Goal: Check status: Check status

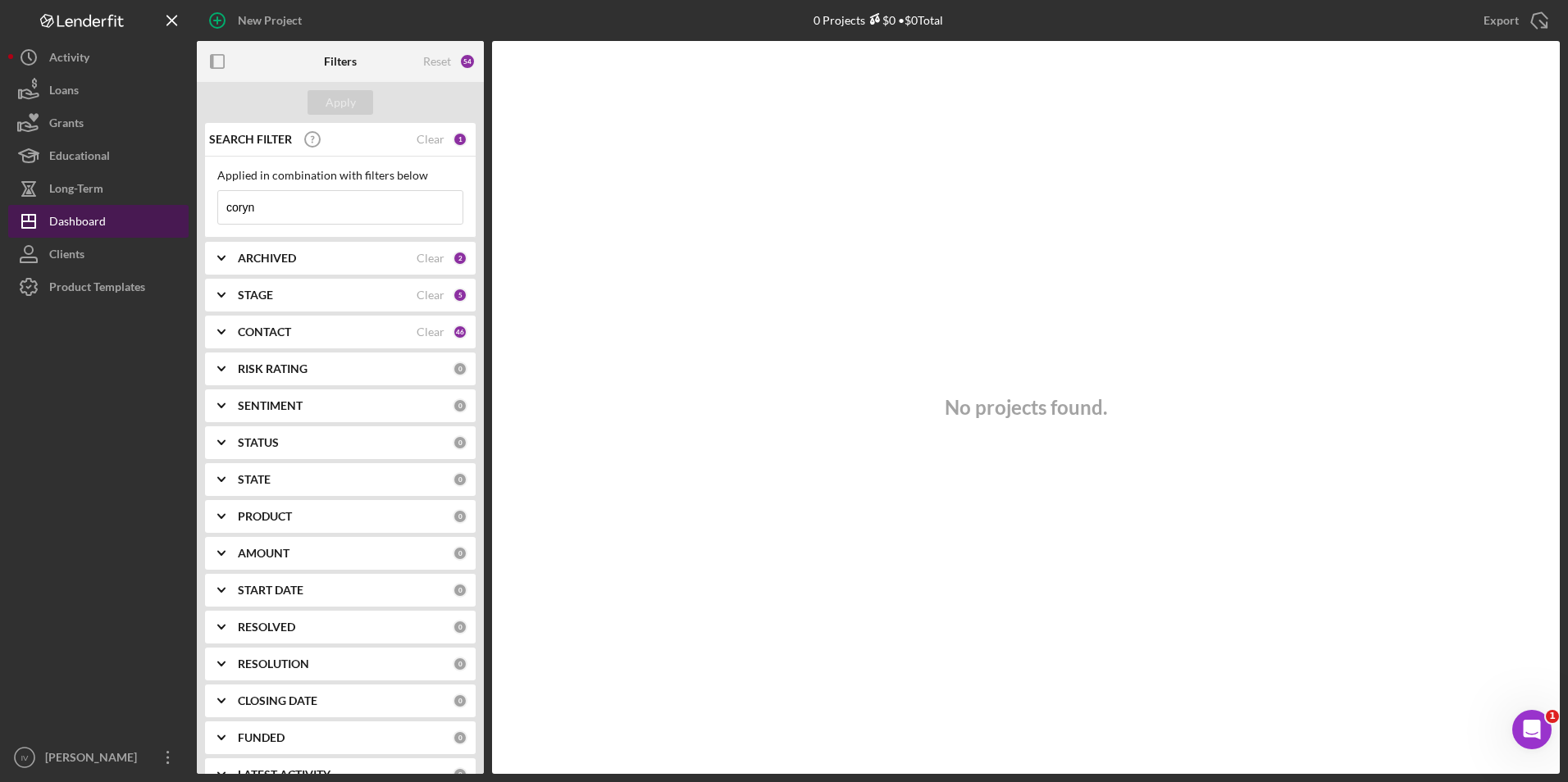
drag, startPoint x: 292, startPoint y: 205, endPoint x: 158, endPoint y: 212, distance: 134.2
click at [158, 212] on div "New Project 0 Projects $0 • $0 Total coryn Export Icon/Export Filters Reset 54 …" at bounding box center [784, 387] width 1551 height 774
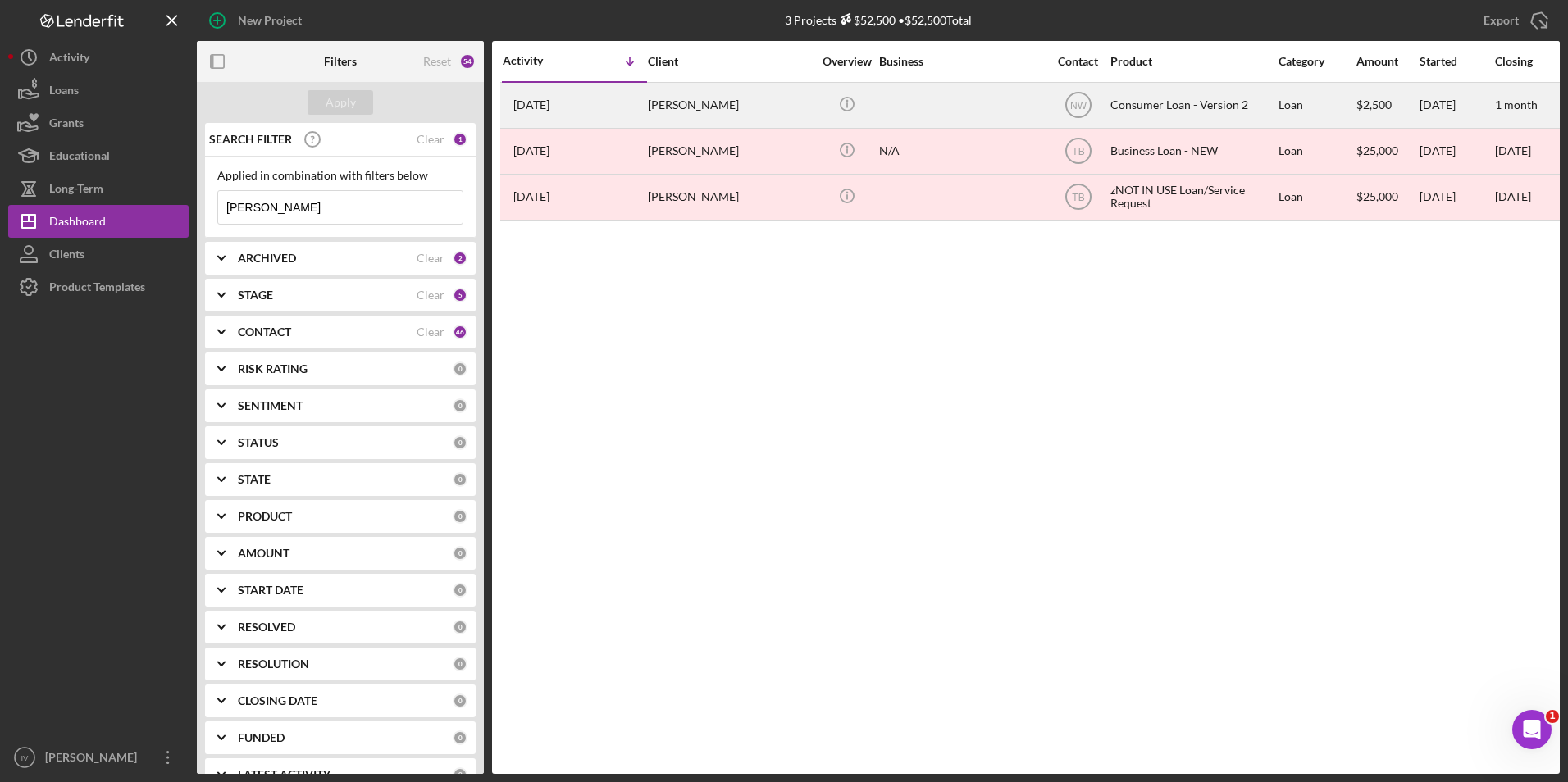
type input "[PERSON_NAME]"
click at [589, 119] on div "[DATE] [PERSON_NAME]" at bounding box center [574, 105] width 144 height 43
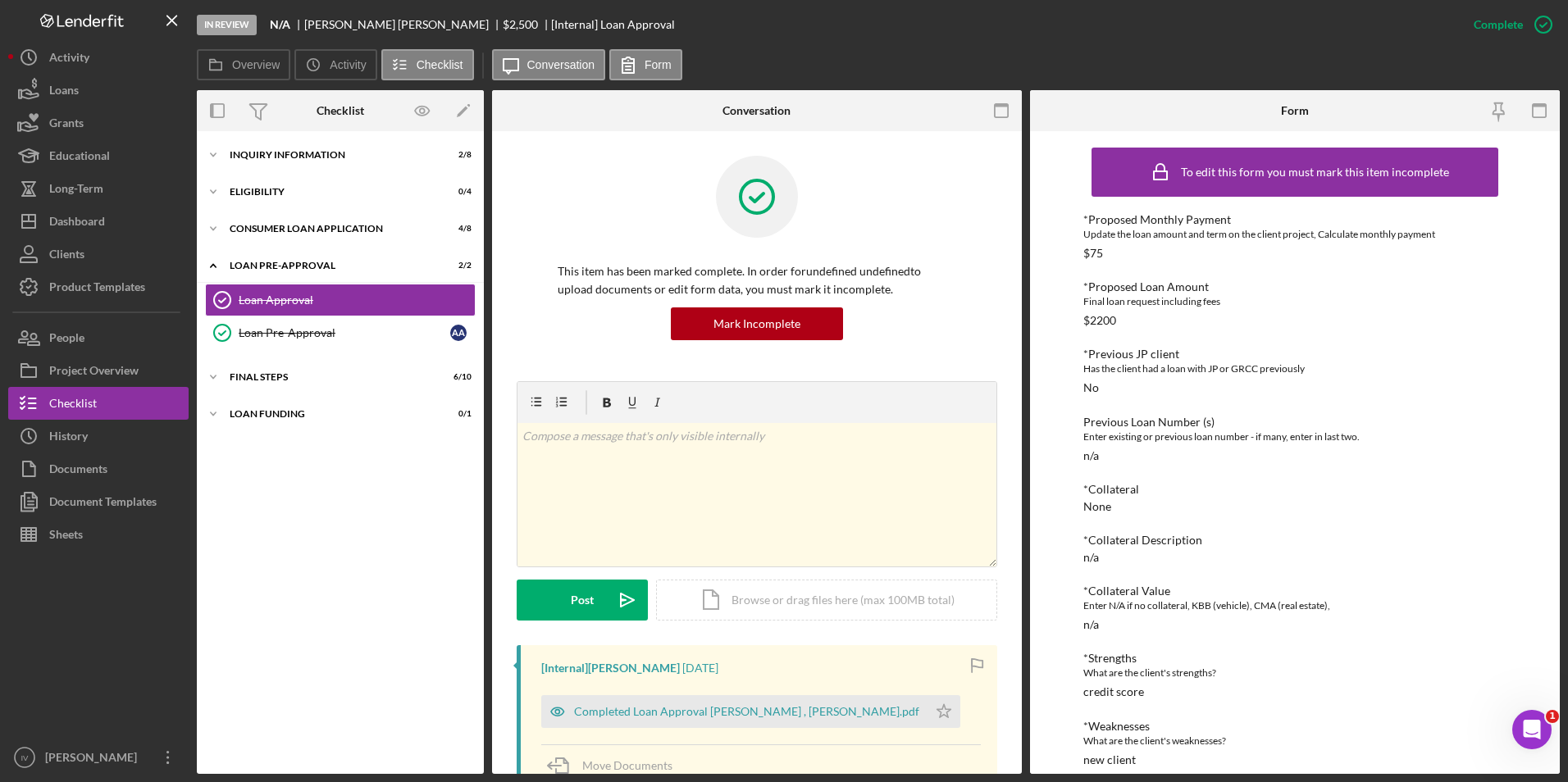
scroll to position [246, 0]
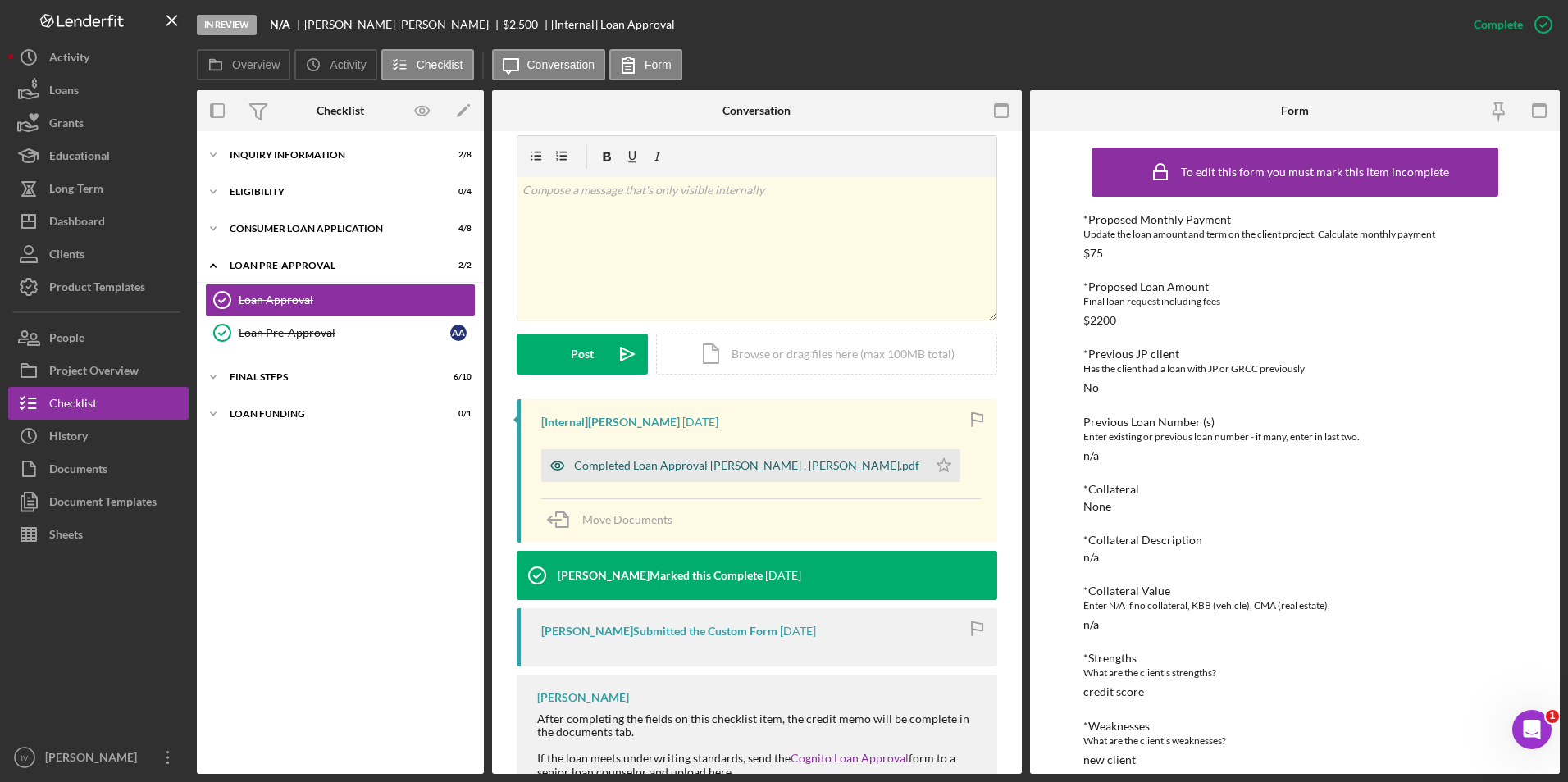
click at [726, 461] on div "Completed Loan Approval [PERSON_NAME] , [PERSON_NAME].pdf" at bounding box center [746, 465] width 345 height 13
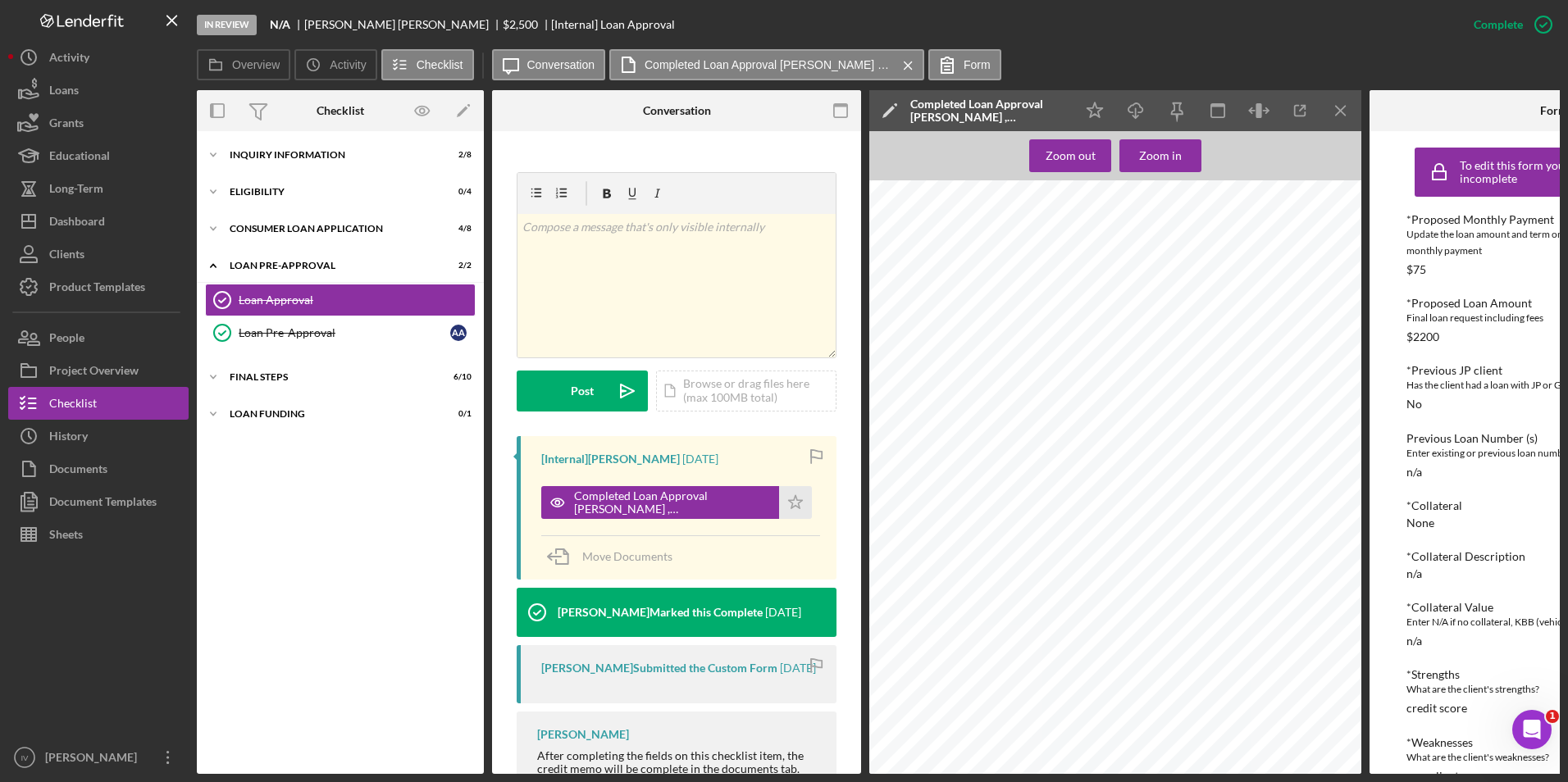
scroll to position [1372, 0]
click at [244, 151] on div "Inquiry Information" at bounding box center [346, 156] width 234 height 10
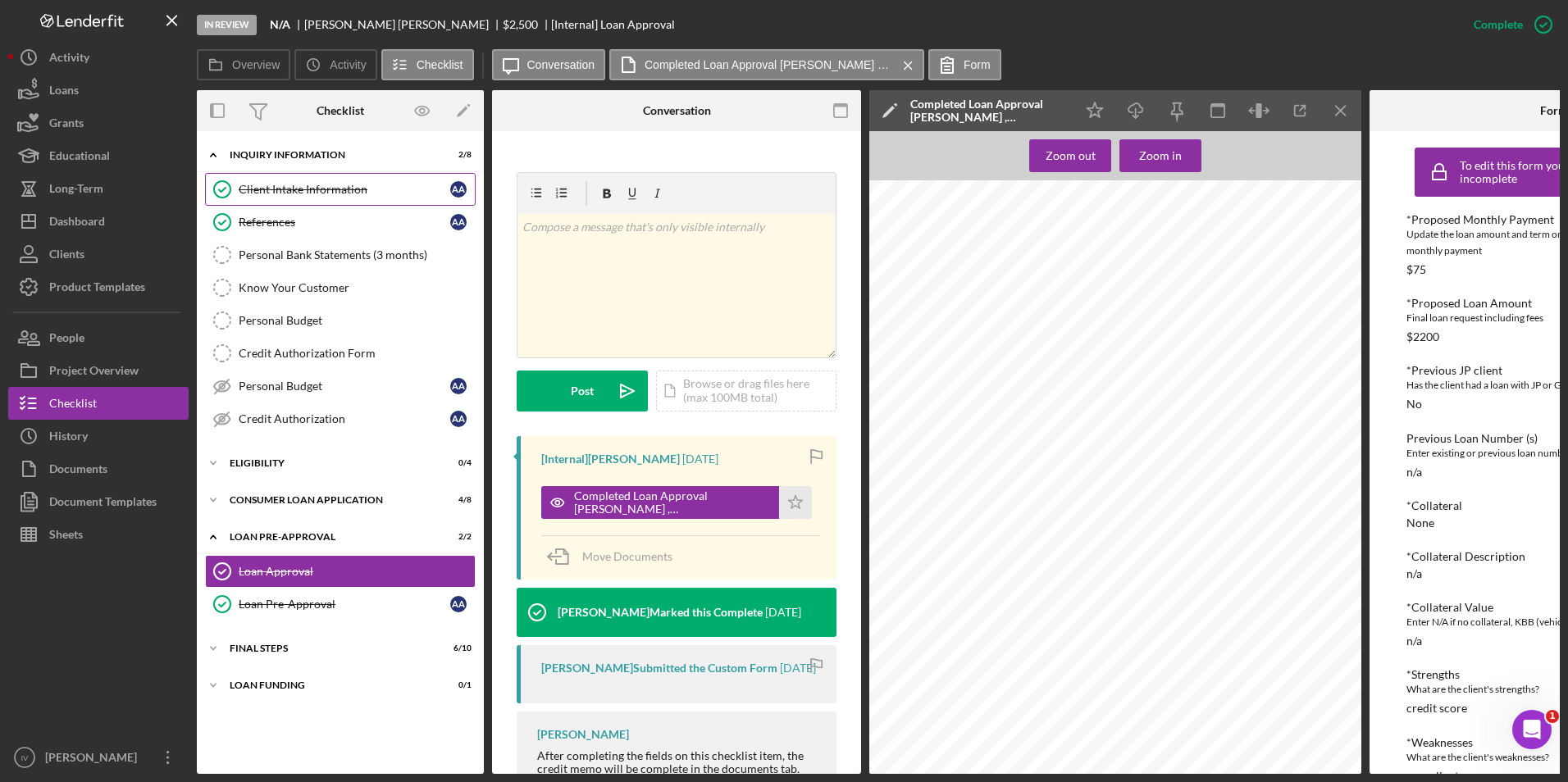
click at [258, 184] on div "Client Intake Information" at bounding box center [344, 189] width 212 height 13
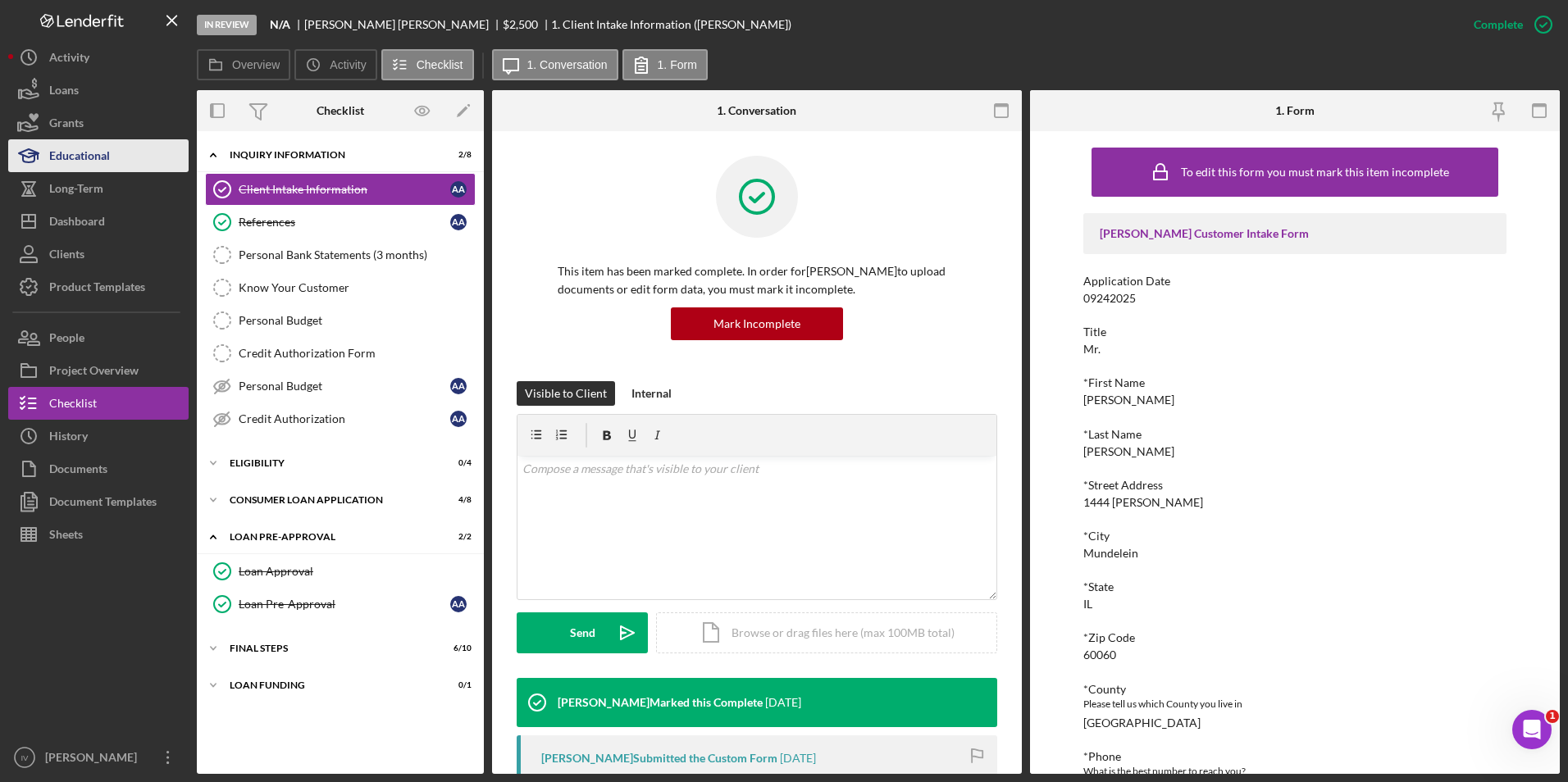
click at [60, 148] on div "Educational" at bounding box center [79, 157] width 60 height 37
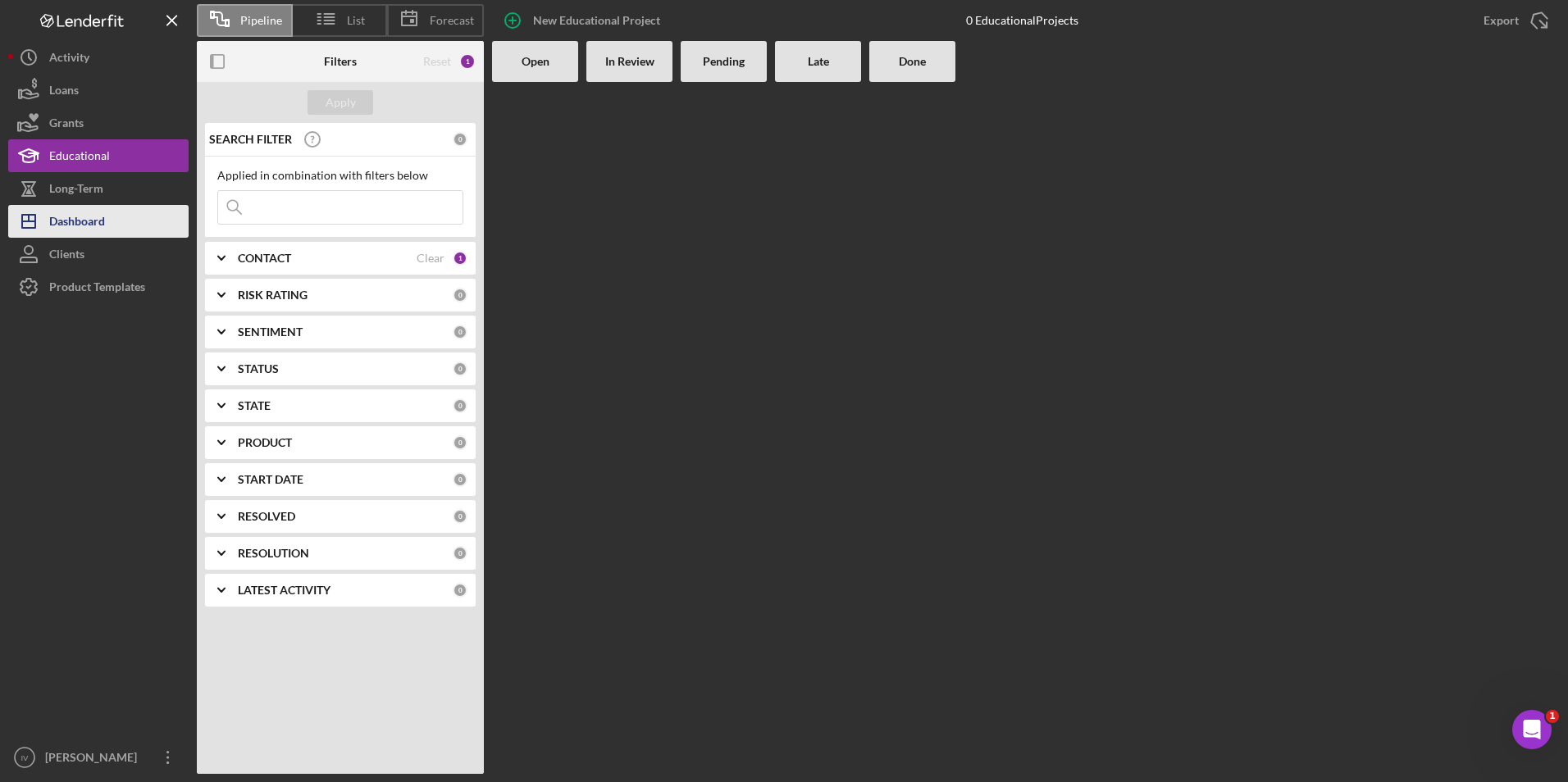
click at [100, 207] on div "Dashboard" at bounding box center [77, 223] width 56 height 37
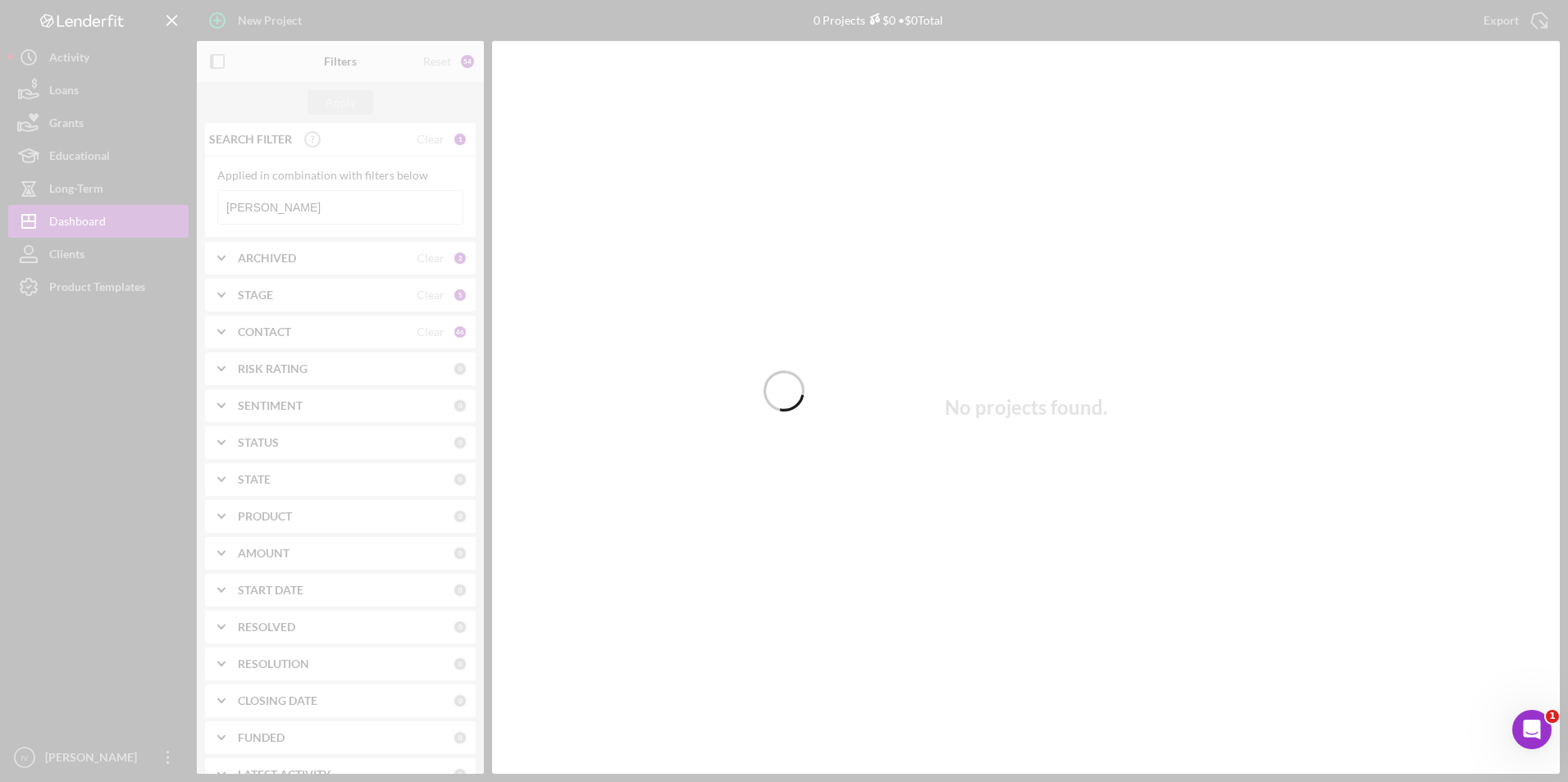
click at [293, 202] on div at bounding box center [784, 391] width 1568 height 782
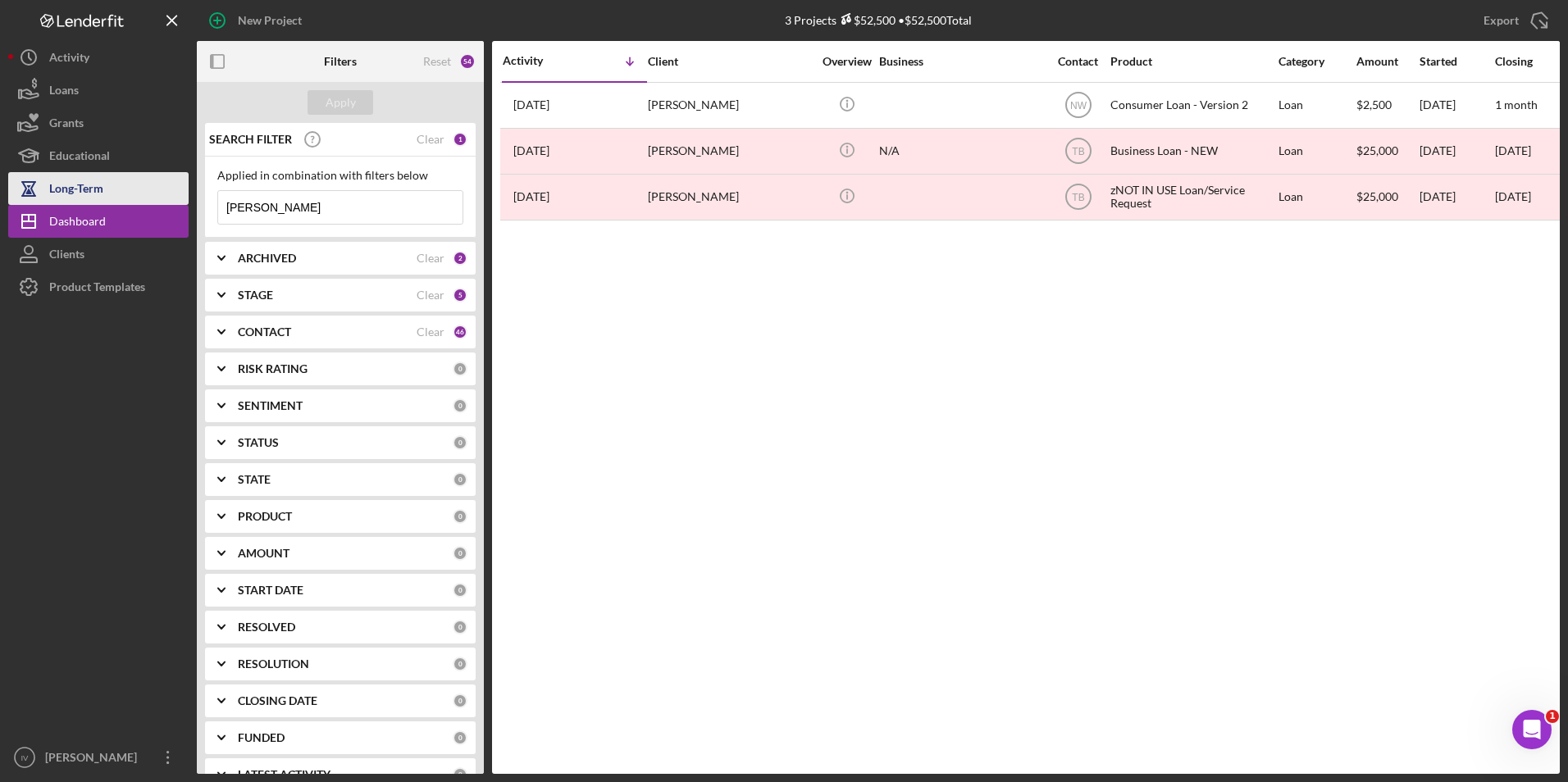
drag, startPoint x: 289, startPoint y: 205, endPoint x: 139, endPoint y: 202, distance: 150.0
click at [139, 202] on div "New Project 3 Projects $52,500 • $52,500 Total abbas Export Icon/Export Filters…" at bounding box center [784, 387] width 1551 height 774
type input "laws-eshun"
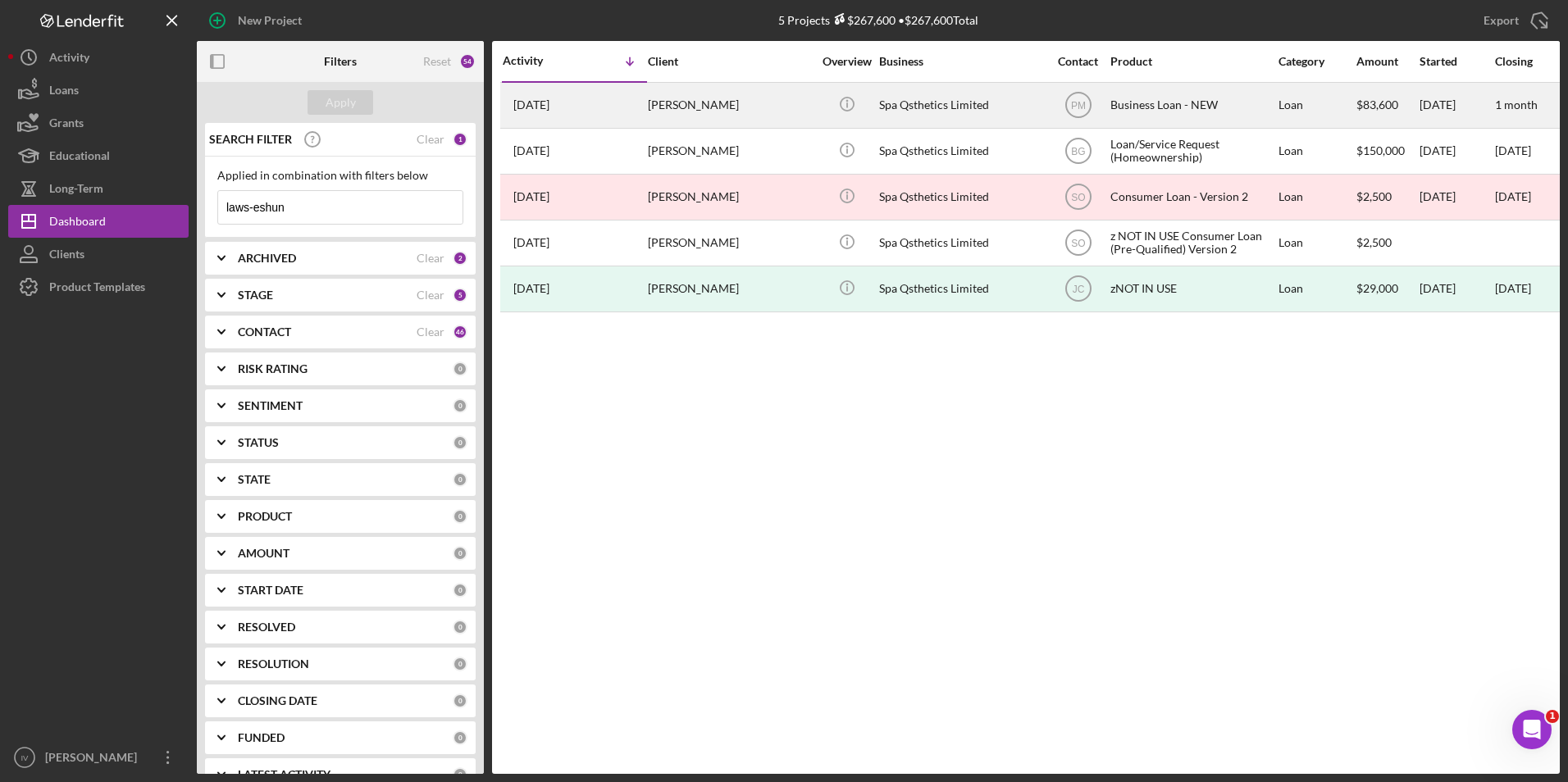
click at [716, 106] on div "[PERSON_NAME]" at bounding box center [729, 105] width 164 height 43
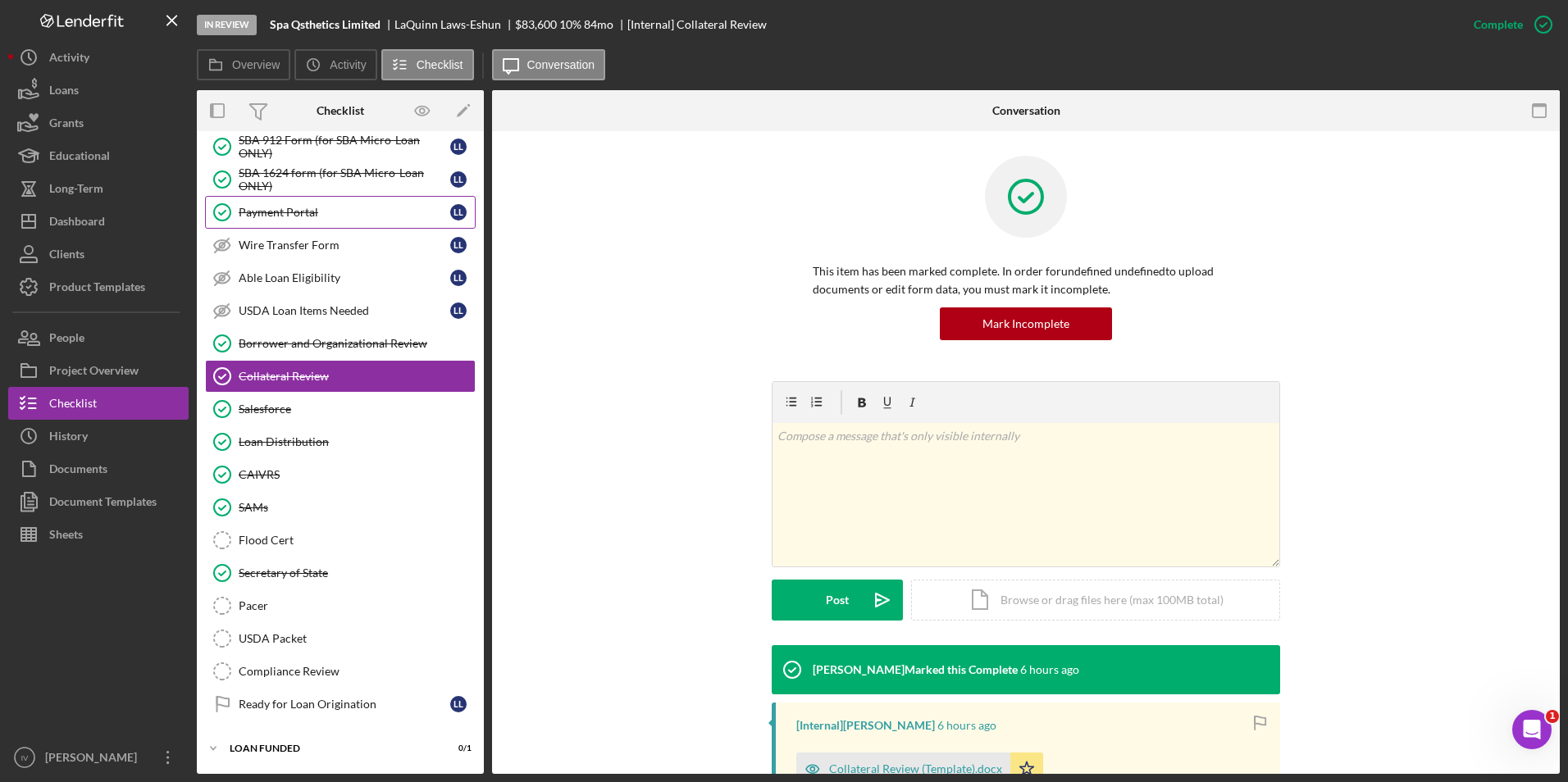
scroll to position [59, 0]
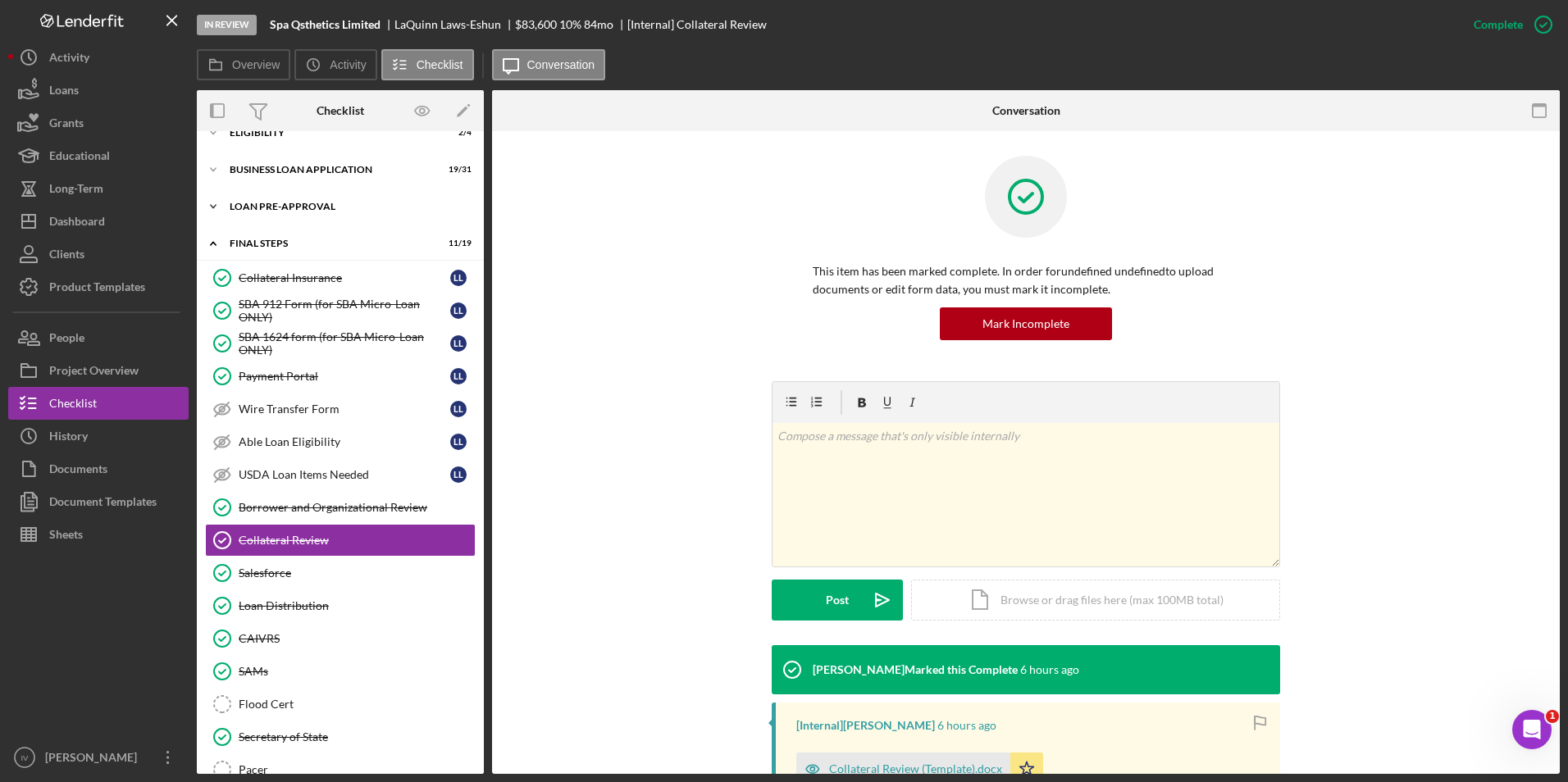
click at [267, 203] on div "LOAN PRE-APPROVAL" at bounding box center [346, 207] width 234 height 10
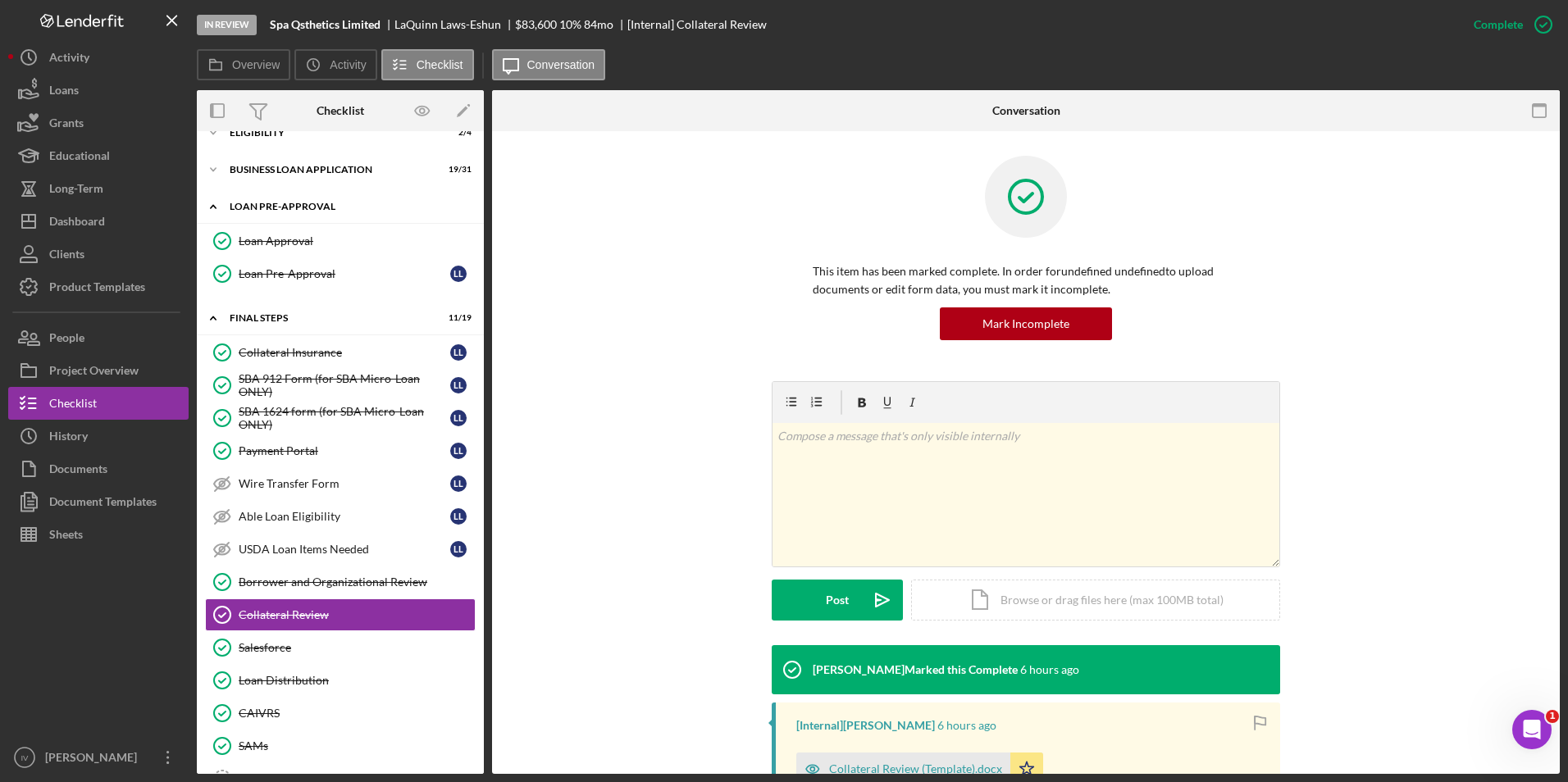
click at [278, 239] on div "Loan Approval" at bounding box center [357, 241] width 236 height 13
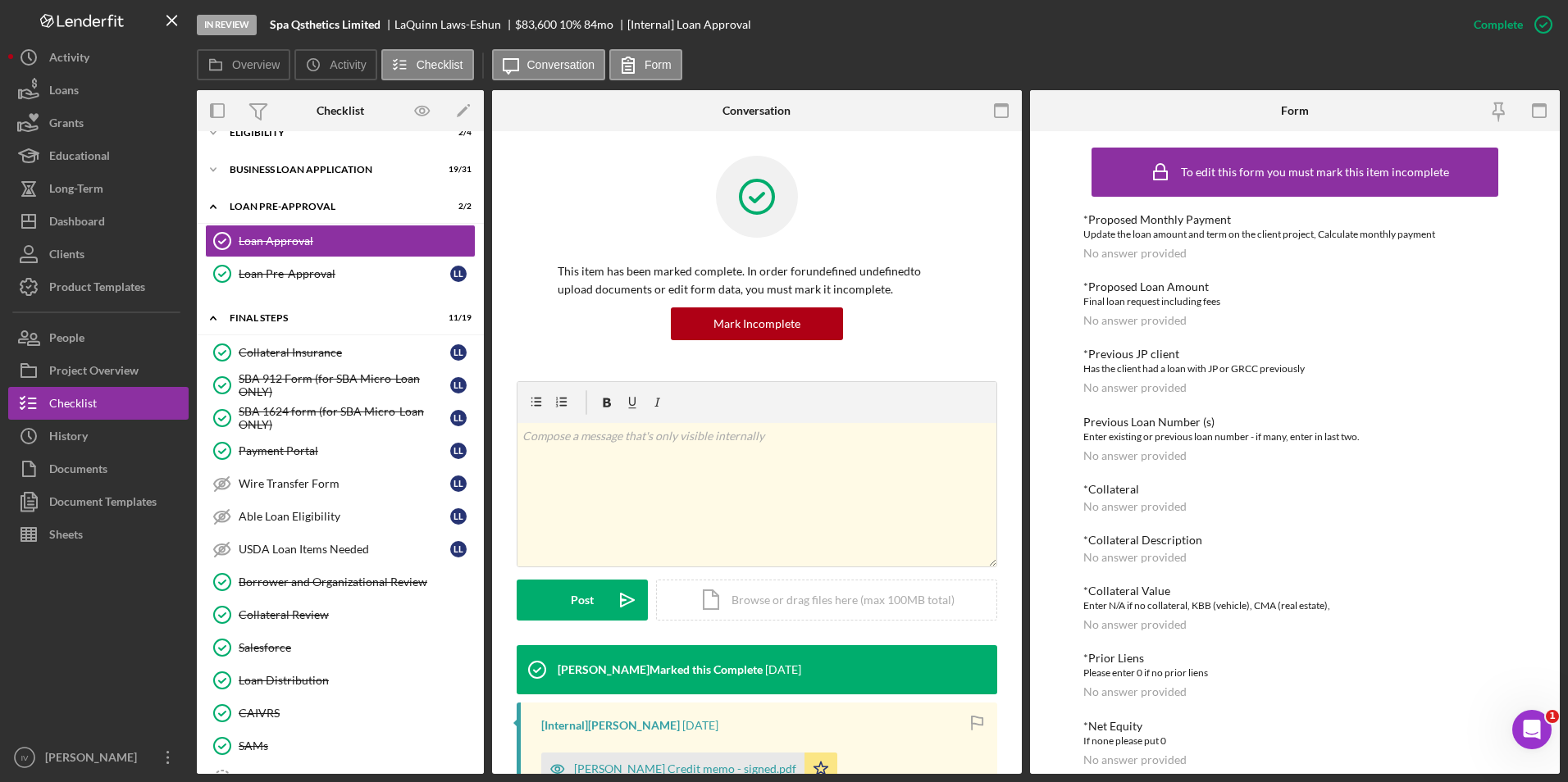
scroll to position [246, 0]
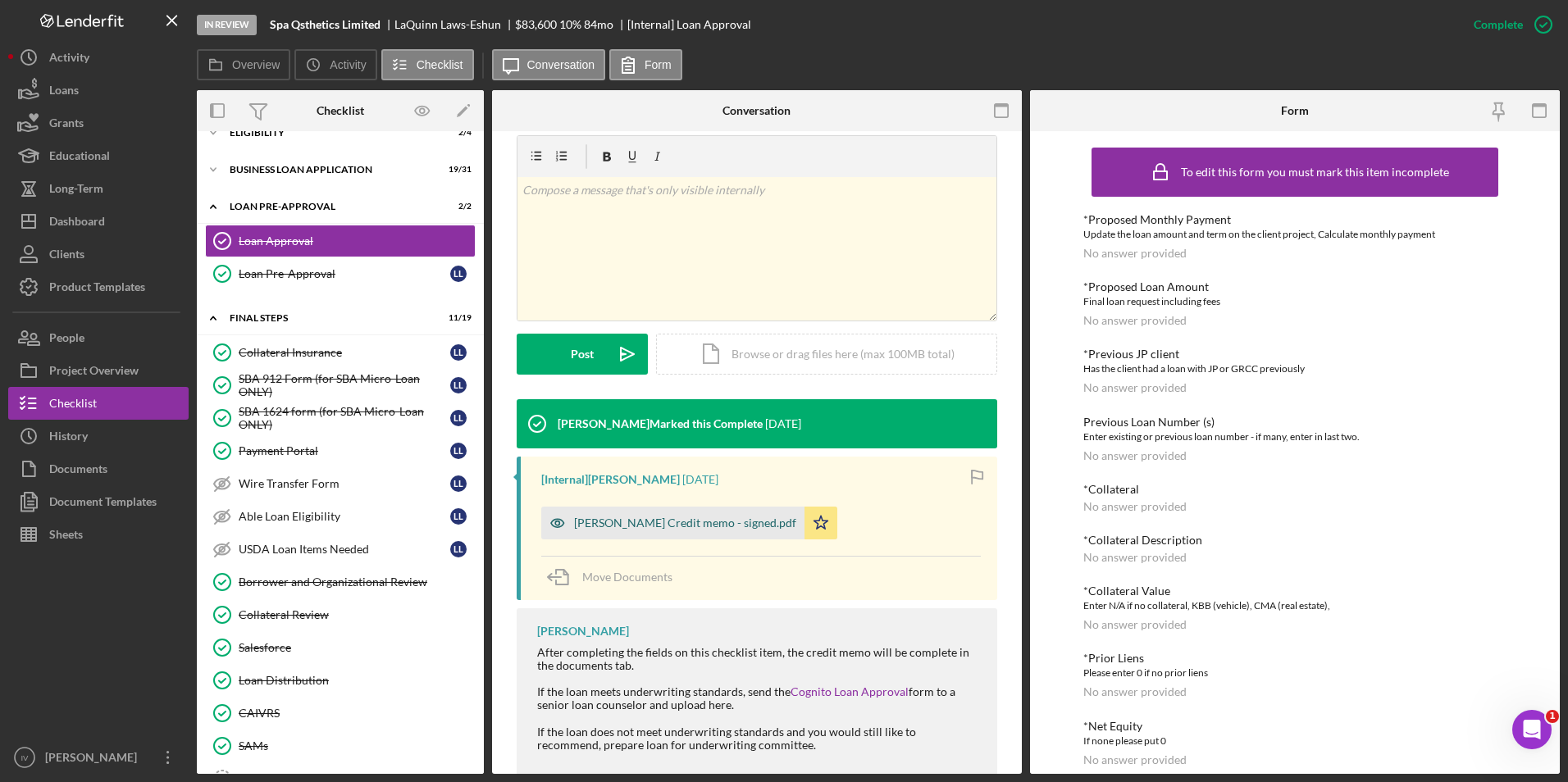
click at [673, 520] on div "[PERSON_NAME] Credit memo - signed.pdf" at bounding box center [684, 523] width 222 height 13
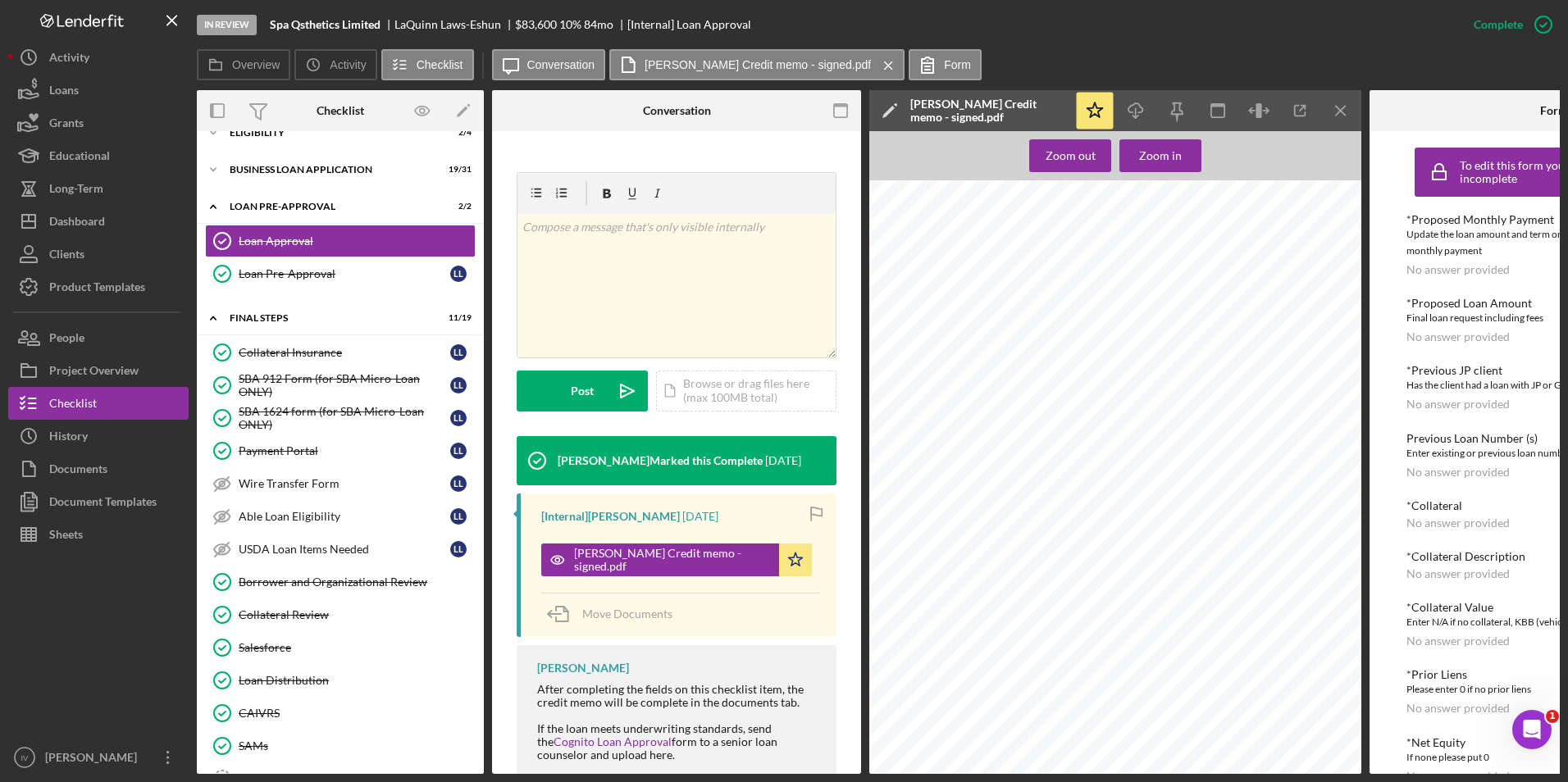
scroll to position [410, 0]
click at [89, 218] on div "Dashboard" at bounding box center [77, 223] width 56 height 37
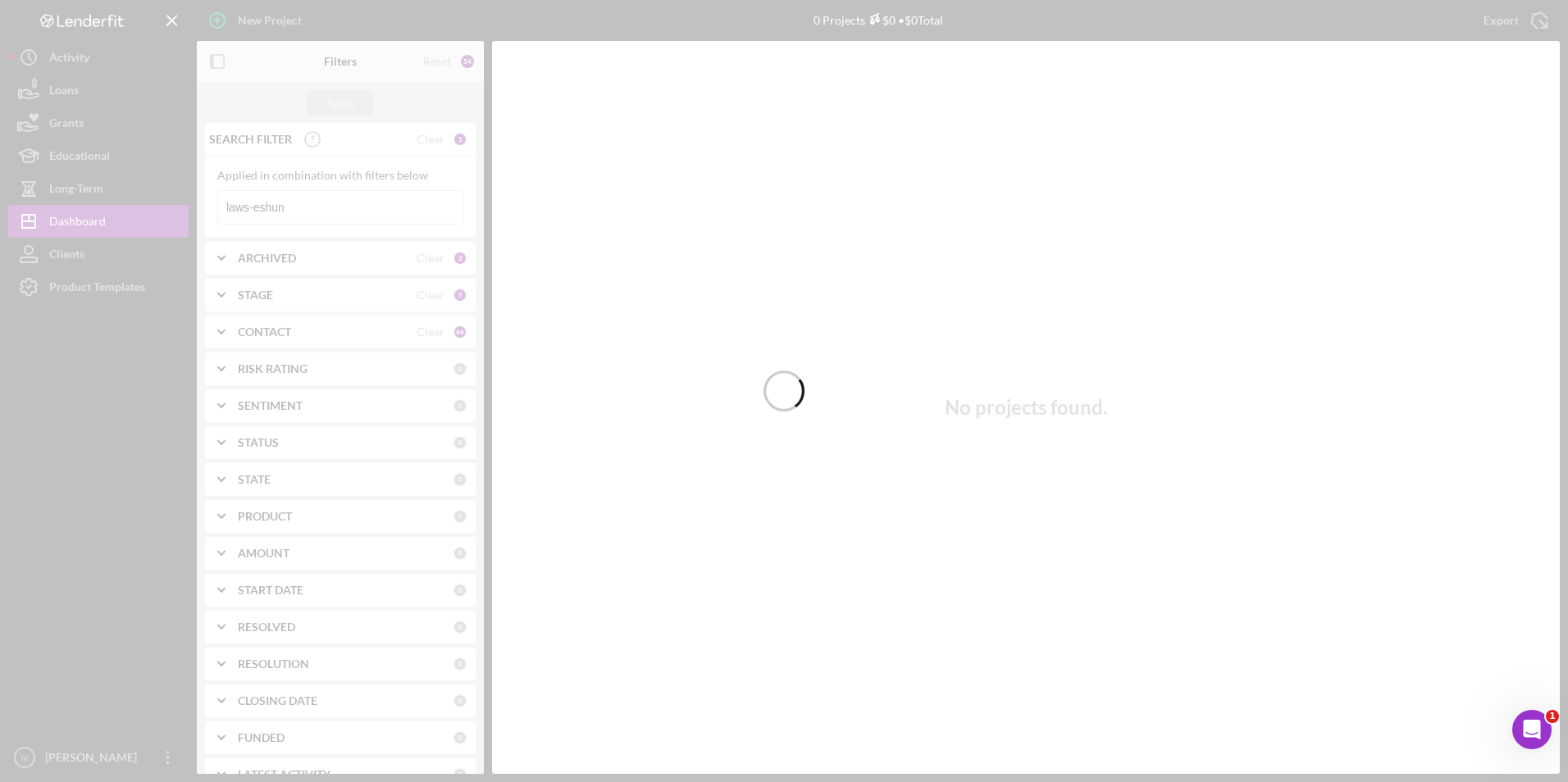
click at [341, 210] on div at bounding box center [784, 391] width 1568 height 782
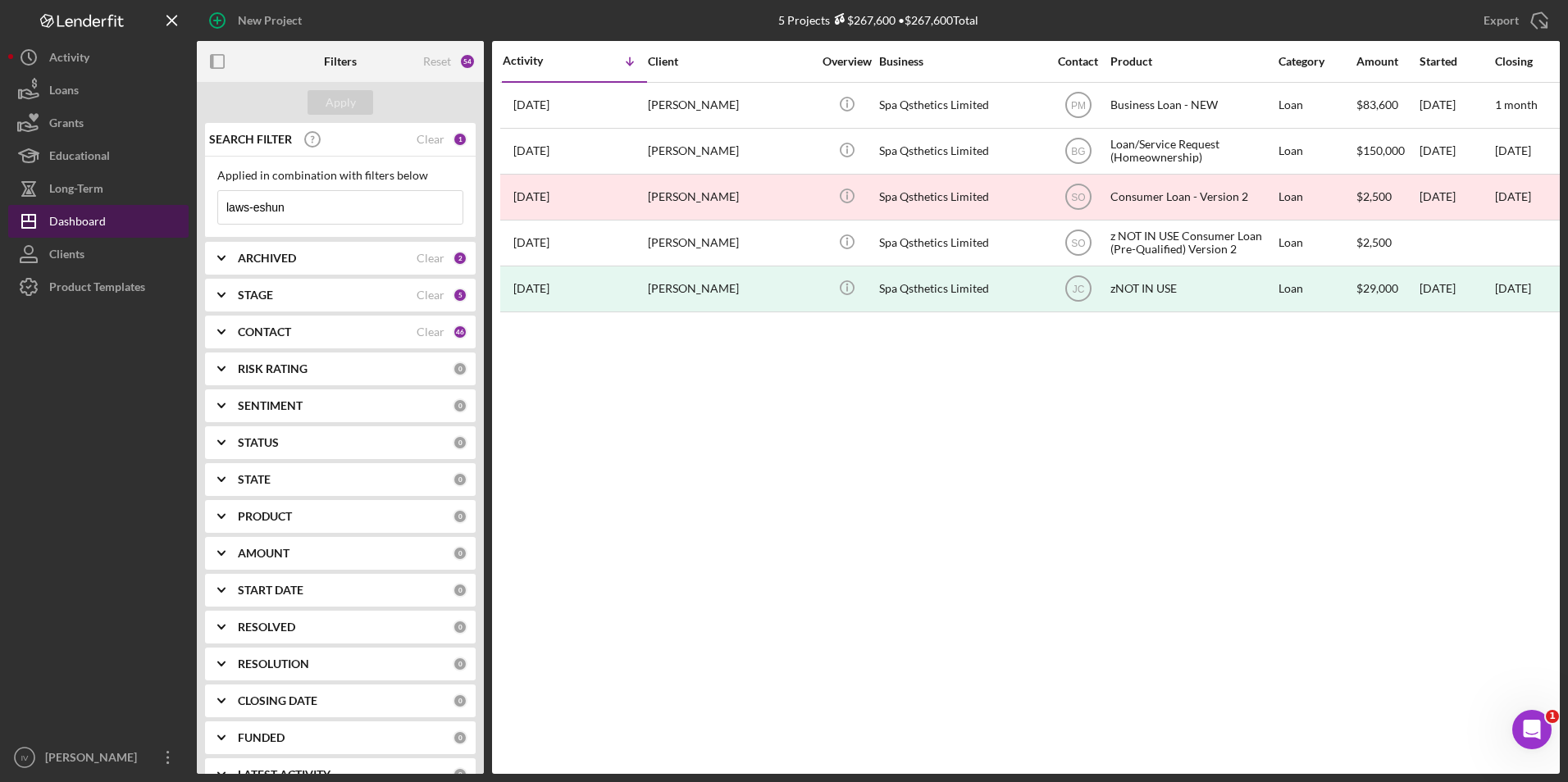
drag, startPoint x: 319, startPoint y: 217, endPoint x: 161, endPoint y: 218, distance: 158.0
click at [161, 218] on div "New Project 5 Projects $267,600 • $267,600 Total laws-eshun Export Icon/Export …" at bounding box center [784, 387] width 1551 height 774
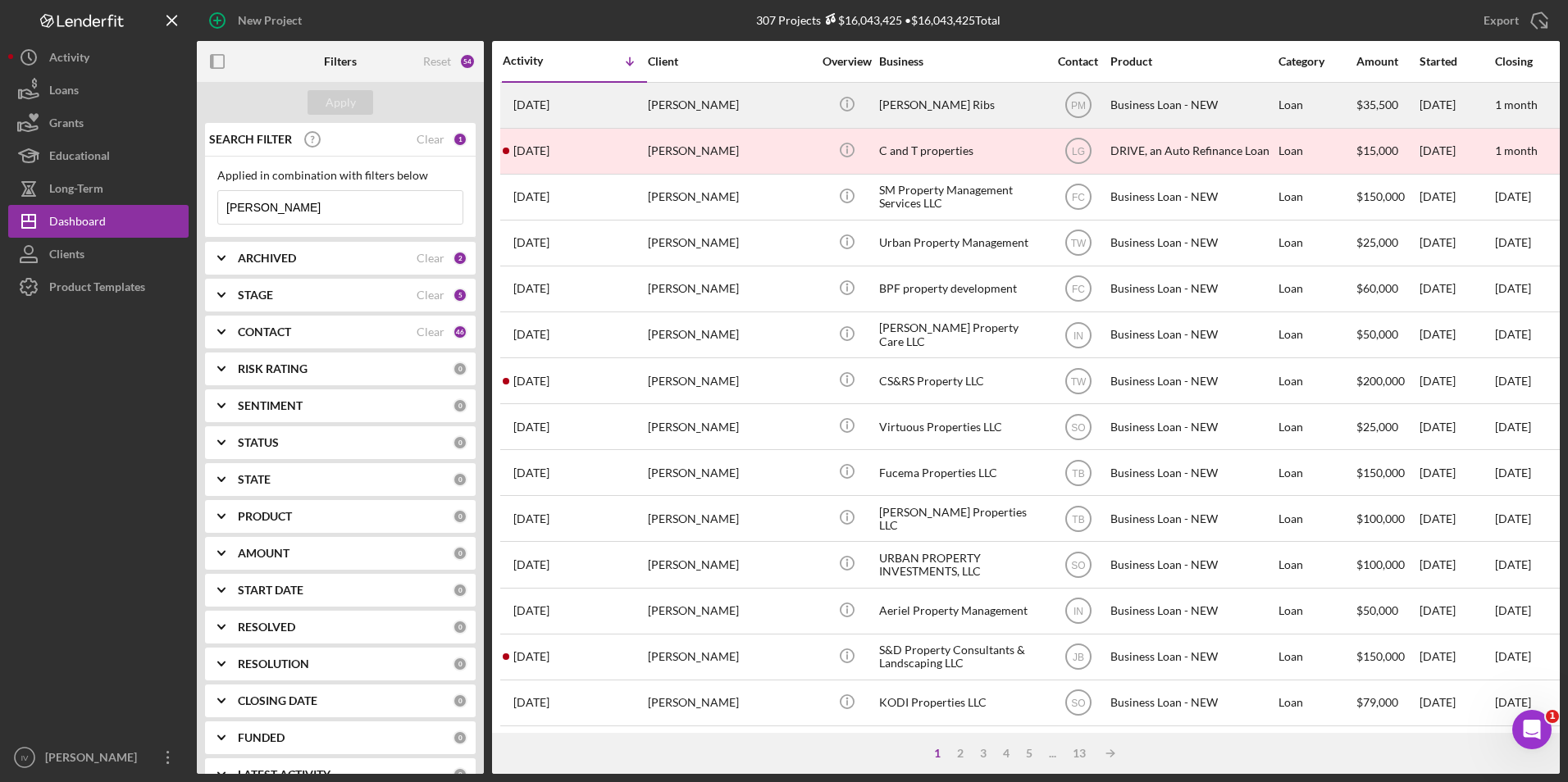
type input "[PERSON_NAME]"
click at [700, 99] on div "[PERSON_NAME]" at bounding box center [729, 105] width 164 height 43
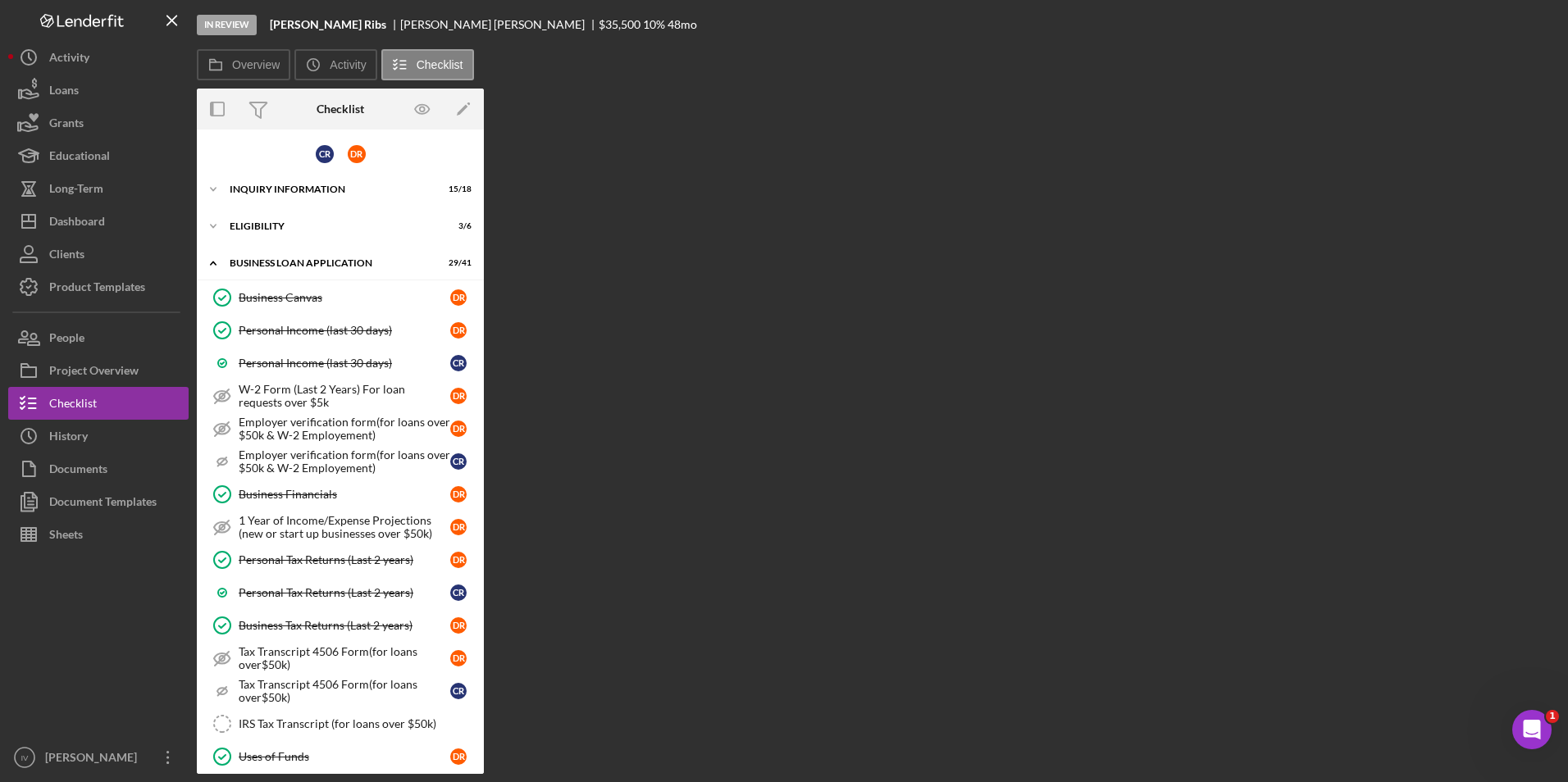
scroll to position [979, 0]
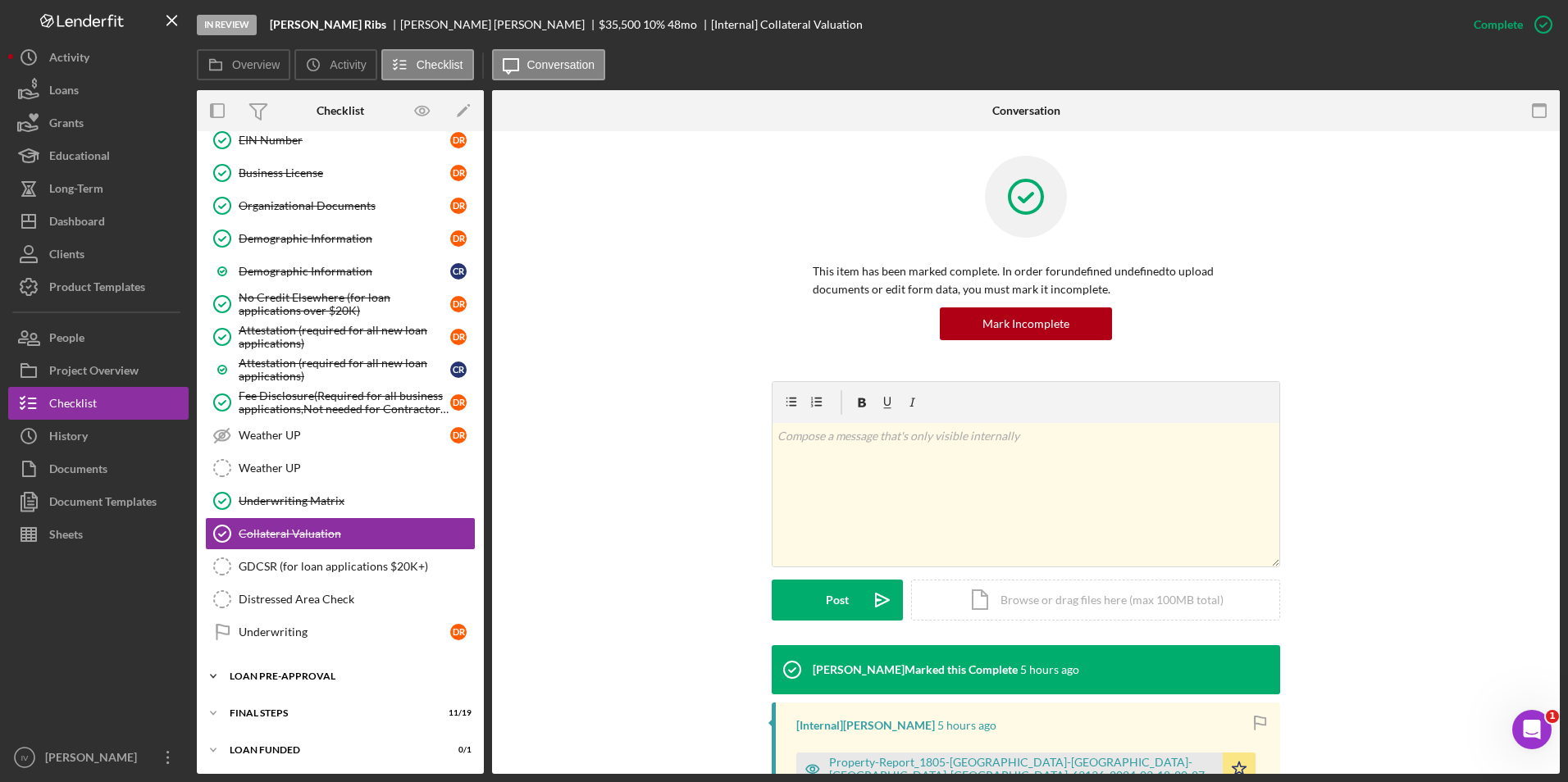
click at [339, 676] on div "LOAN PRE-APPROVAL" at bounding box center [346, 677] width 234 height 10
click at [348, 709] on div "Loan Approval" at bounding box center [357, 711] width 236 height 13
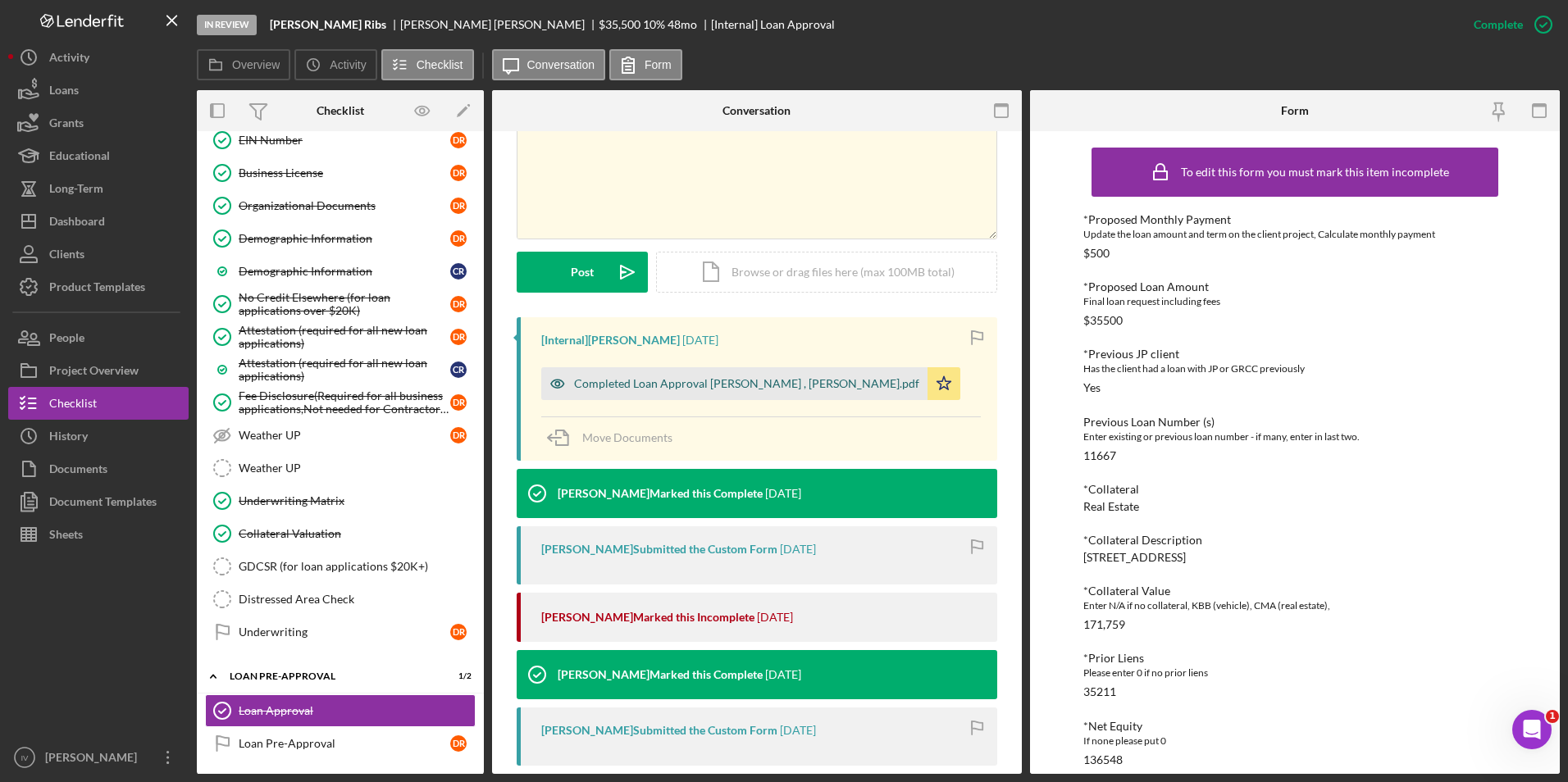
click at [738, 381] on div "Completed Loan Approval [PERSON_NAME] , [PERSON_NAME].pdf" at bounding box center [746, 383] width 345 height 13
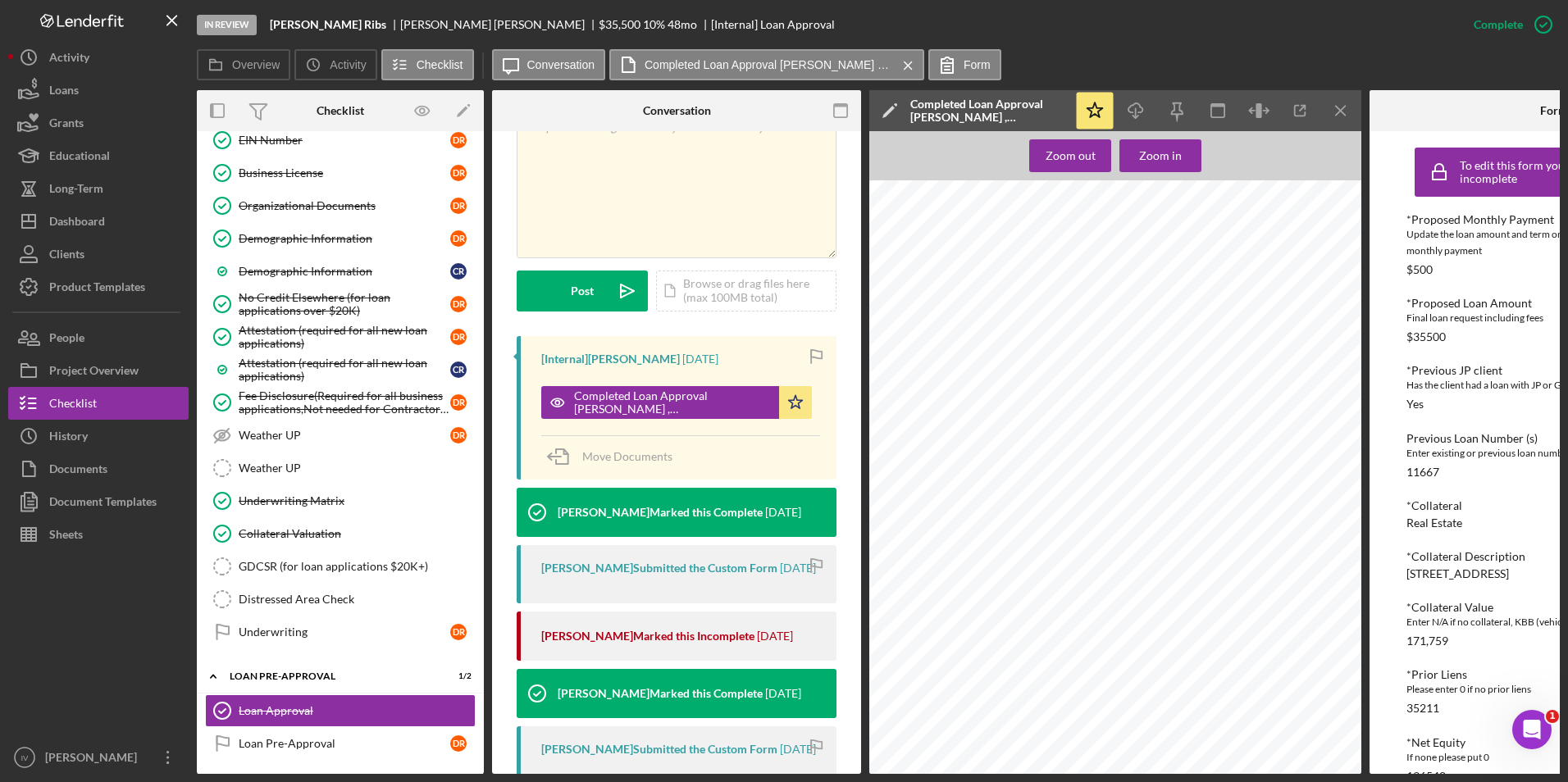
scroll to position [1230, 0]
drag, startPoint x: 90, startPoint y: 215, endPoint x: 192, endPoint y: 258, distance: 110.7
click at [90, 215] on div "Dashboard" at bounding box center [77, 223] width 56 height 37
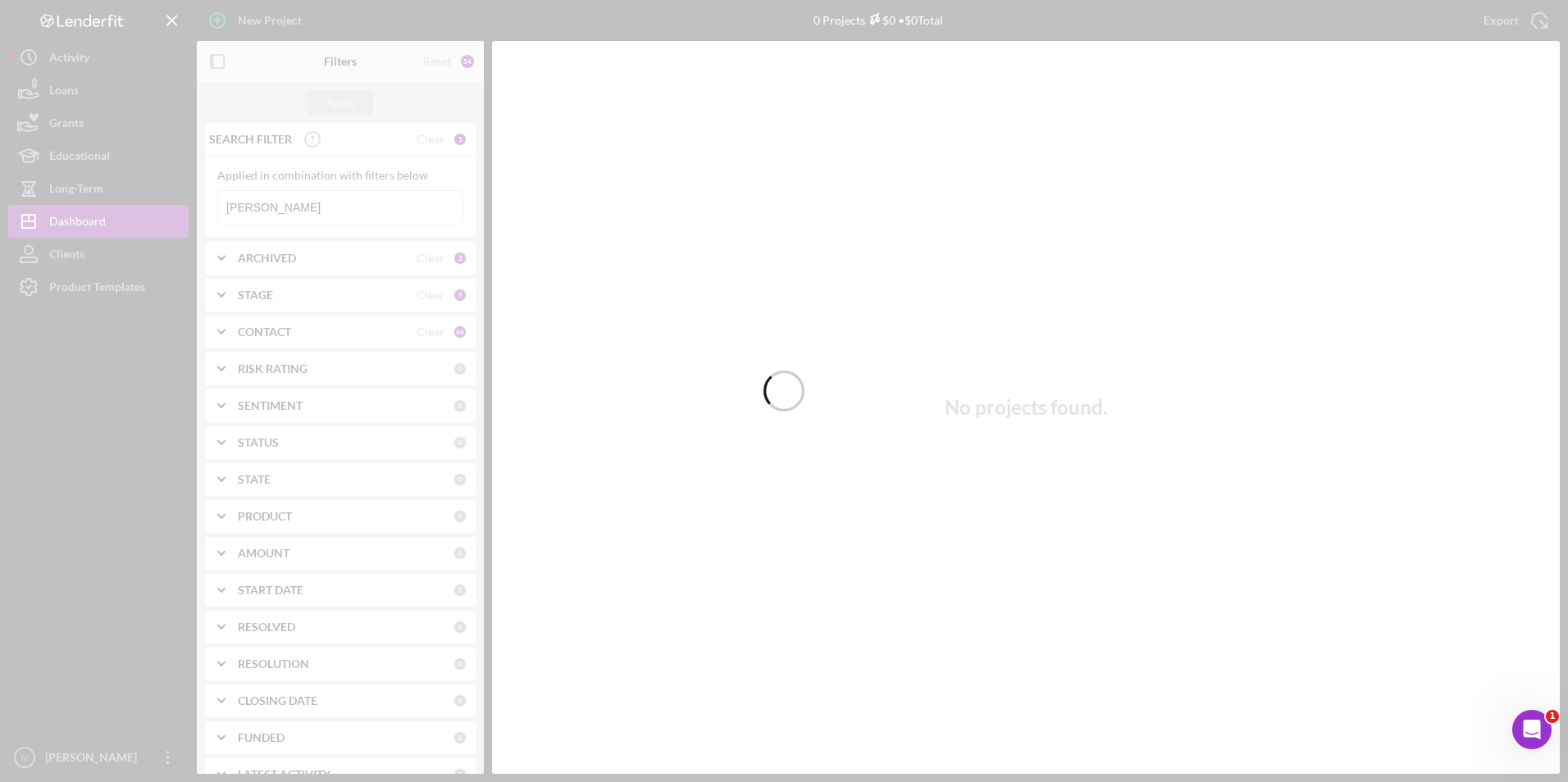
drag, startPoint x: 273, startPoint y: 210, endPoint x: 226, endPoint y: 206, distance: 47.2
click at [229, 206] on div at bounding box center [784, 391] width 1568 height 782
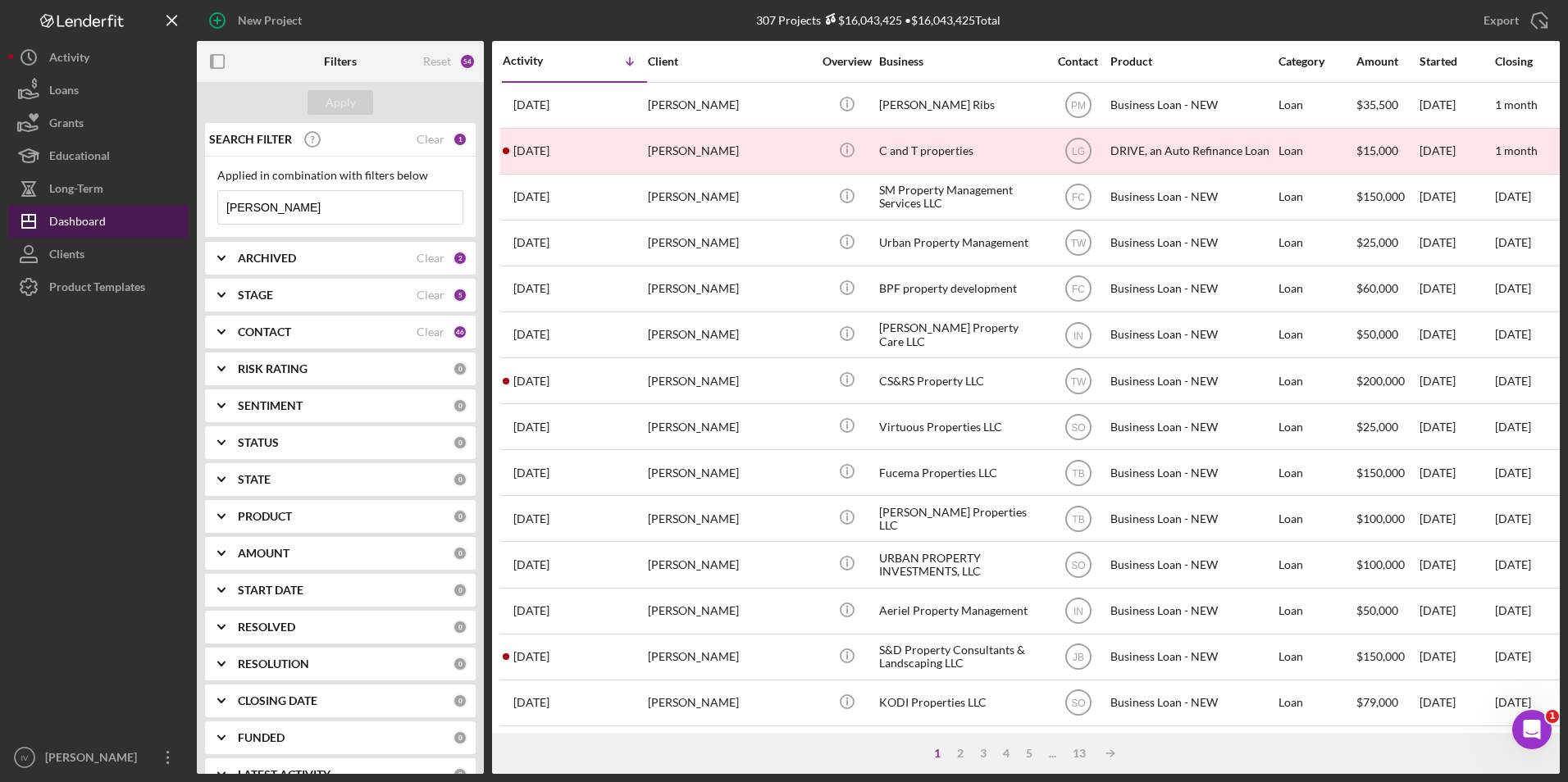
drag, startPoint x: 279, startPoint y: 212, endPoint x: 144, endPoint y: 208, distance: 135.1
click at [159, 216] on div "New Project 307 Projects $16,043,425 • $16,043,425 Total [PERSON_NAME] Export I…" at bounding box center [784, 387] width 1551 height 774
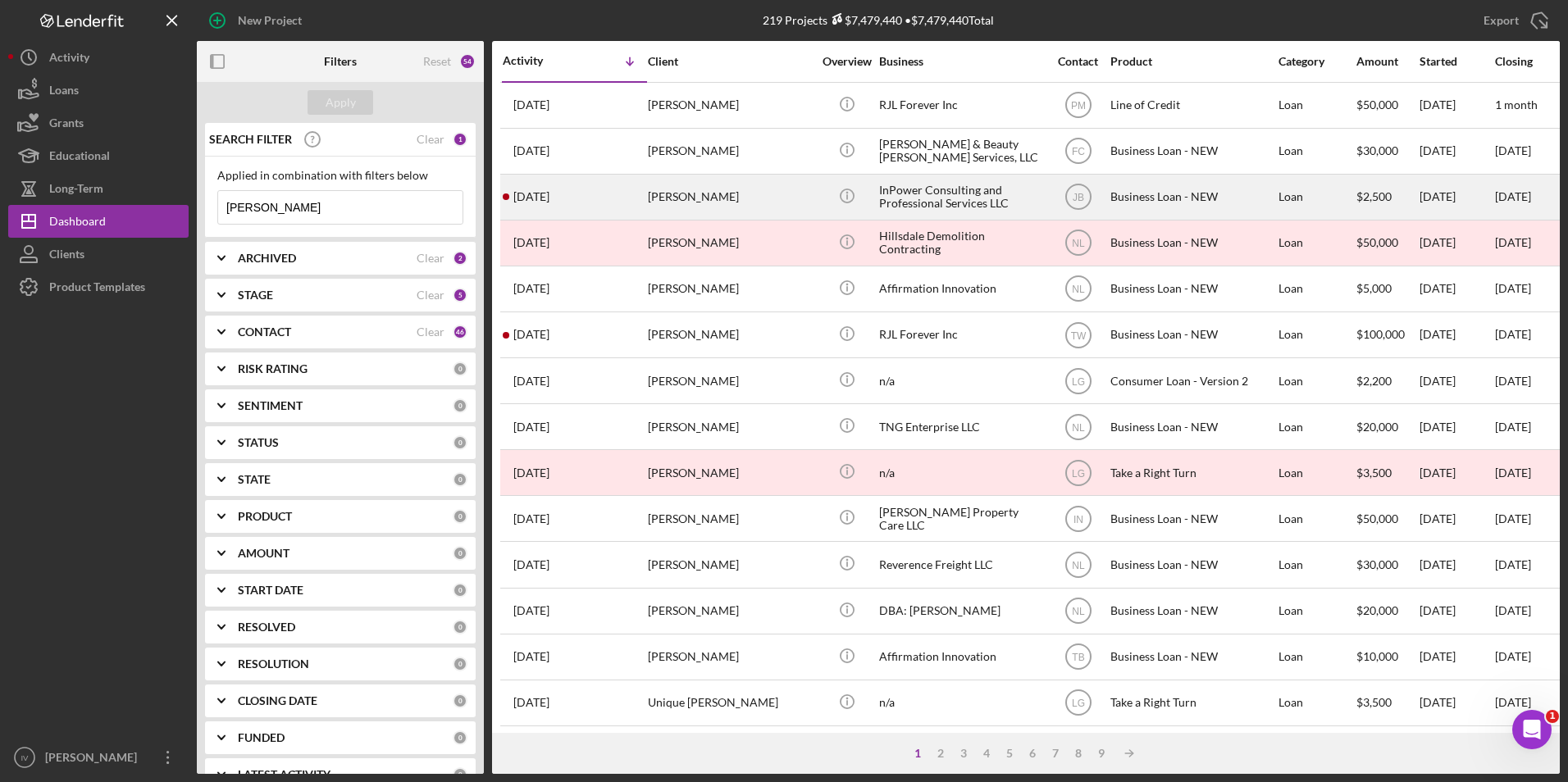
type input "[PERSON_NAME]"
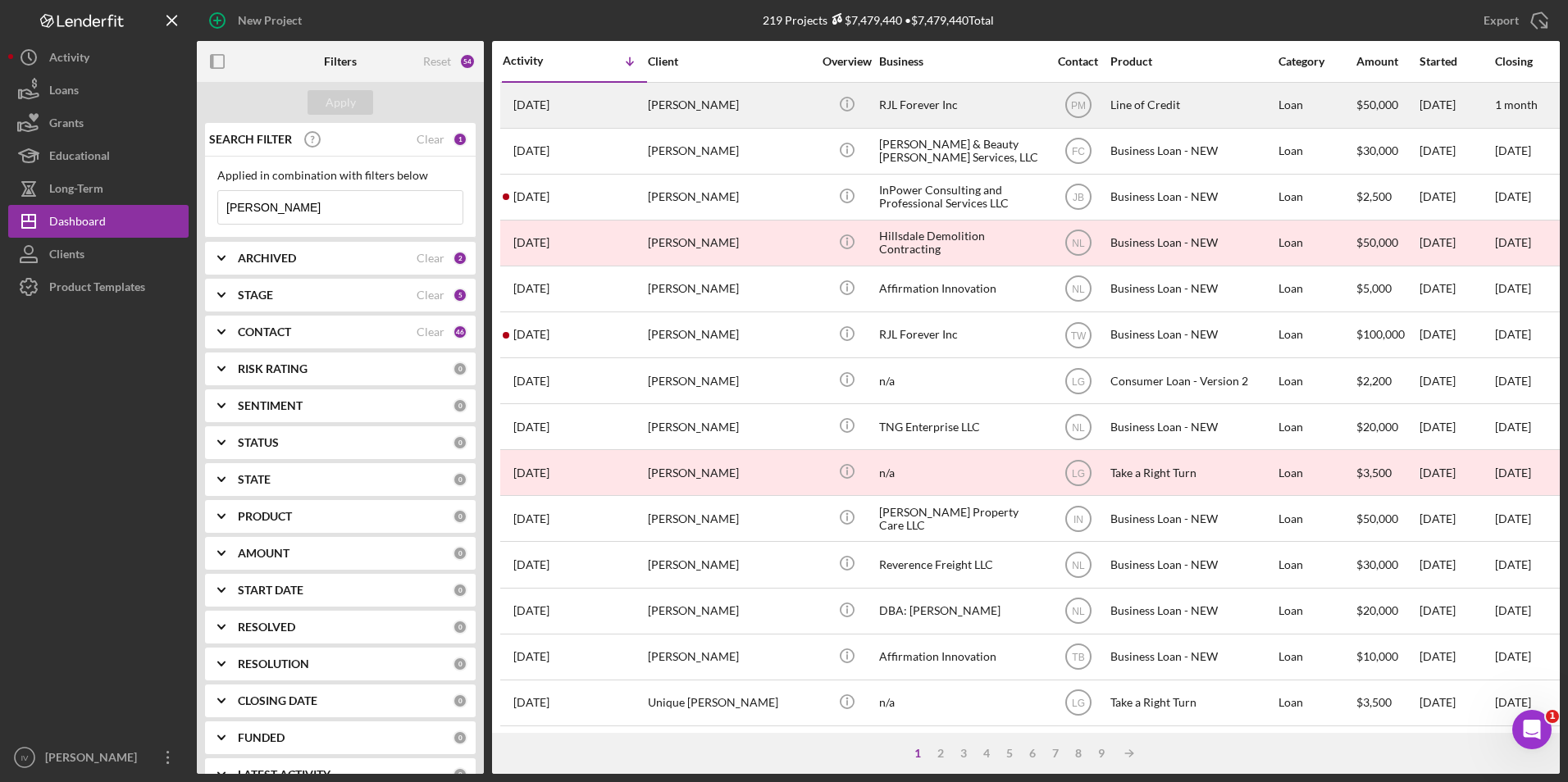
click at [716, 107] on div "[PERSON_NAME]" at bounding box center [729, 105] width 164 height 43
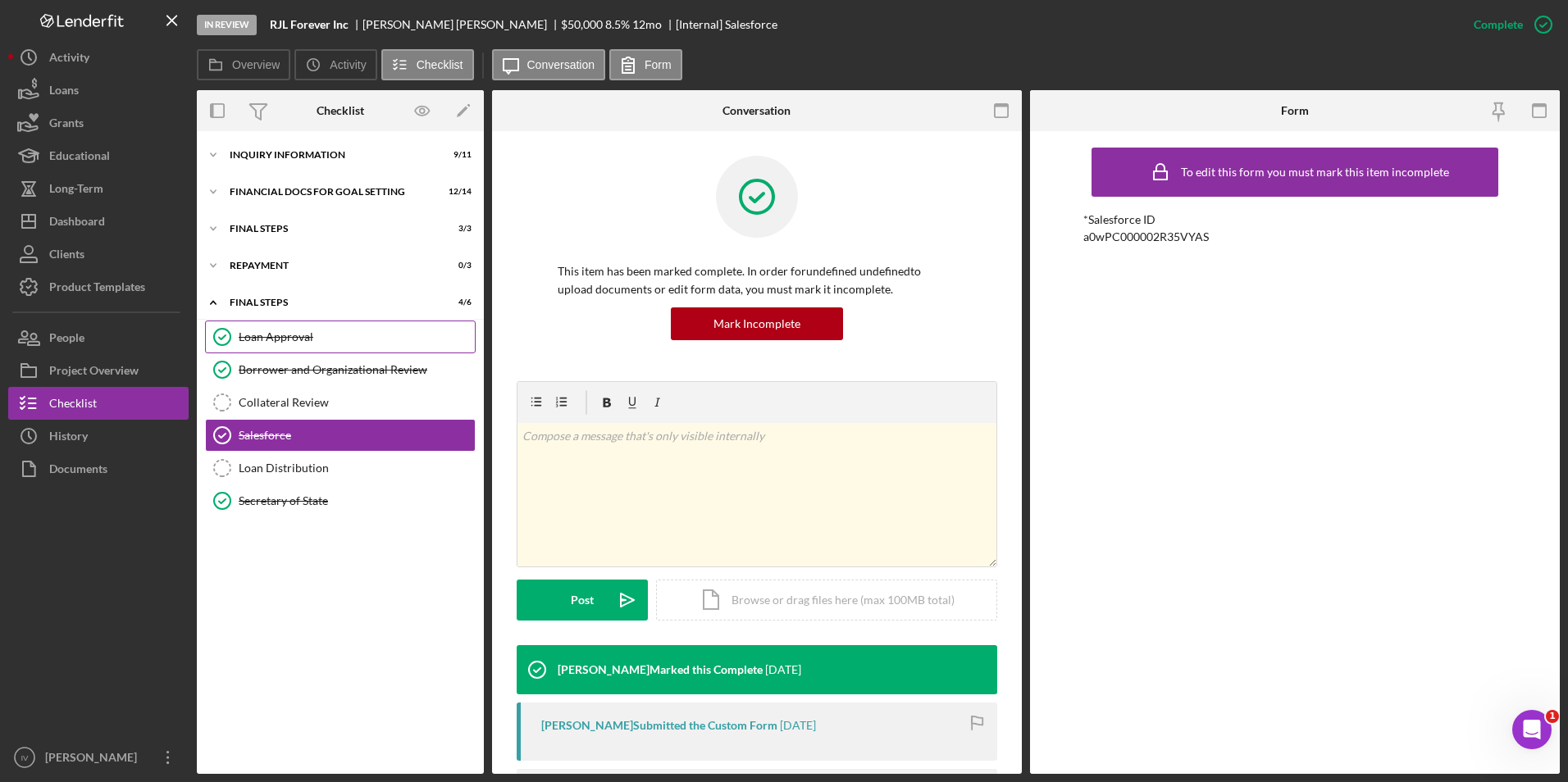
click at [297, 348] on link "Loan Approval Loan Approval" at bounding box center [340, 337] width 270 height 33
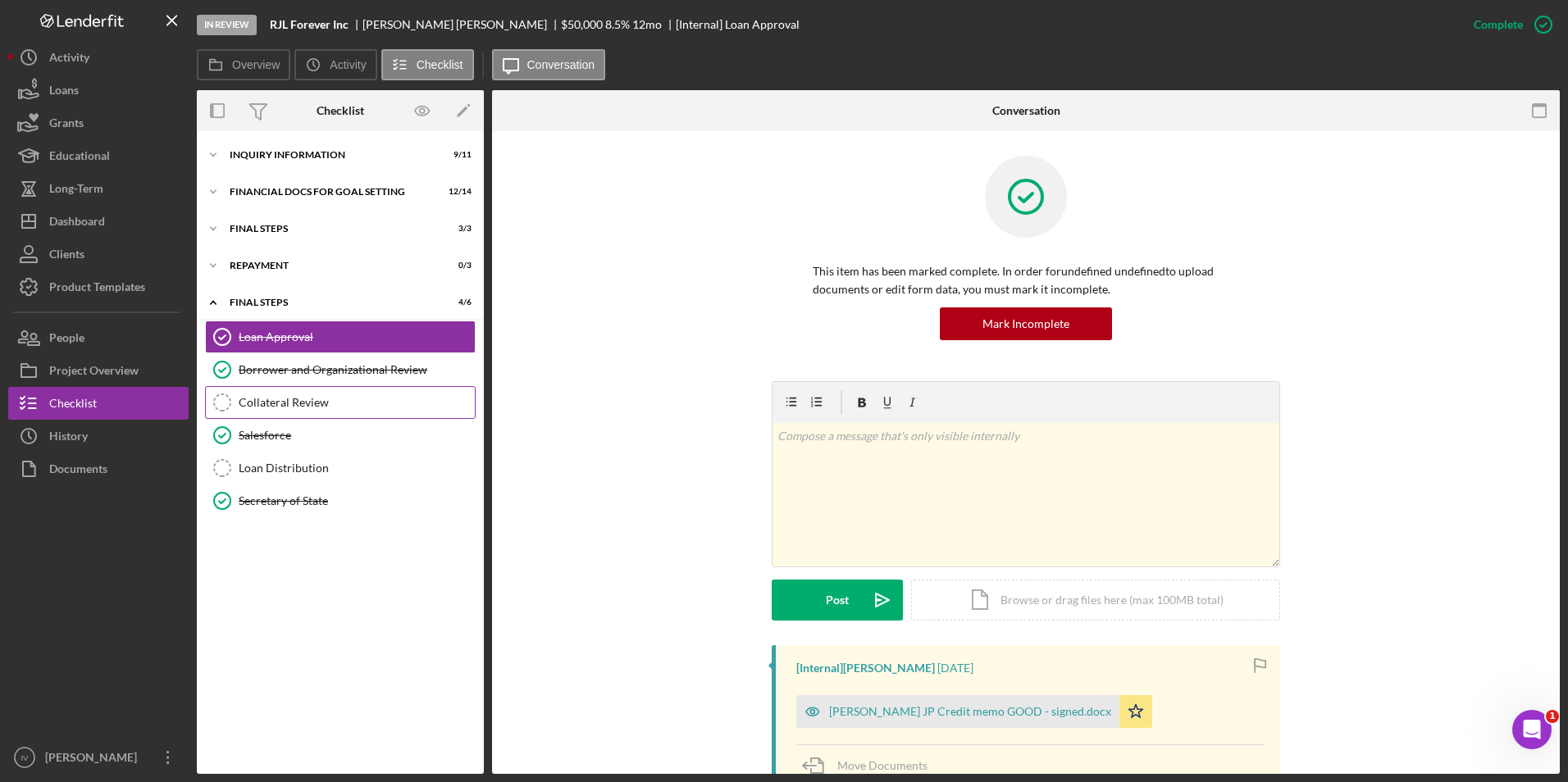
click at [308, 402] on div "Collateral Review" at bounding box center [357, 402] width 236 height 13
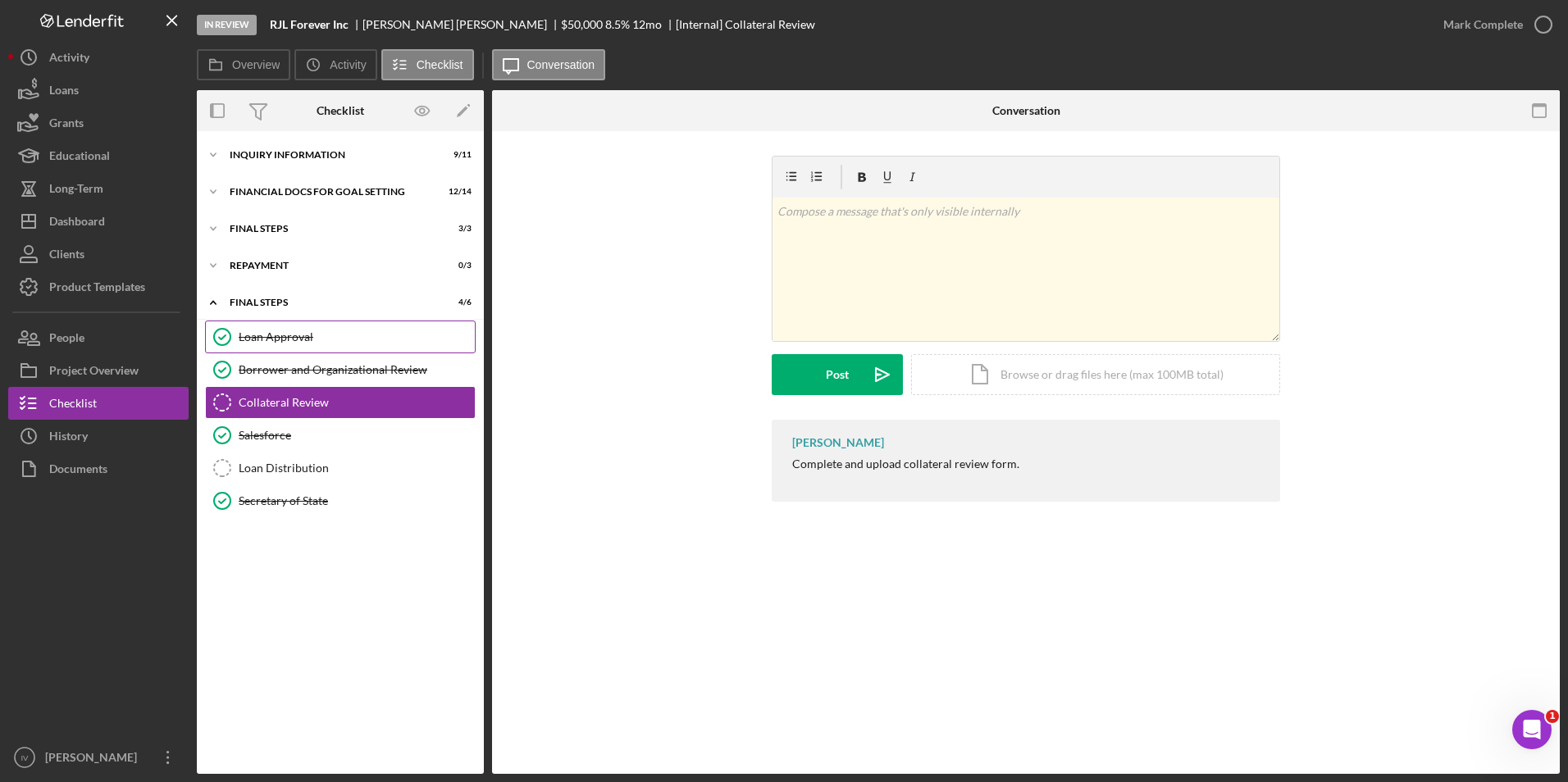
click at [334, 331] on div "Loan Approval" at bounding box center [357, 337] width 236 height 13
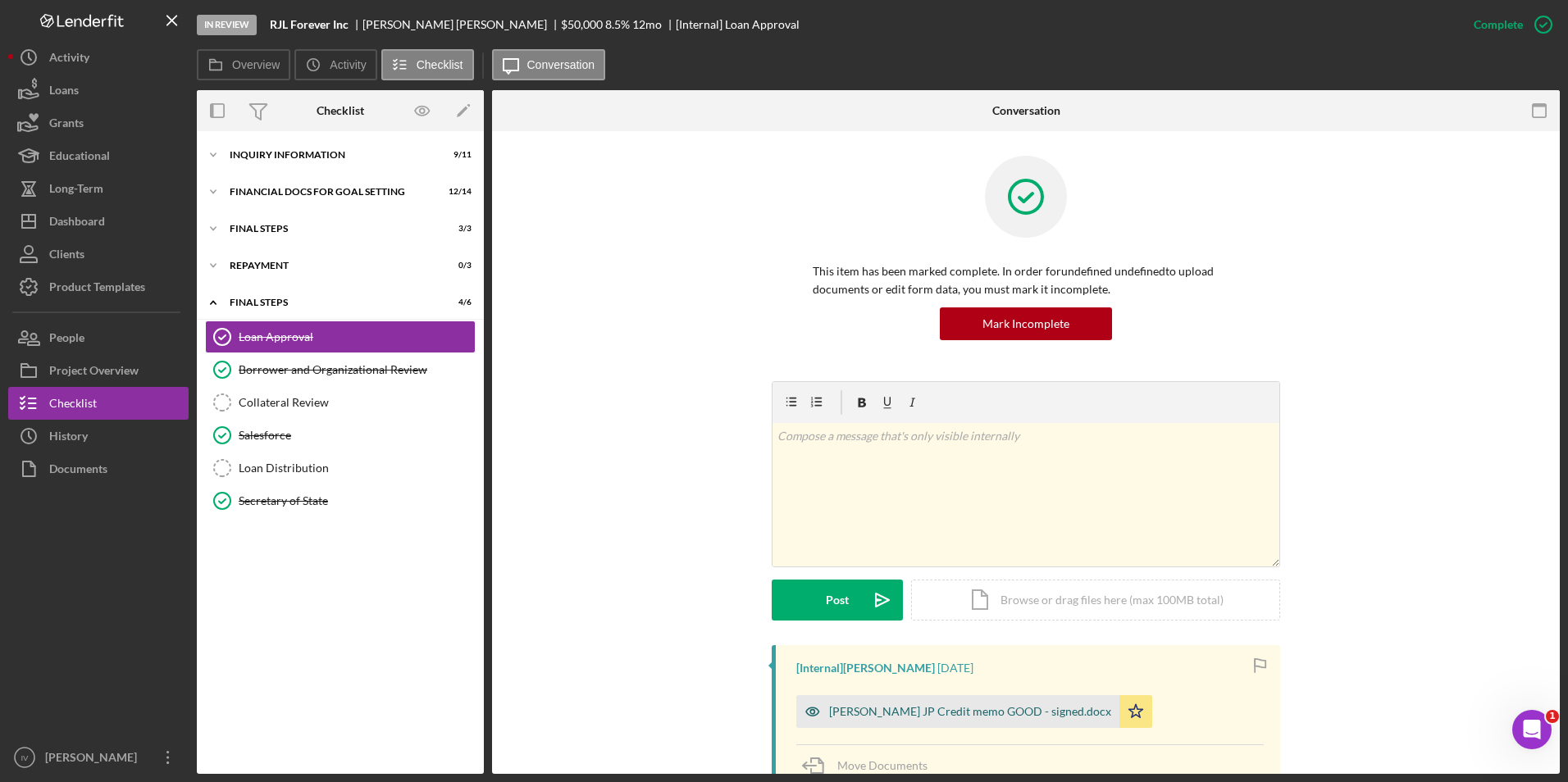
scroll to position [246, 0]
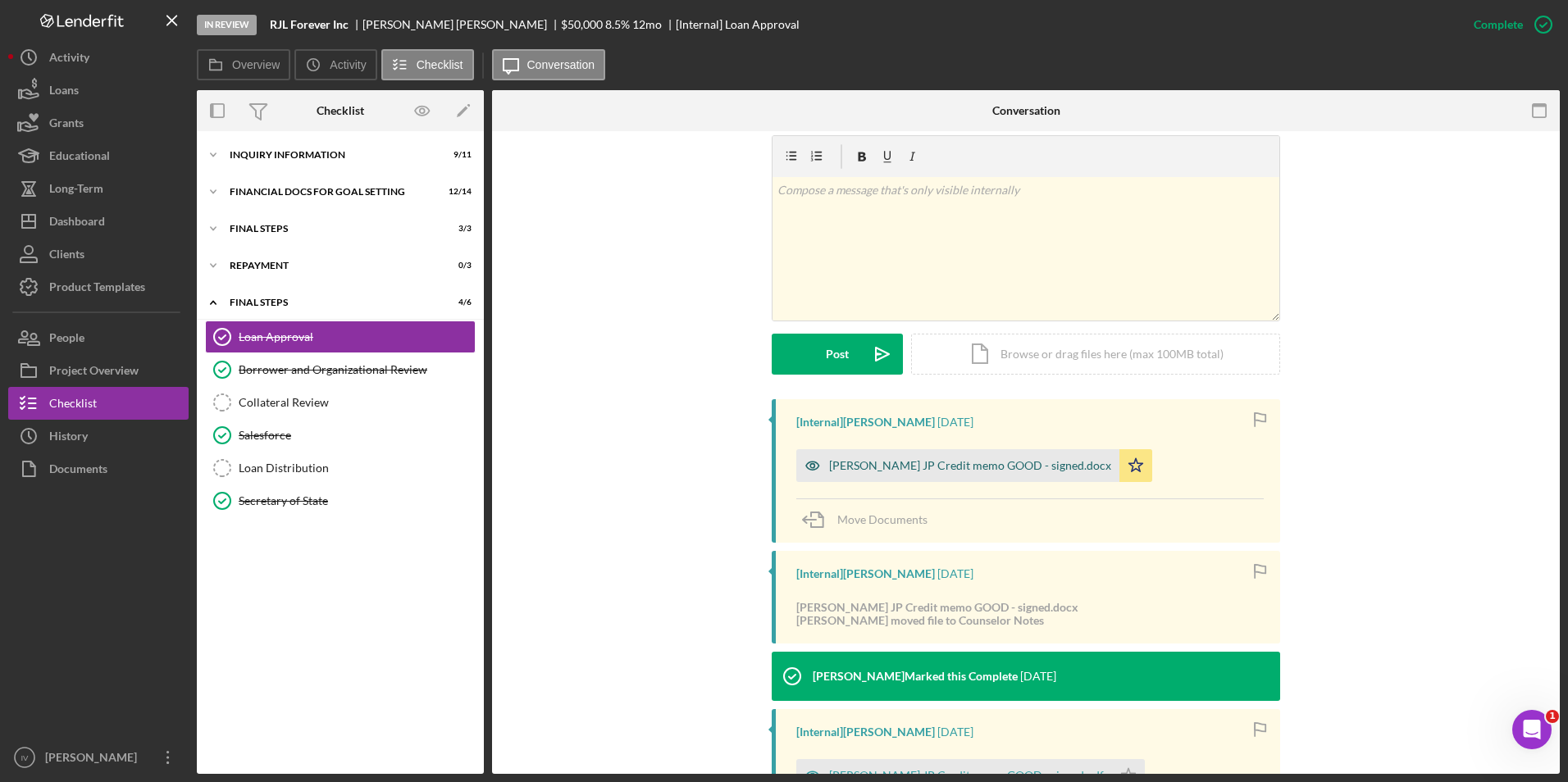
click at [865, 476] on div "[PERSON_NAME] JP Credit memo GOOD - signed.docx" at bounding box center [958, 466] width 323 height 33
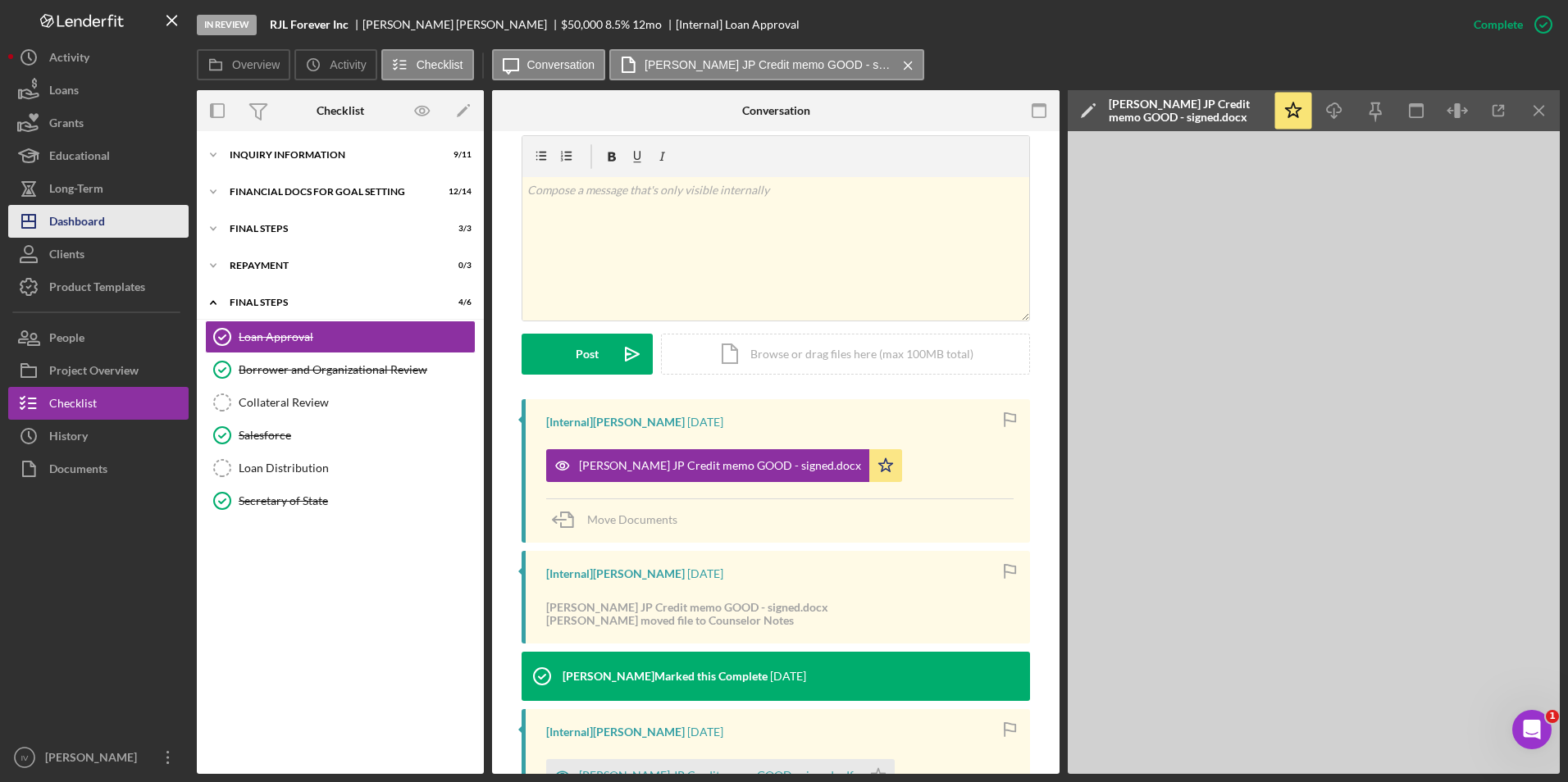
click at [116, 222] on button "Icon/Dashboard Dashboard" at bounding box center [99, 221] width 180 height 33
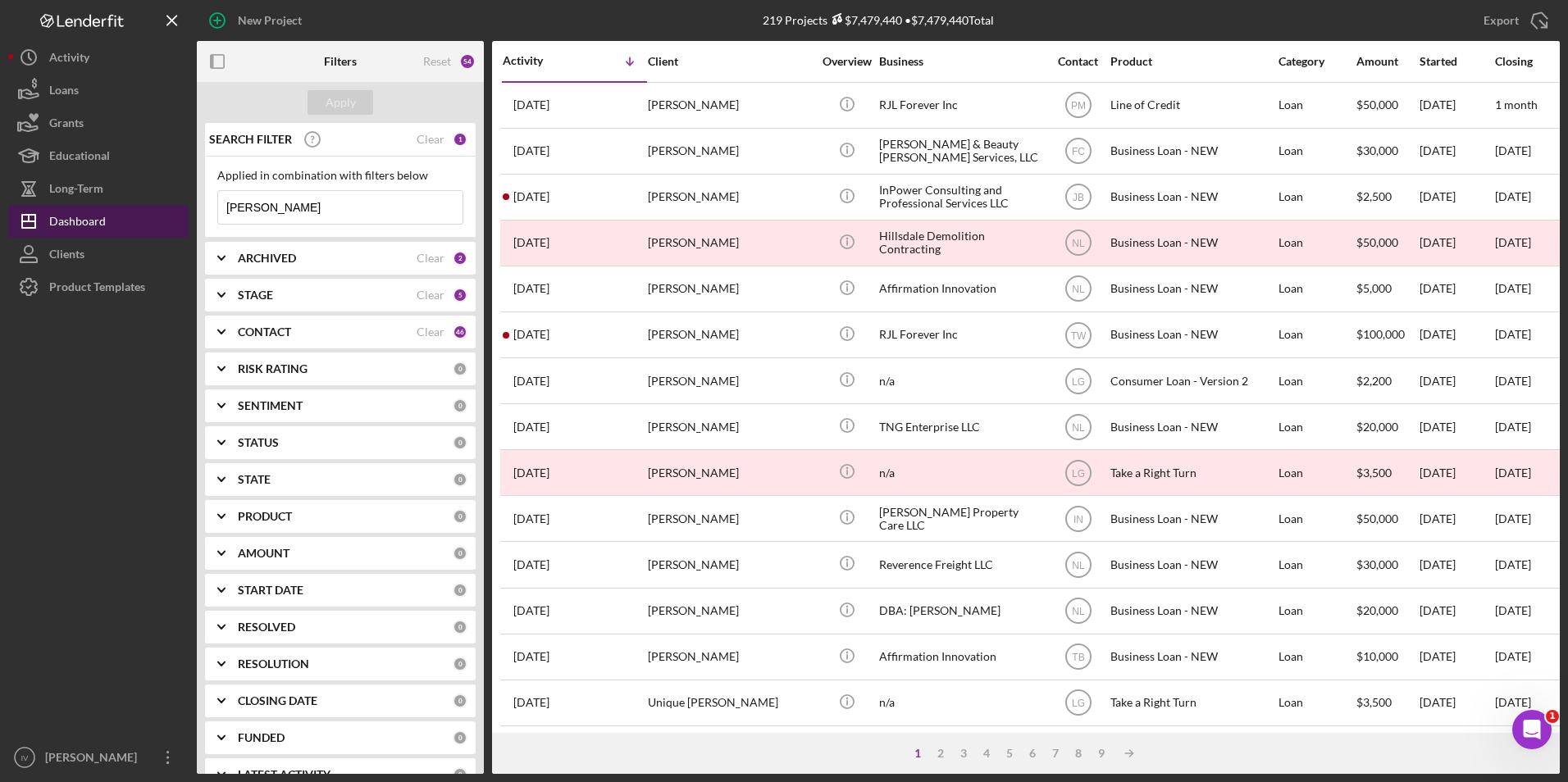
drag, startPoint x: 322, startPoint y: 211, endPoint x: 141, endPoint y: 212, distance: 181.0
click at [141, 212] on div "New Project 219 Projects $7,479,440 • $7,479,440 Total [PERSON_NAME] Export Ico…" at bounding box center [784, 387] width 1551 height 774
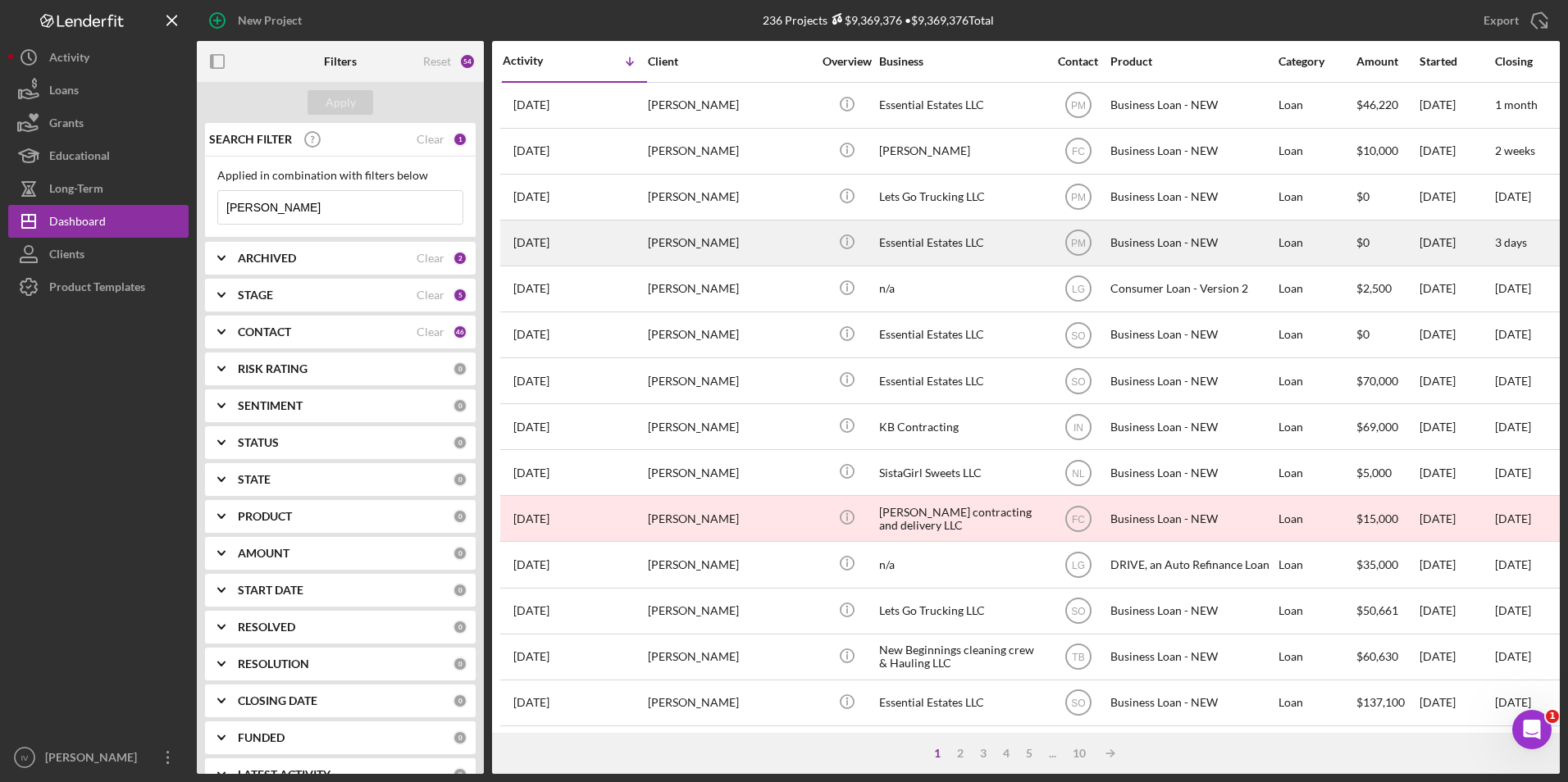
type input "[PERSON_NAME]"
click at [727, 239] on div "[PERSON_NAME]" at bounding box center [729, 242] width 164 height 43
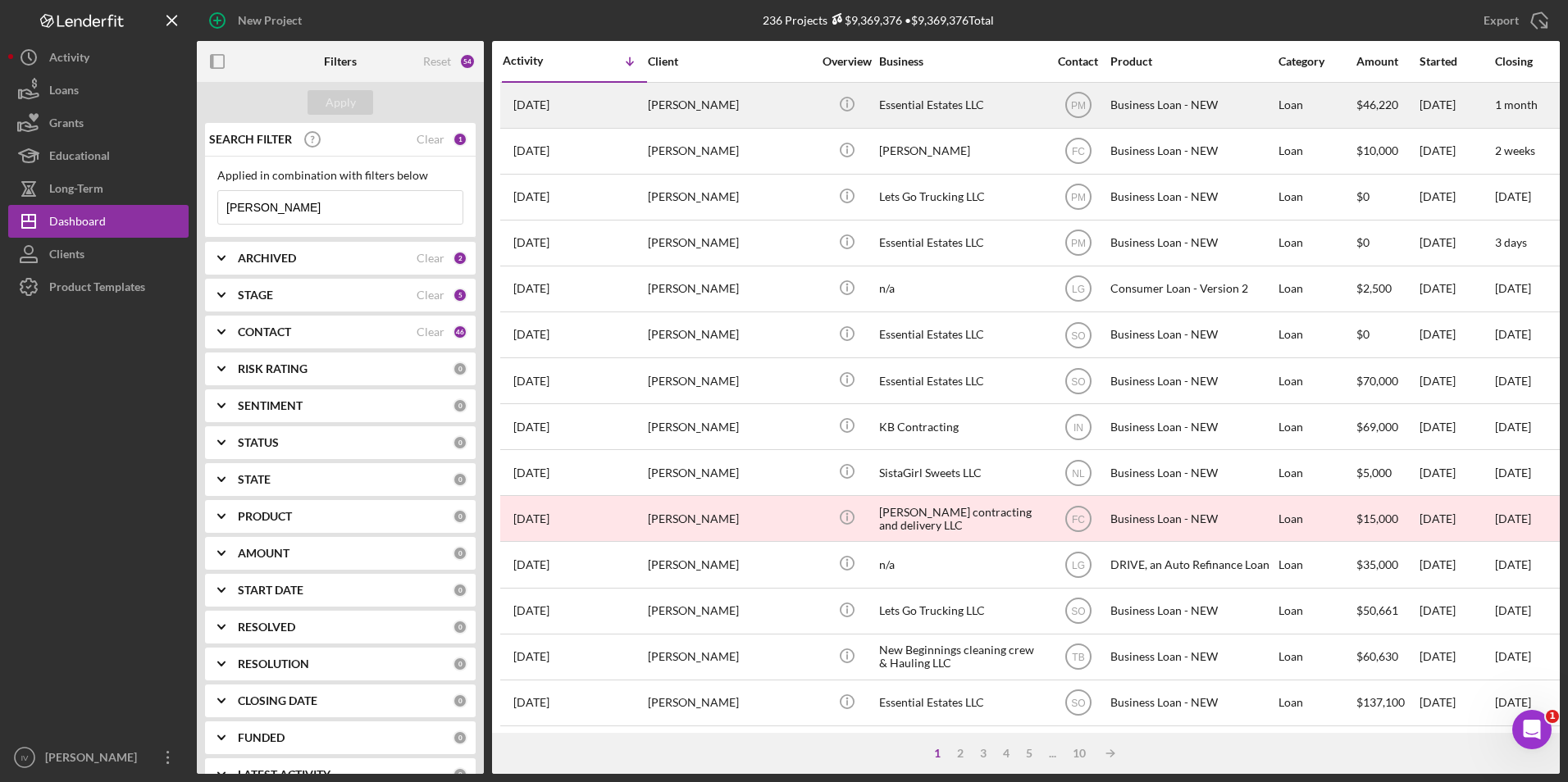
click at [700, 110] on div "[PERSON_NAME]" at bounding box center [729, 105] width 164 height 43
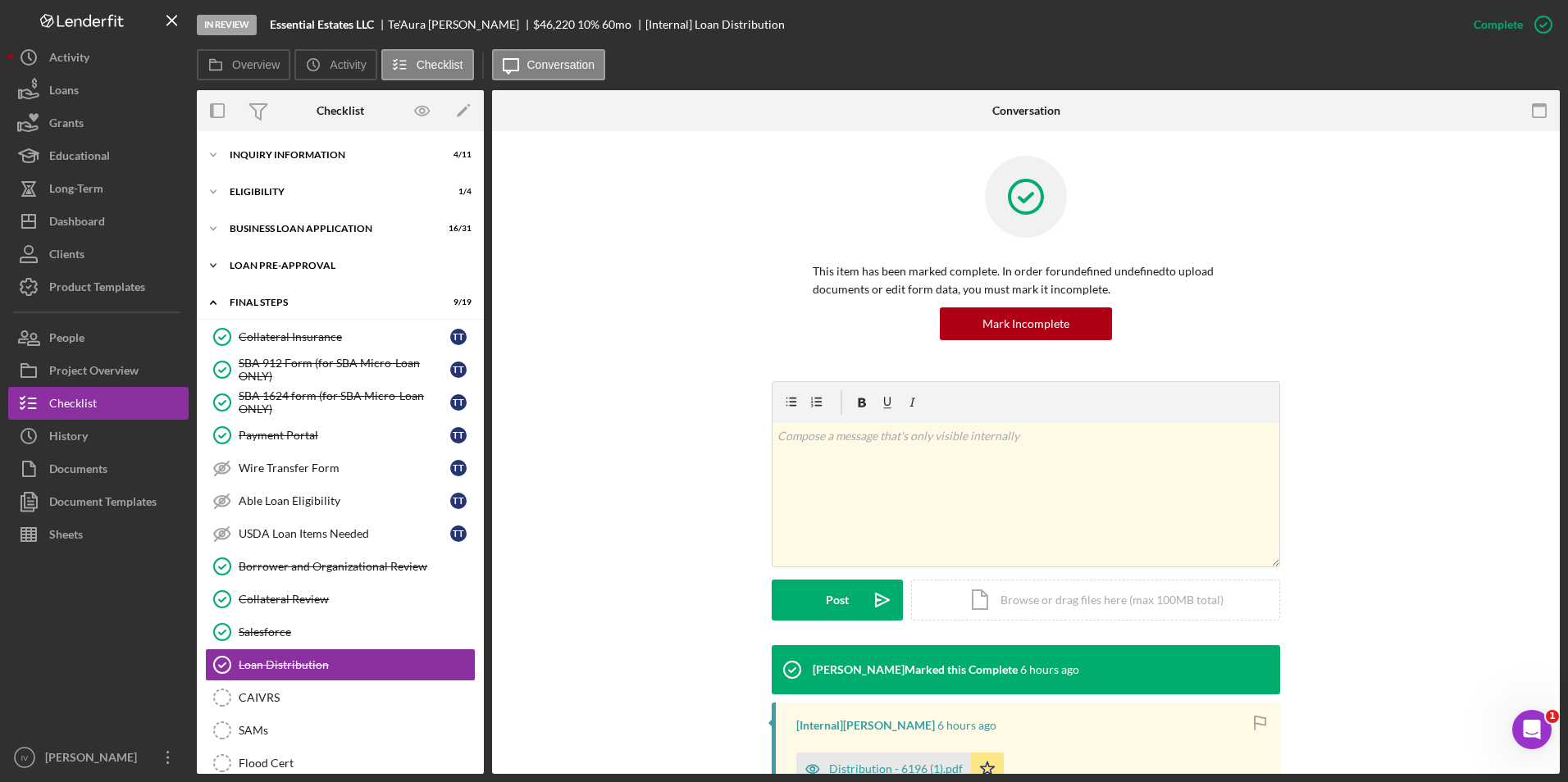
click at [301, 268] on div "LOAN PRE-APPROVAL" at bounding box center [346, 266] width 234 height 10
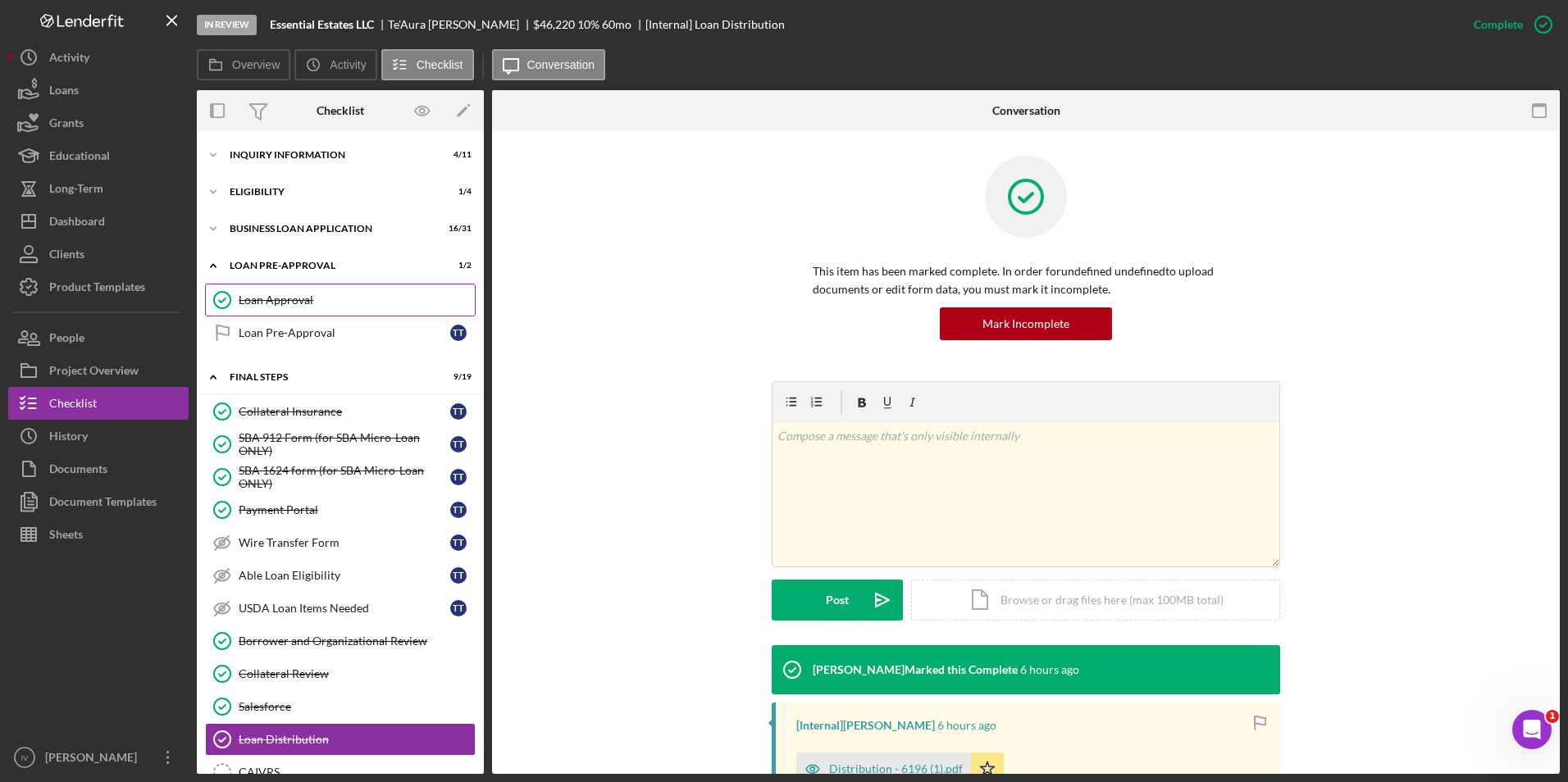
click at [291, 297] on div "Loan Approval" at bounding box center [357, 299] width 236 height 13
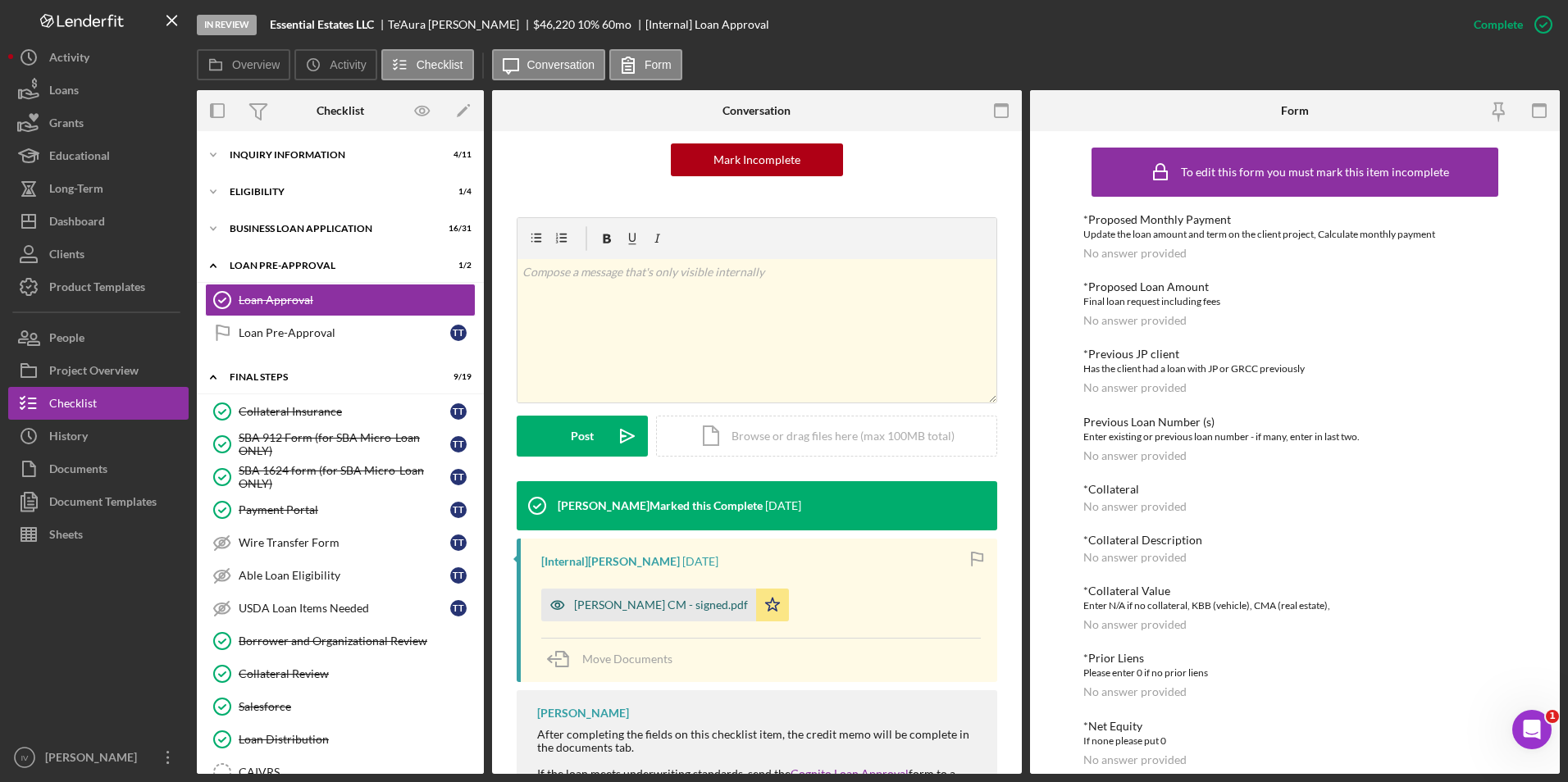
click at [648, 605] on div "[PERSON_NAME] CM - signed.pdf" at bounding box center [660, 604] width 174 height 13
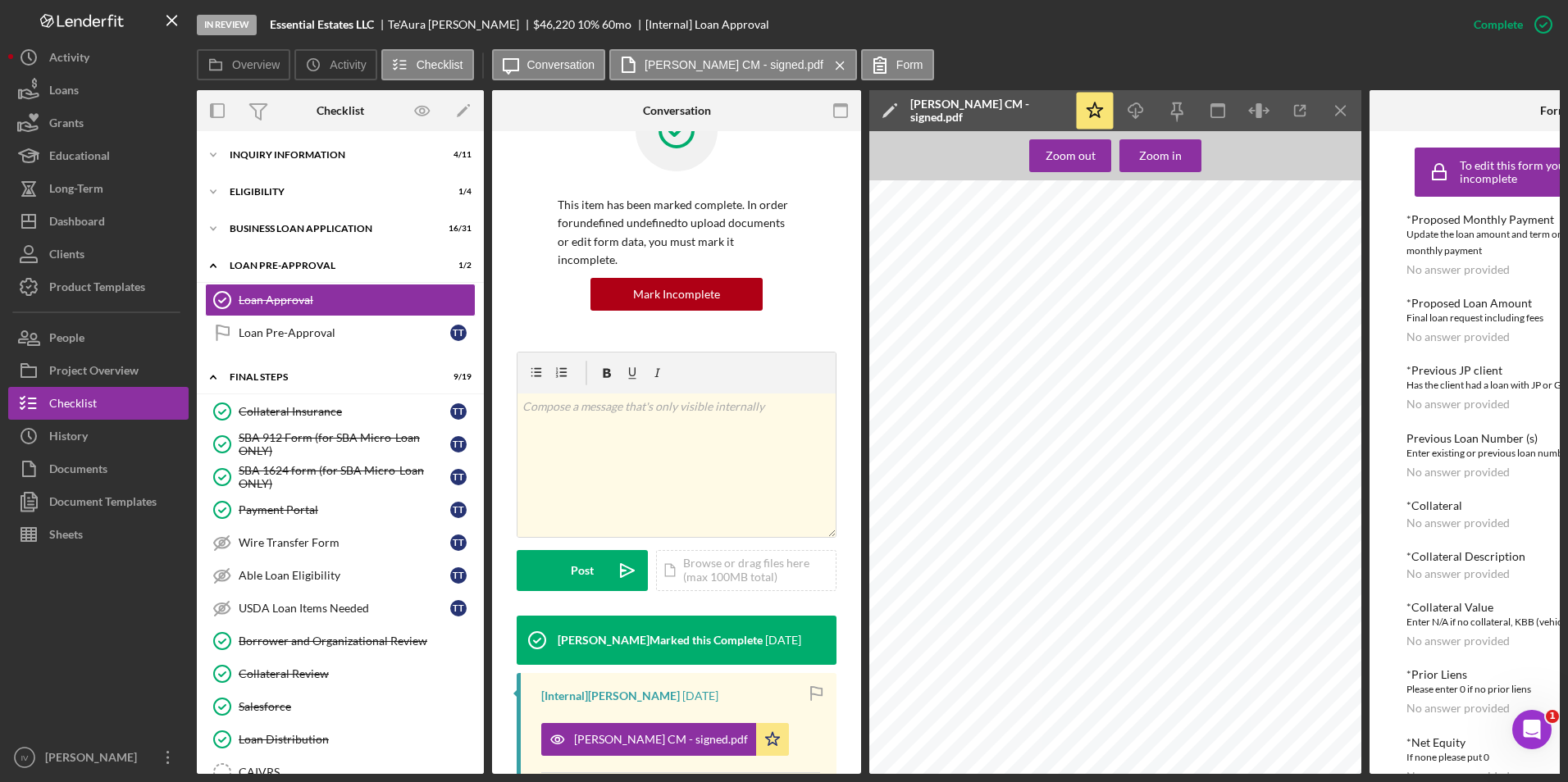
scroll to position [394, 0]
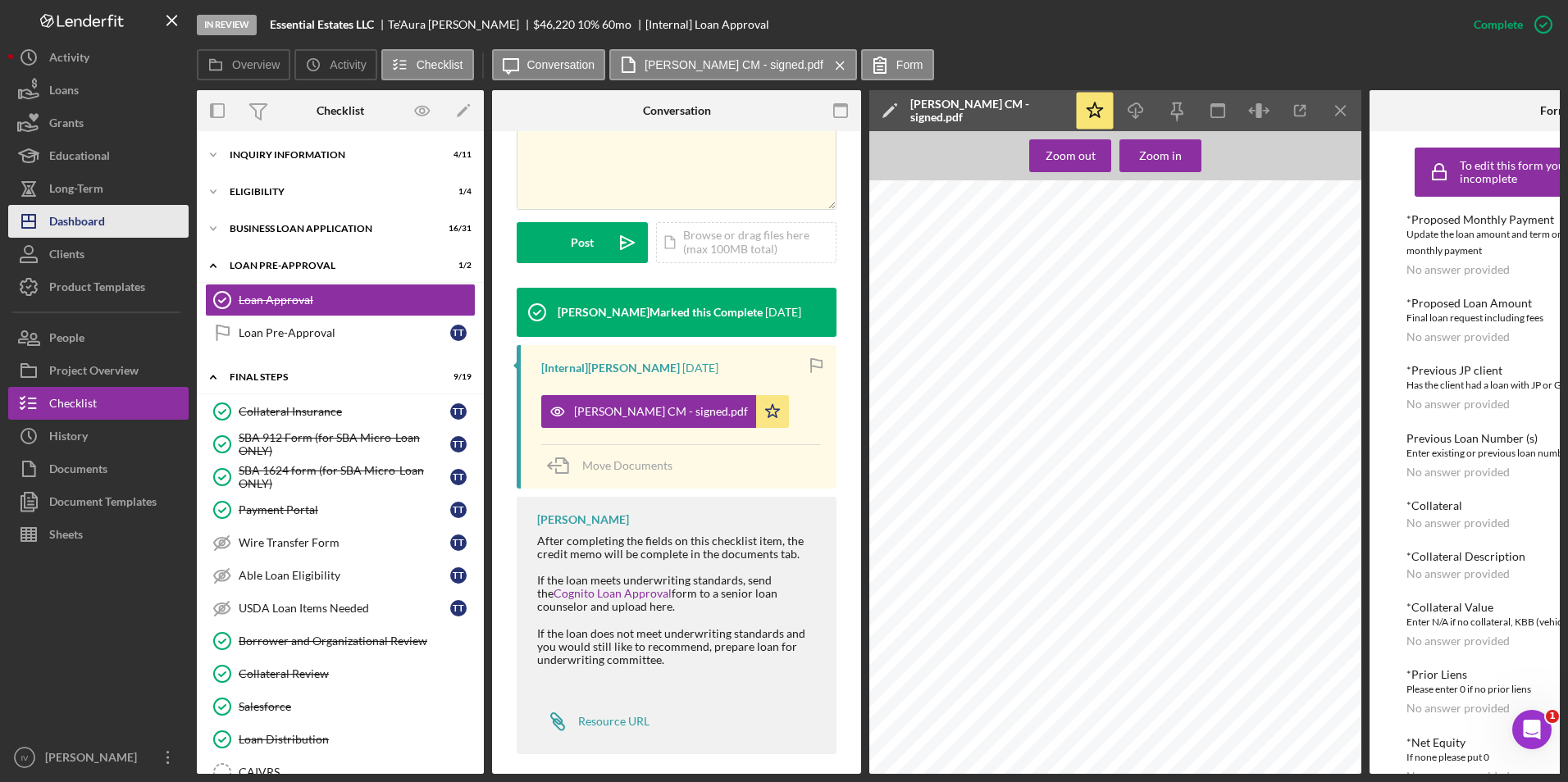
click at [71, 214] on div "Dashboard" at bounding box center [77, 223] width 56 height 37
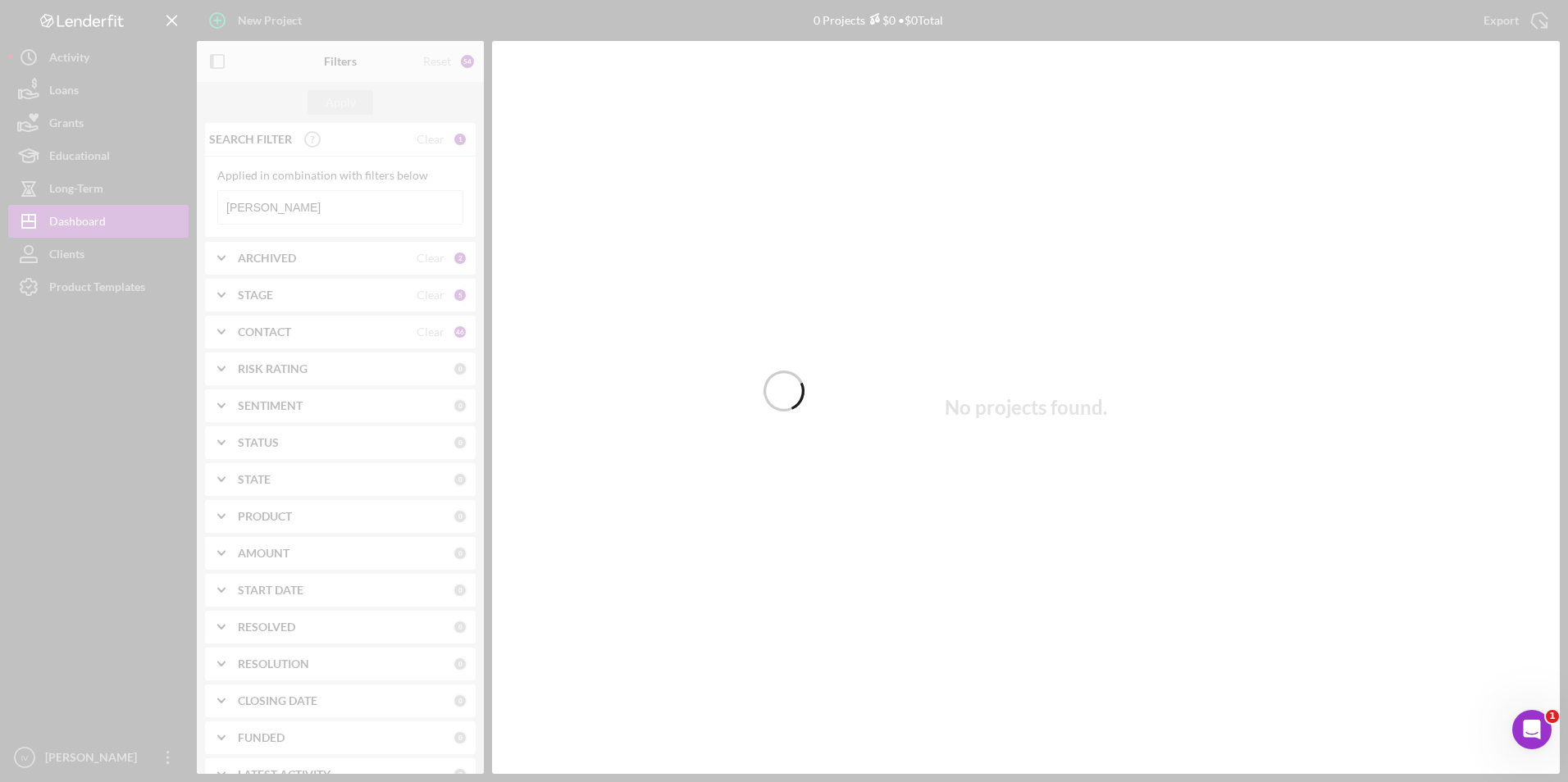
click at [306, 207] on div at bounding box center [784, 391] width 1568 height 782
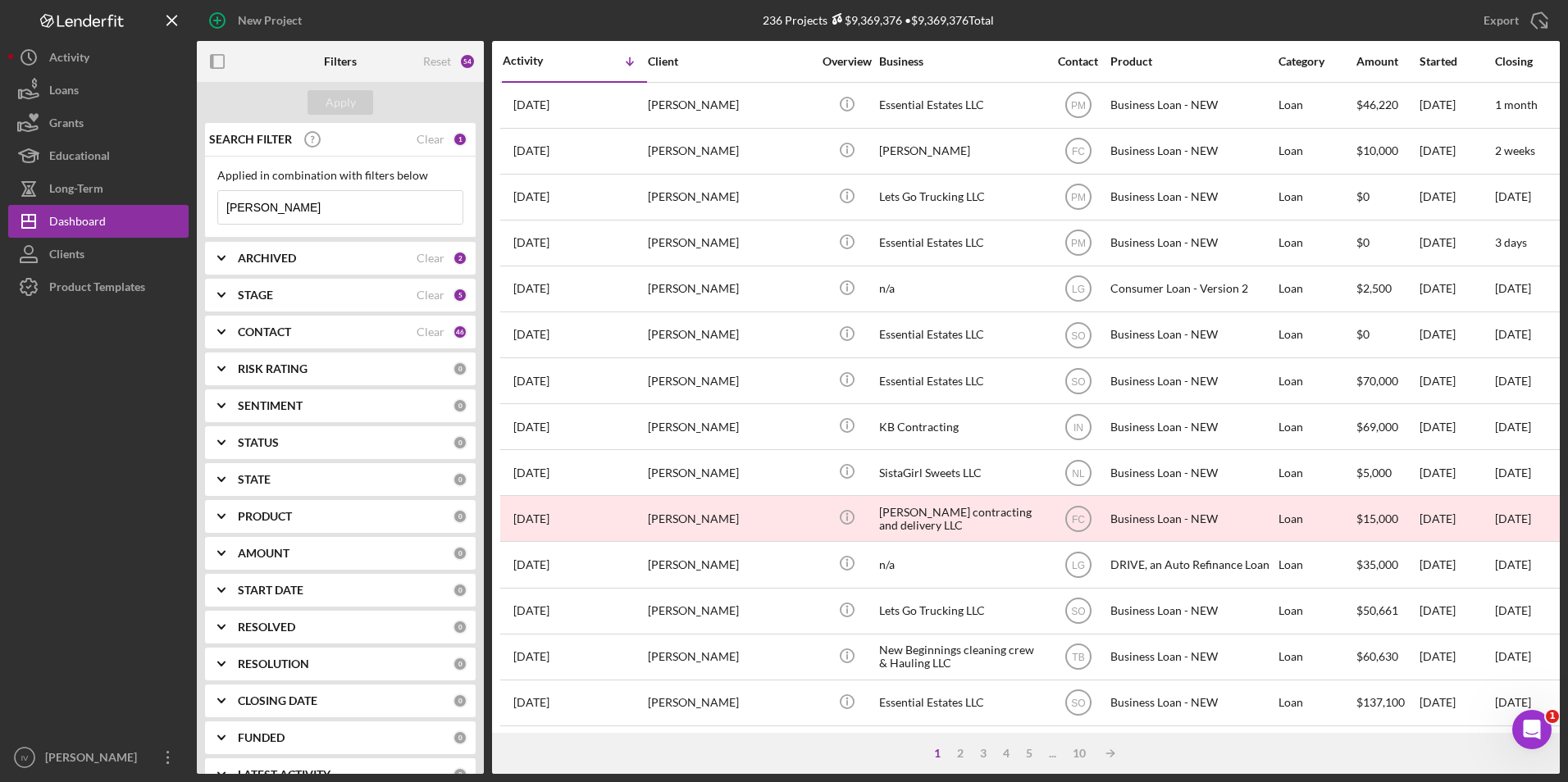
drag, startPoint x: 284, startPoint y: 205, endPoint x: 207, endPoint y: 201, distance: 77.1
click at [211, 201] on div "Applied in combination with filters below [PERSON_NAME] Icon/Menu Close" at bounding box center [340, 197] width 270 height 82
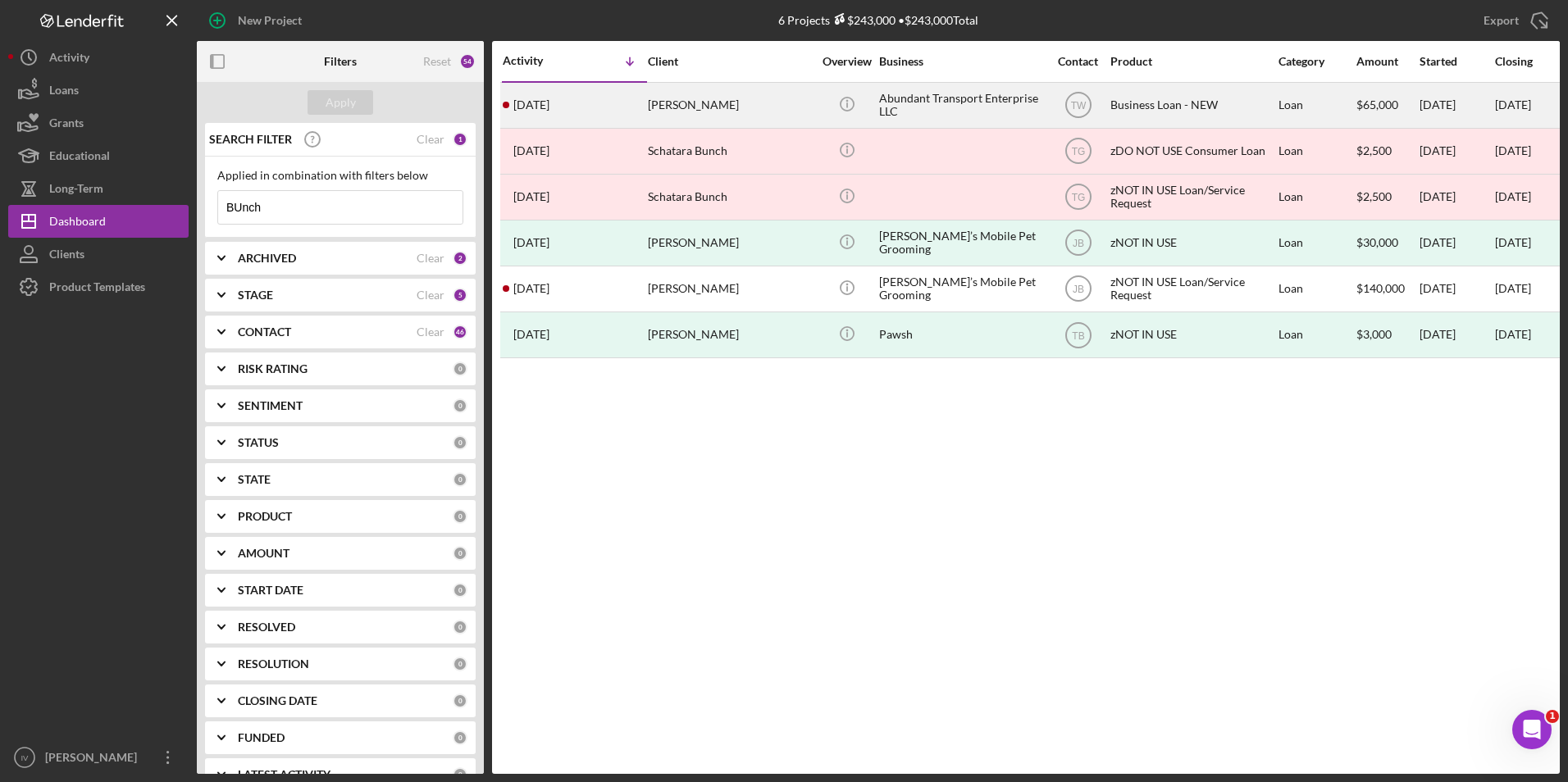
type input "BUnch"
click at [761, 117] on div "[PERSON_NAME]" at bounding box center [729, 105] width 164 height 43
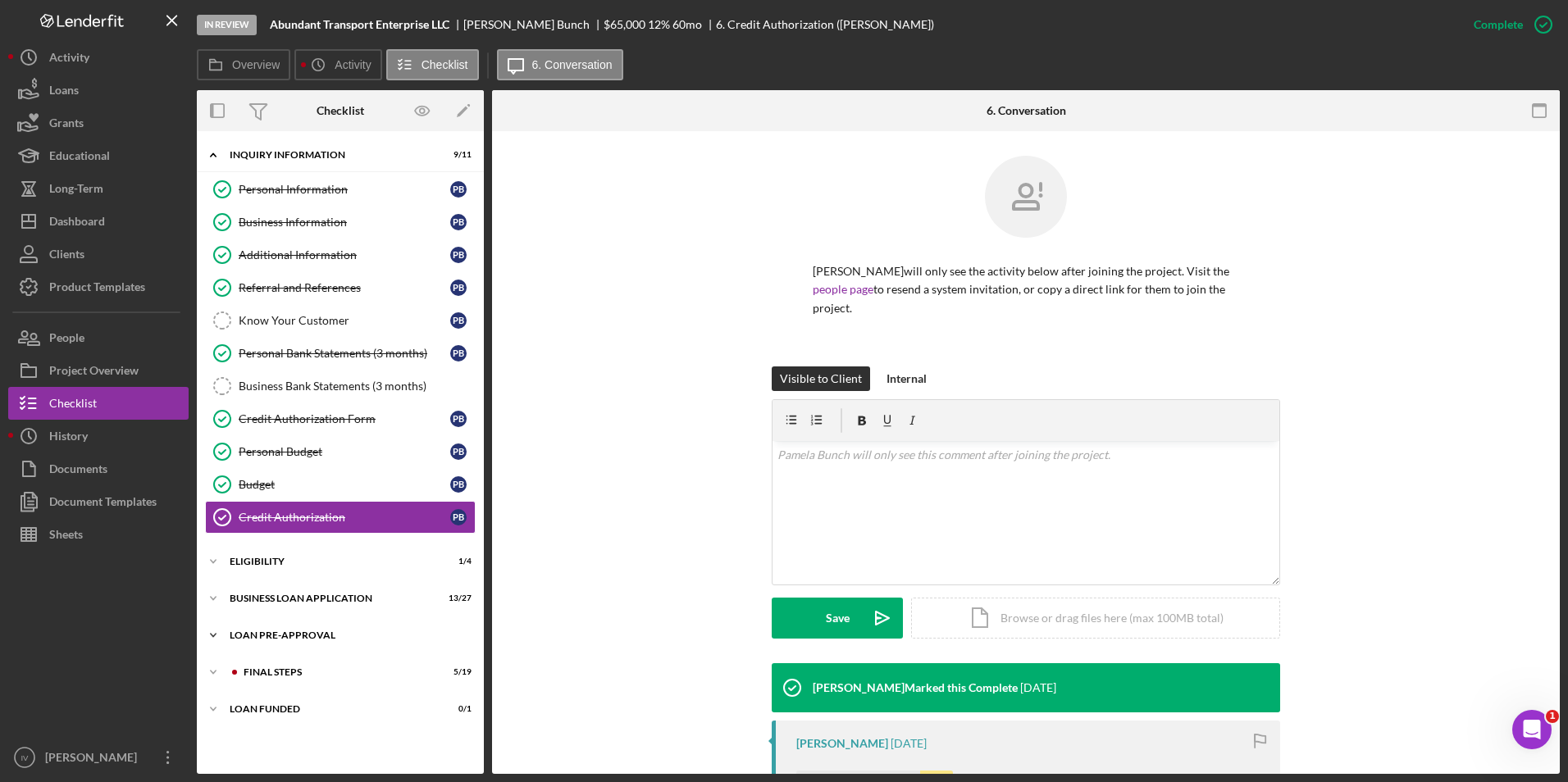
drag, startPoint x: 252, startPoint y: 638, endPoint x: 247, endPoint y: 646, distance: 9.4
click at [252, 638] on div "LOAN PRE-APPROVAL" at bounding box center [346, 636] width 234 height 10
click at [249, 671] on div "Loan Approval" at bounding box center [357, 669] width 236 height 13
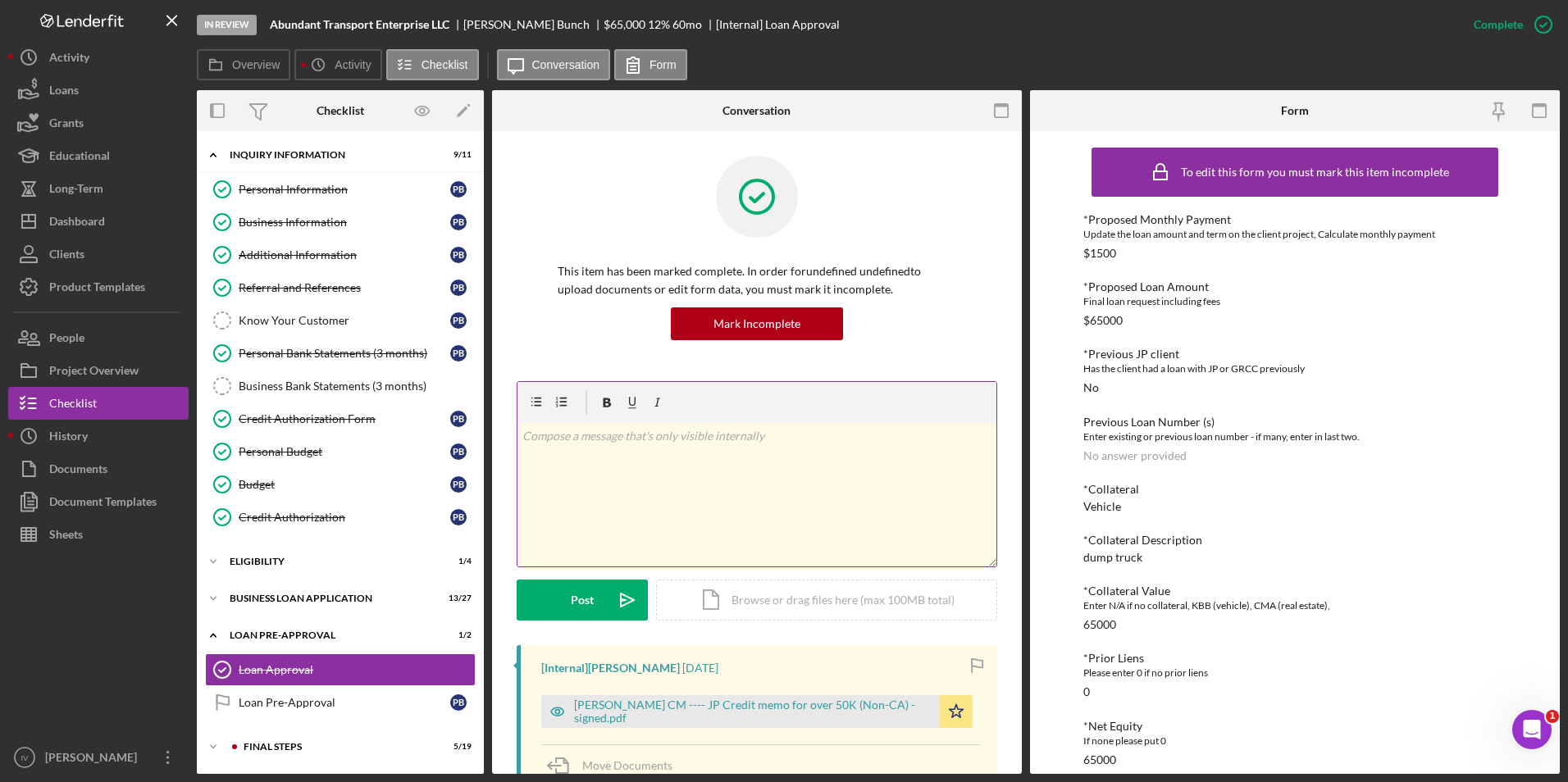
scroll to position [219, 0]
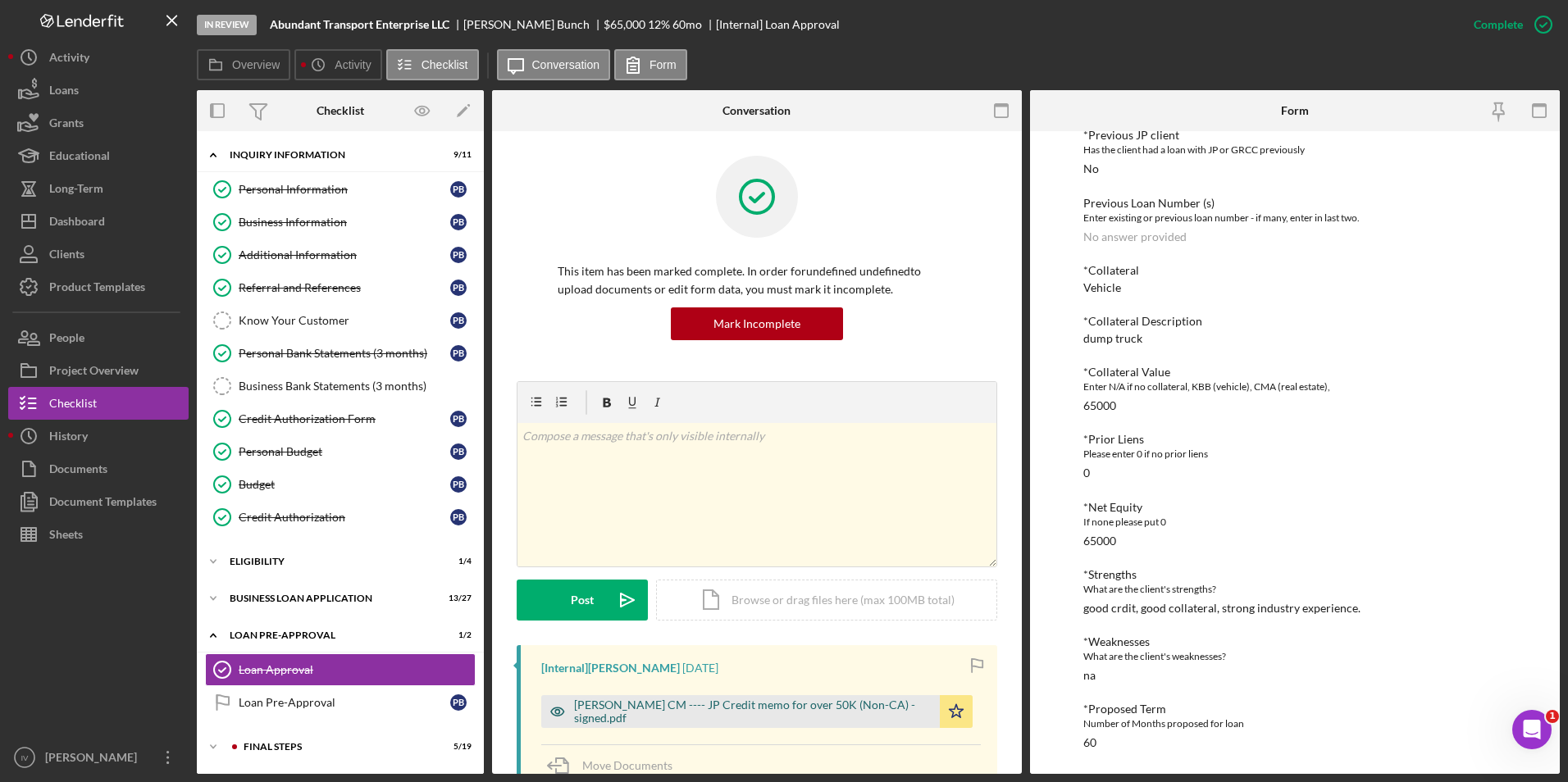
click at [702, 706] on div "[PERSON_NAME] CM ---- JP Credit memo for over 50K (Non-CA) - signed.pdf" at bounding box center [752, 711] width 358 height 26
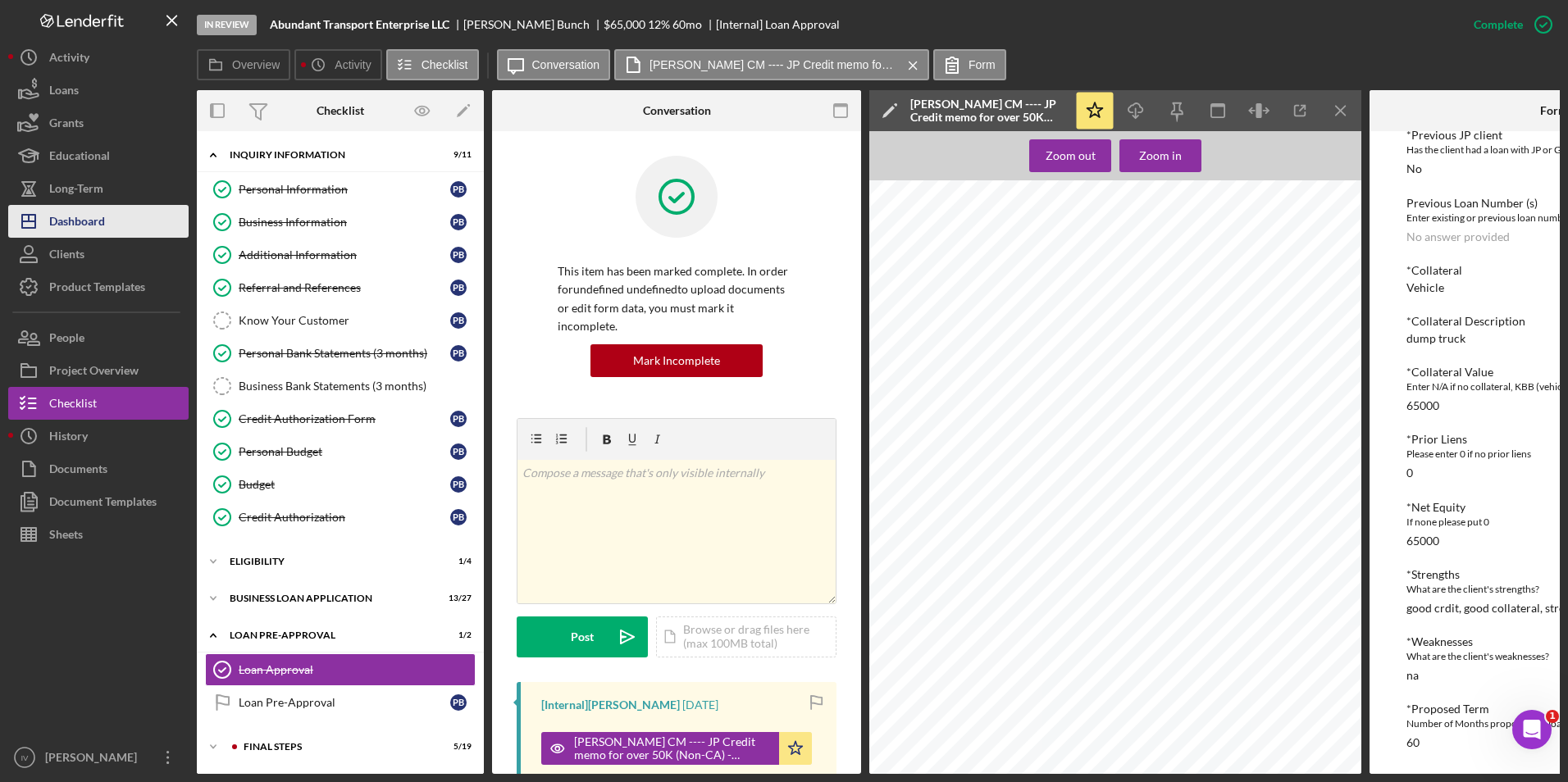
drag, startPoint x: 102, startPoint y: 222, endPoint x: 136, endPoint y: 233, distance: 35.7
click at [102, 222] on div "Dashboard" at bounding box center [77, 223] width 56 height 37
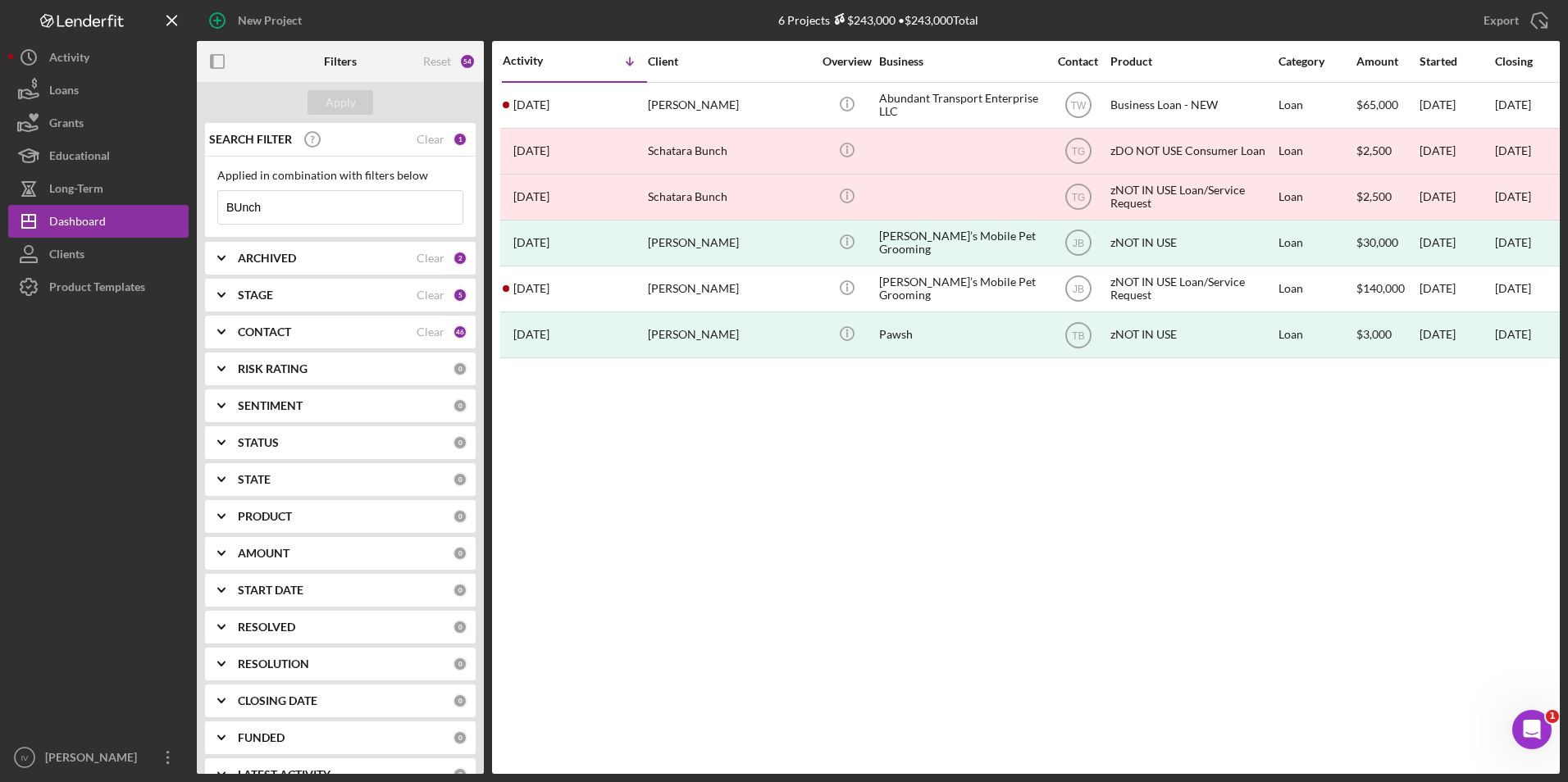
drag, startPoint x: 303, startPoint y: 208, endPoint x: 206, endPoint y: 221, distance: 97.9
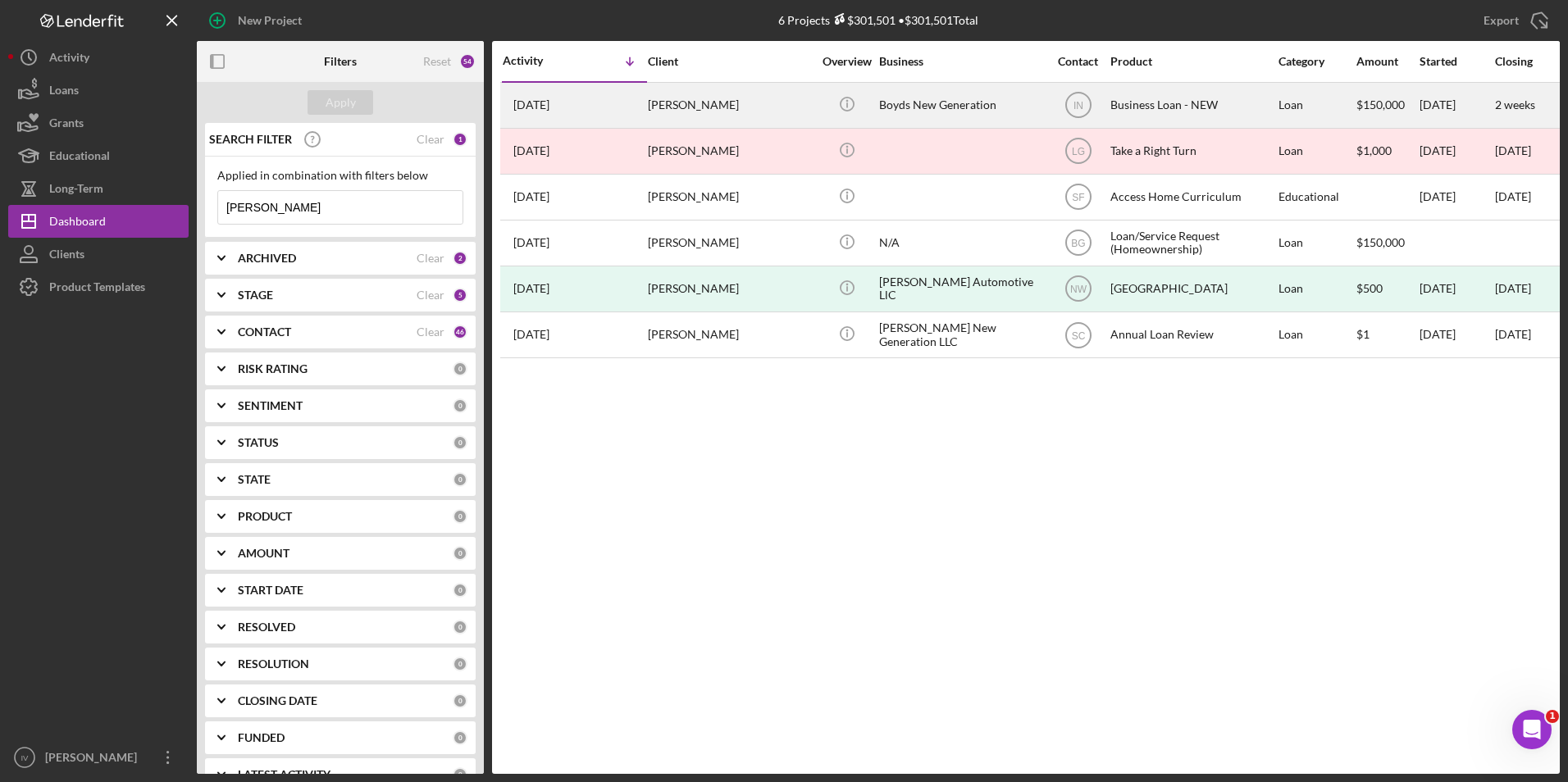
type input "[PERSON_NAME]"
click at [690, 107] on div "[PERSON_NAME]" at bounding box center [729, 105] width 164 height 43
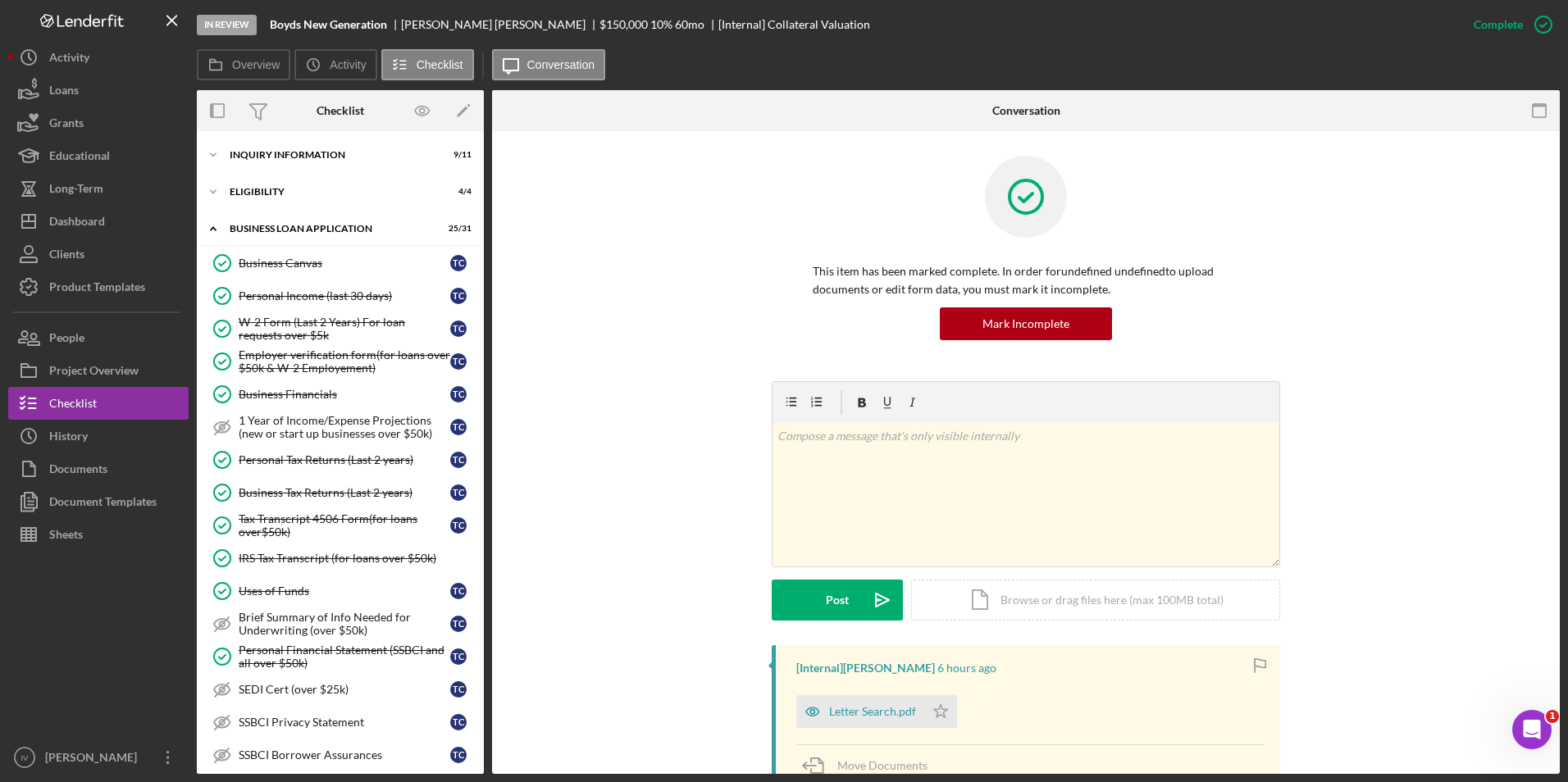
scroll to position [615, 0]
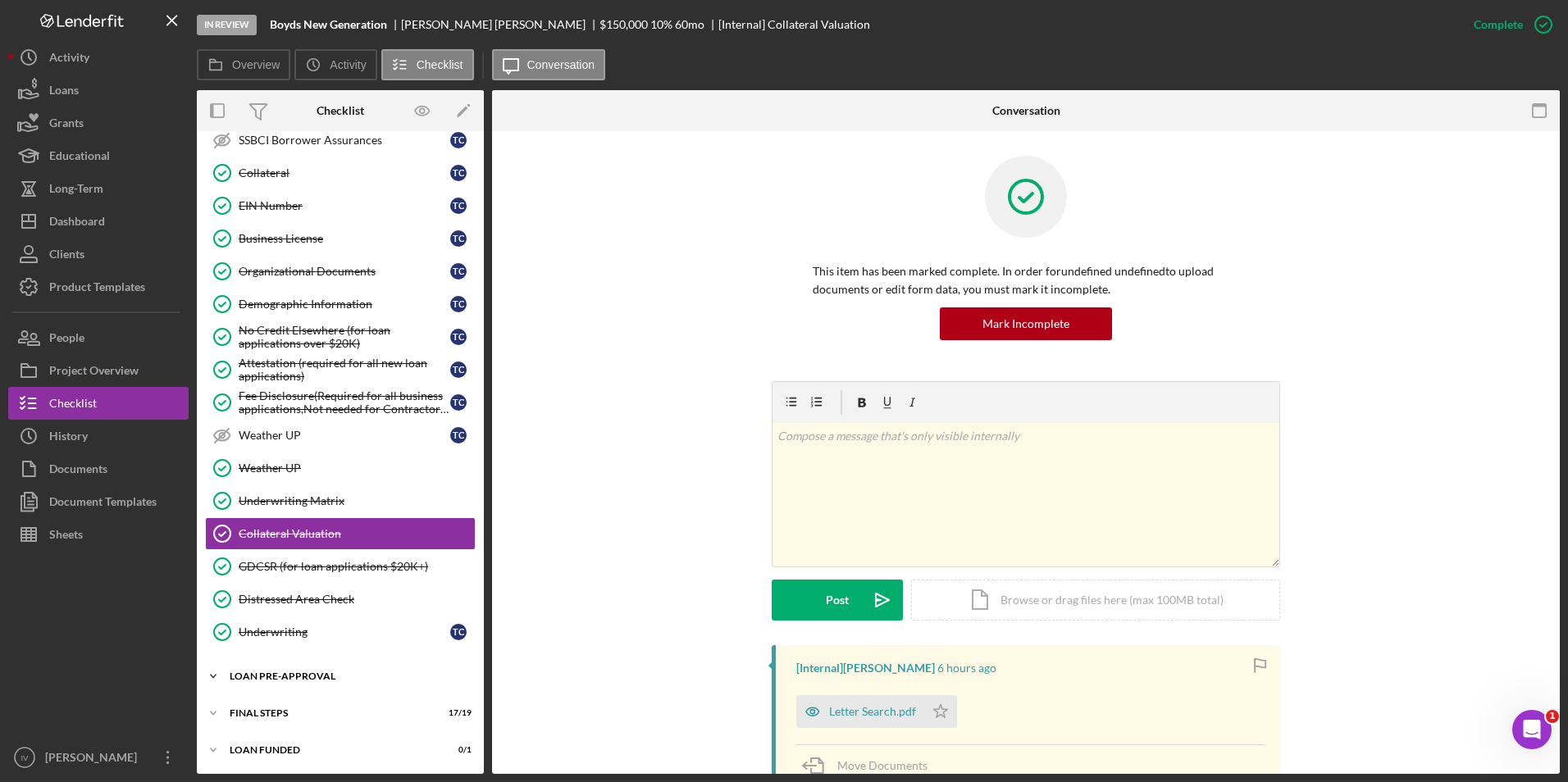
click at [276, 673] on div "LOAN PRE-APPROVAL" at bounding box center [346, 677] width 234 height 10
click at [277, 706] on div "Loan Approval" at bounding box center [357, 711] width 236 height 13
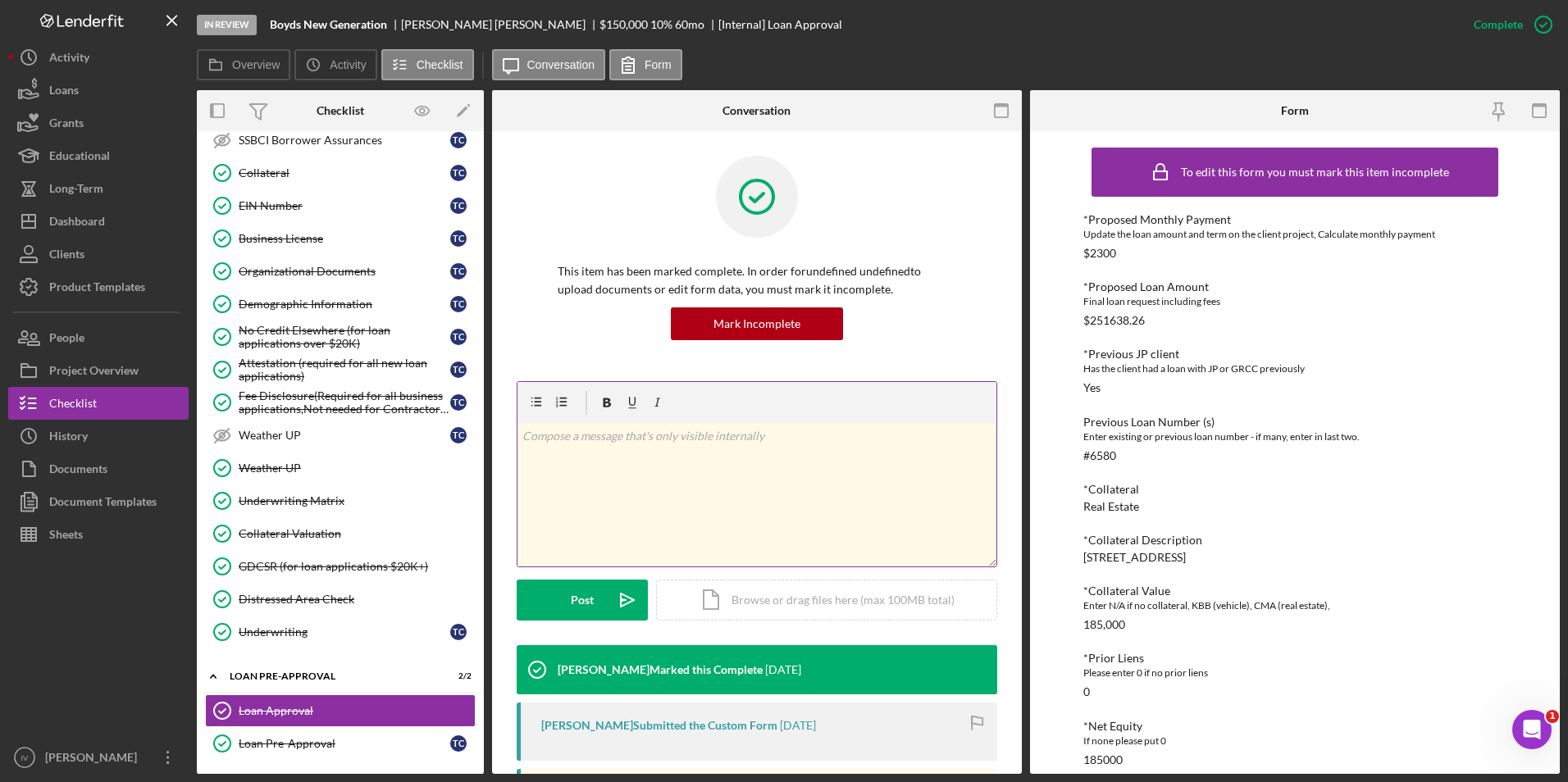
scroll to position [219, 0]
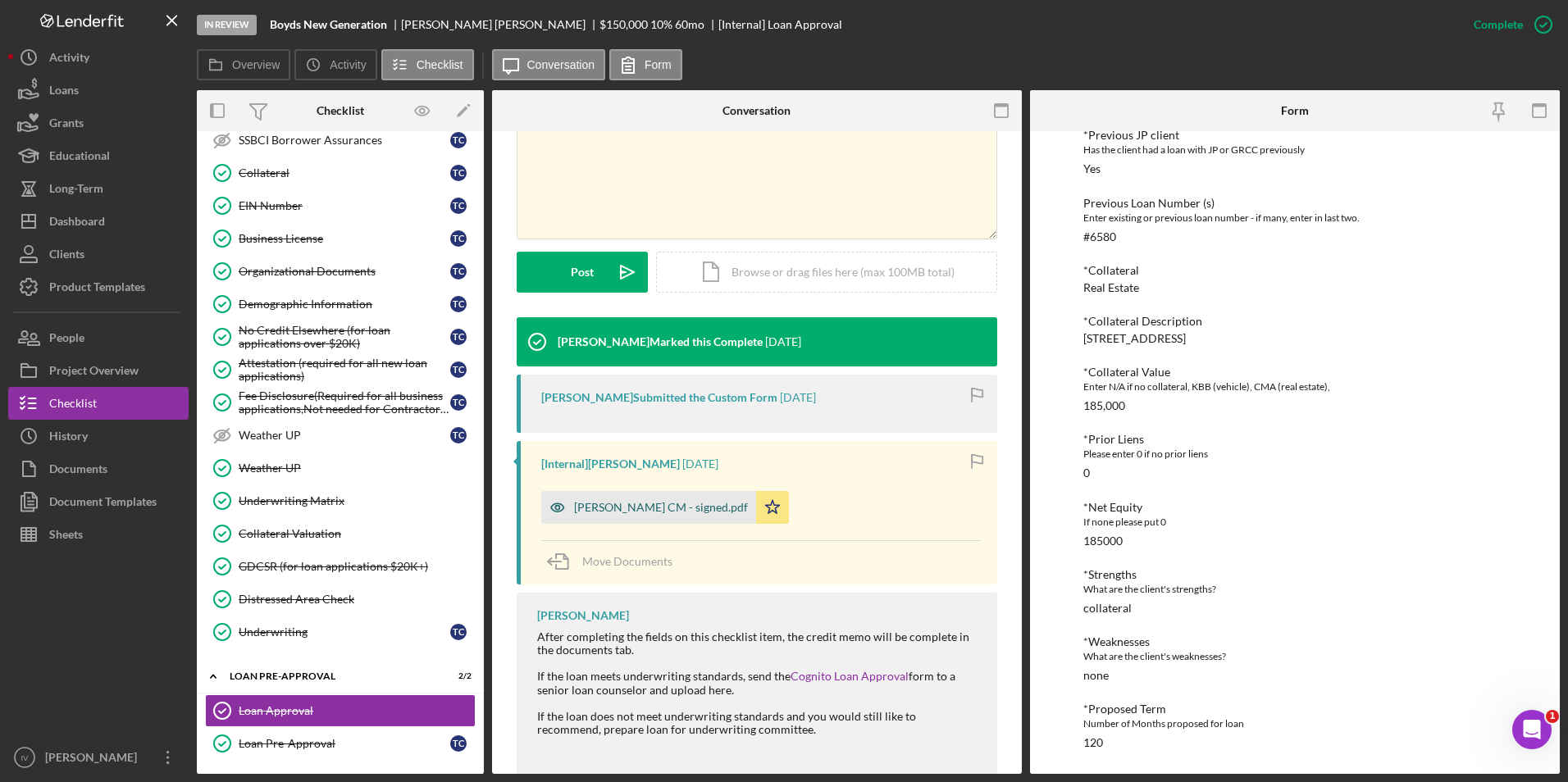
click at [699, 517] on div "[PERSON_NAME] CM - signed.pdf" at bounding box center [648, 507] width 215 height 33
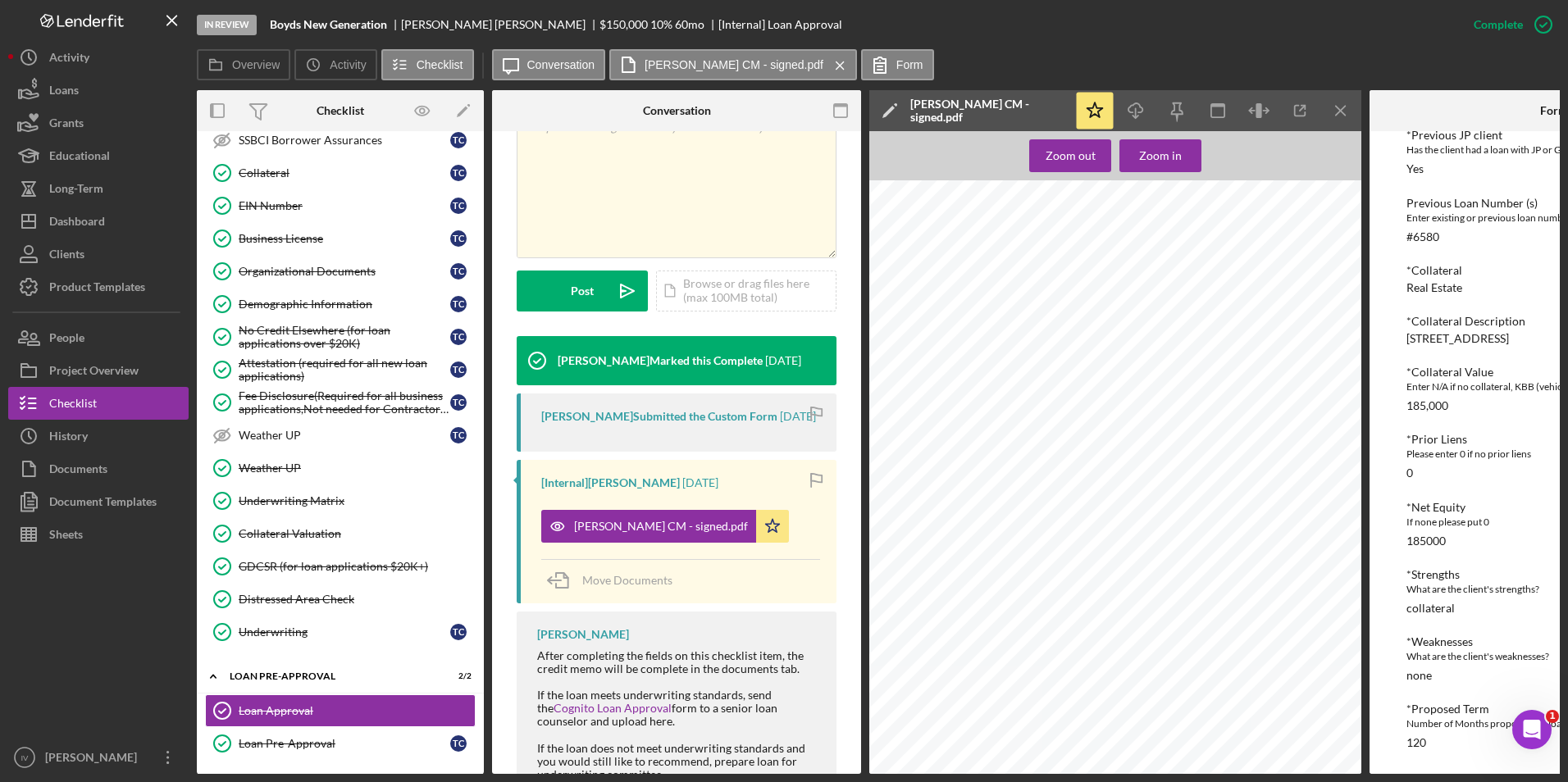
scroll to position [82, 0]
click at [120, 206] on button "Icon/Dashboard Dashboard" at bounding box center [99, 221] width 180 height 33
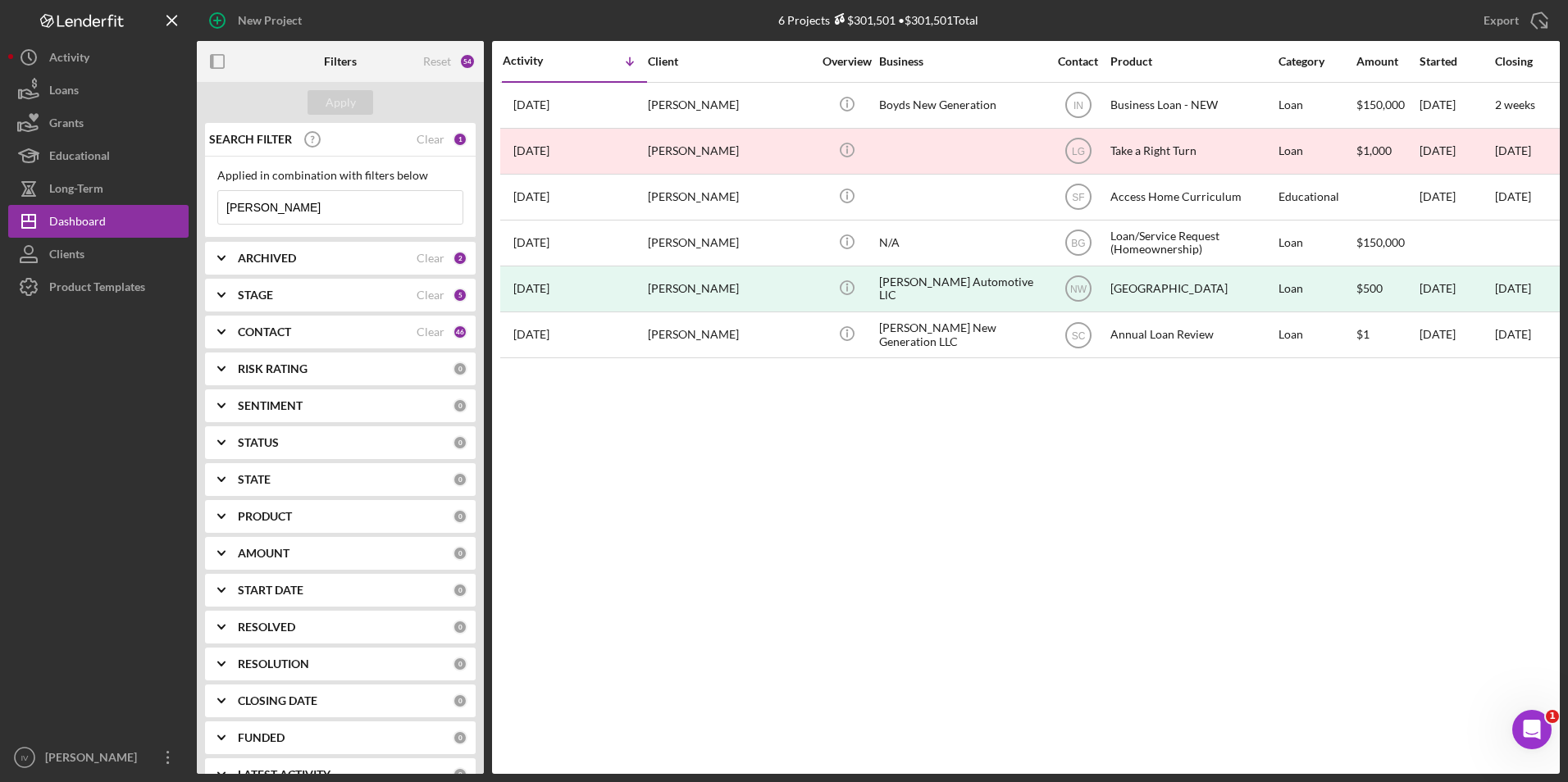
drag, startPoint x: 327, startPoint y: 207, endPoint x: 252, endPoint y: 236, distance: 80.4
click at [197, 217] on div "SEARCH FILTER Clear 1 Applied in combination with filters below [PERSON_NAME] I…" at bounding box center [341, 449] width 287 height 651
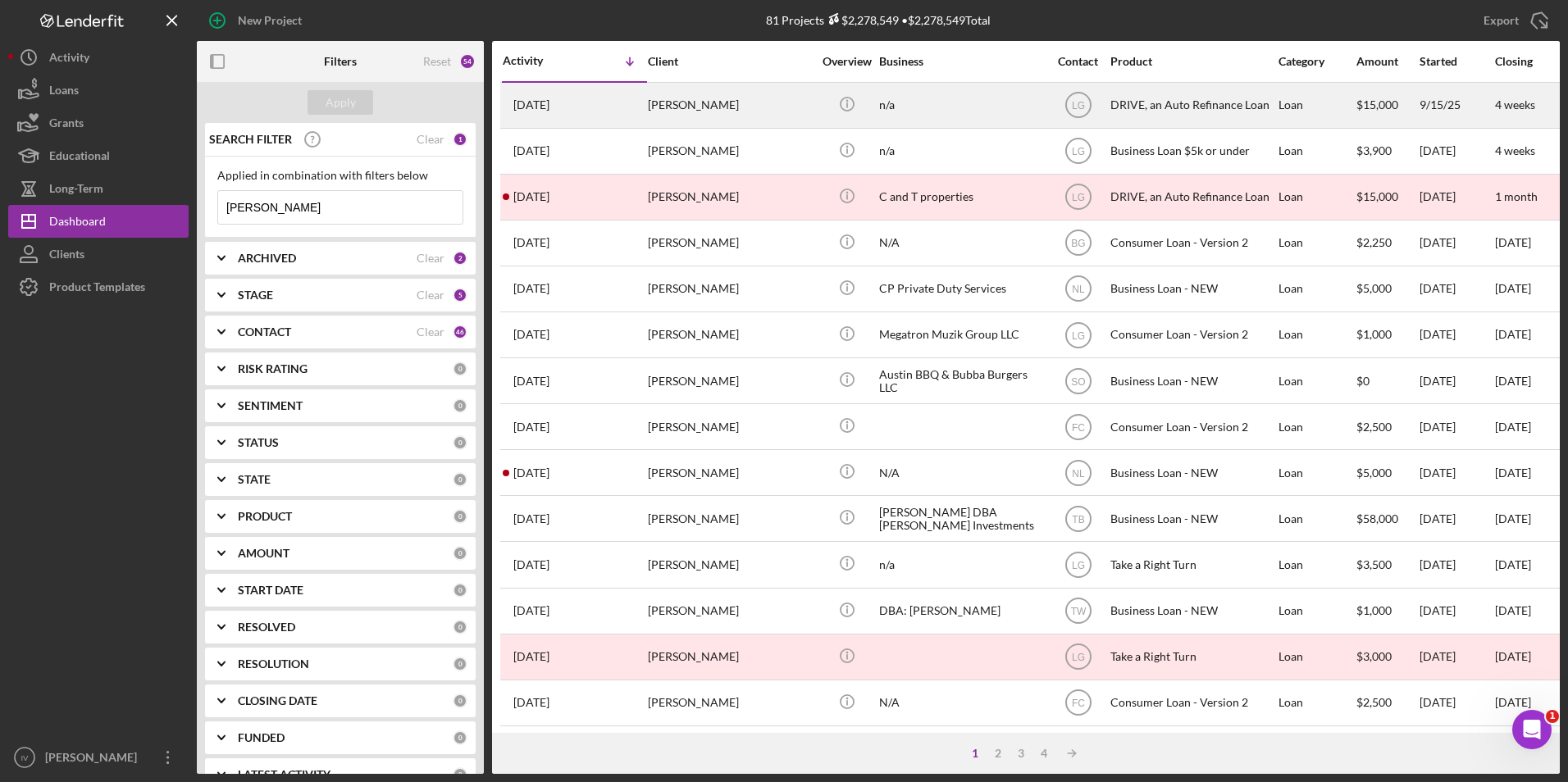
type input "[PERSON_NAME]"
click at [646, 104] on td "[DATE] [PERSON_NAME]" at bounding box center [574, 105] width 145 height 46
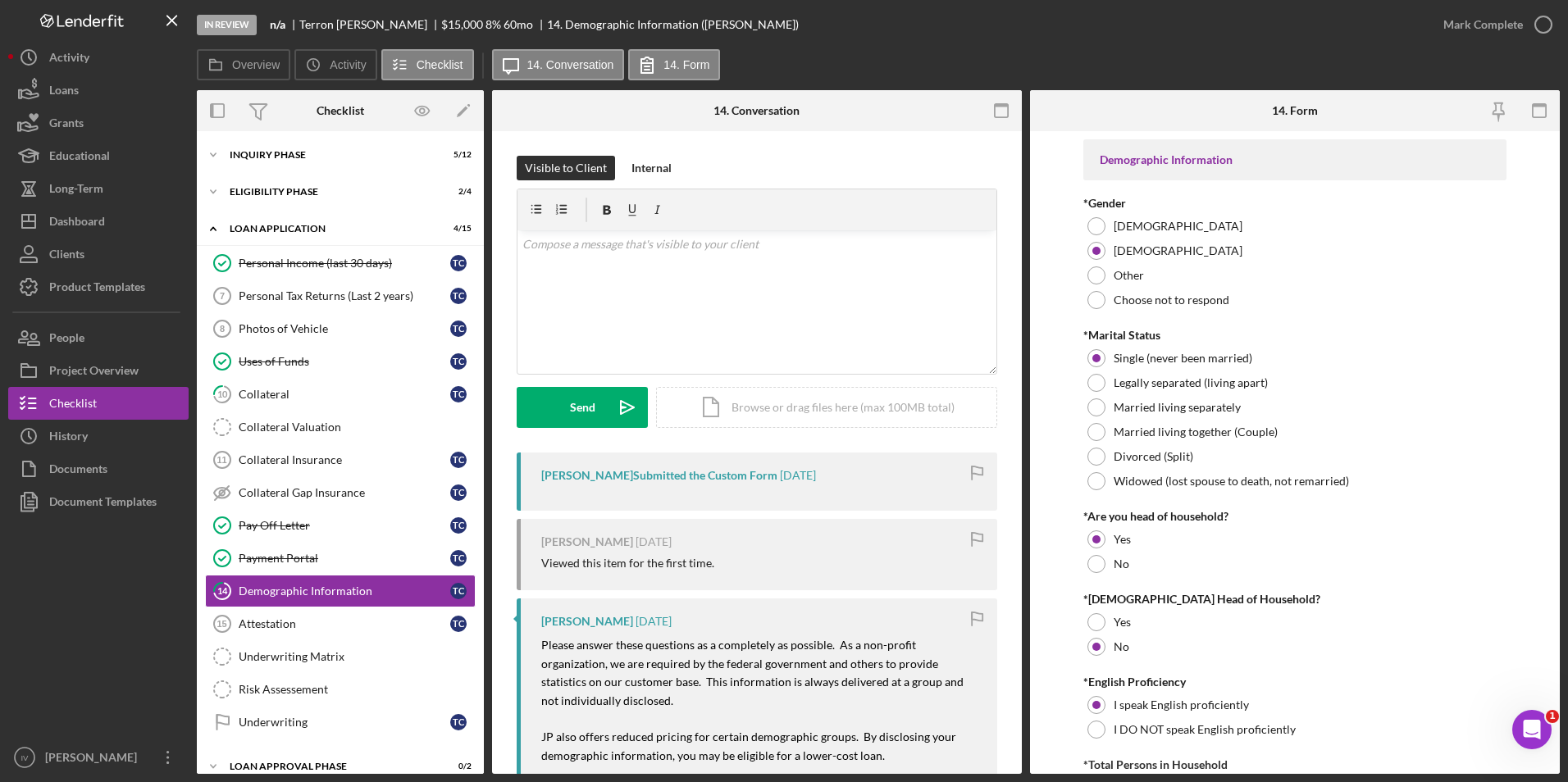
scroll to position [90, 0]
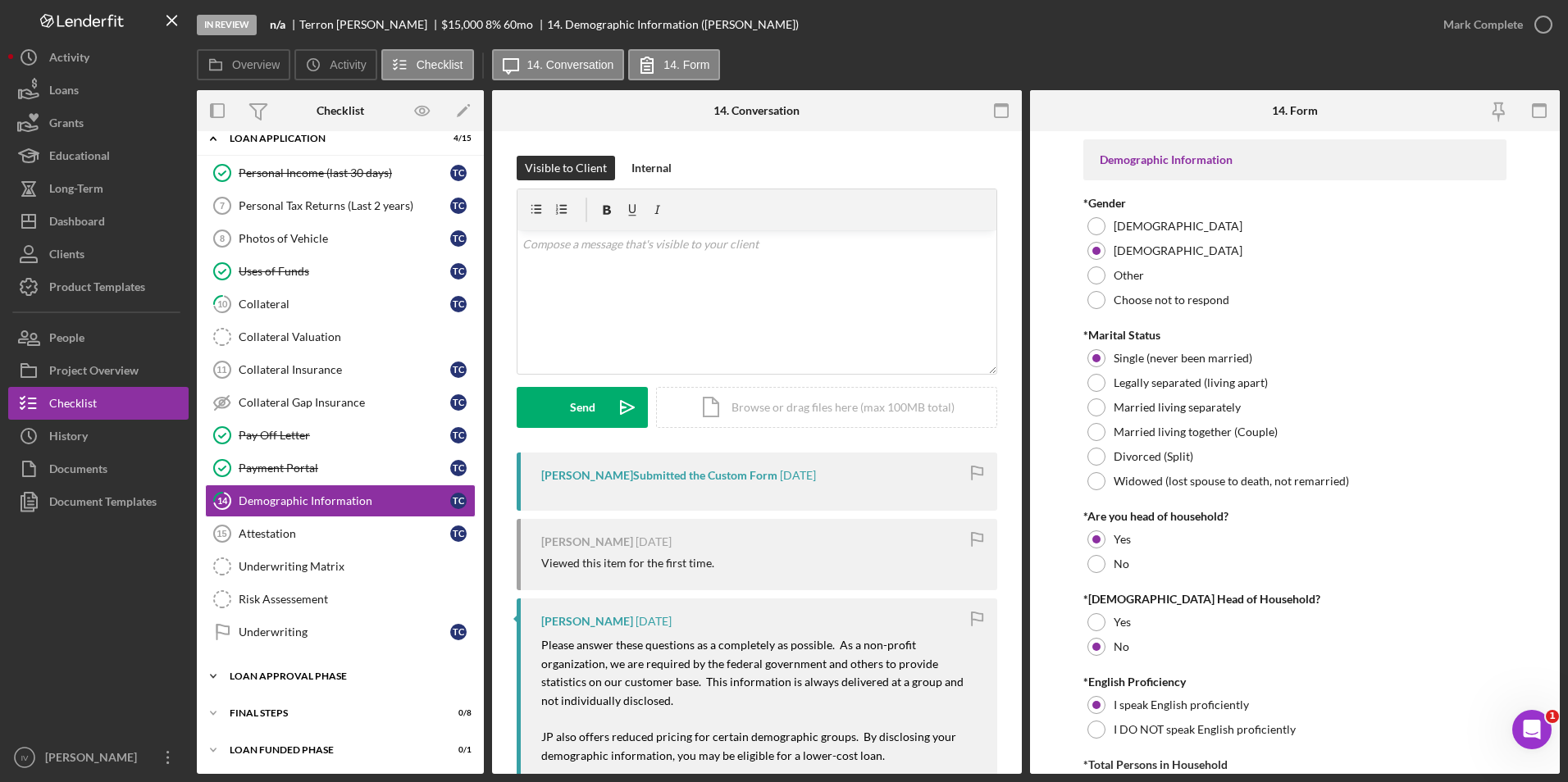
click at [280, 674] on div "Loan Approval Phase" at bounding box center [346, 677] width 234 height 10
click at [287, 705] on div "Loan Approval" at bounding box center [357, 711] width 236 height 13
